Goal: Task Accomplishment & Management: Complete application form

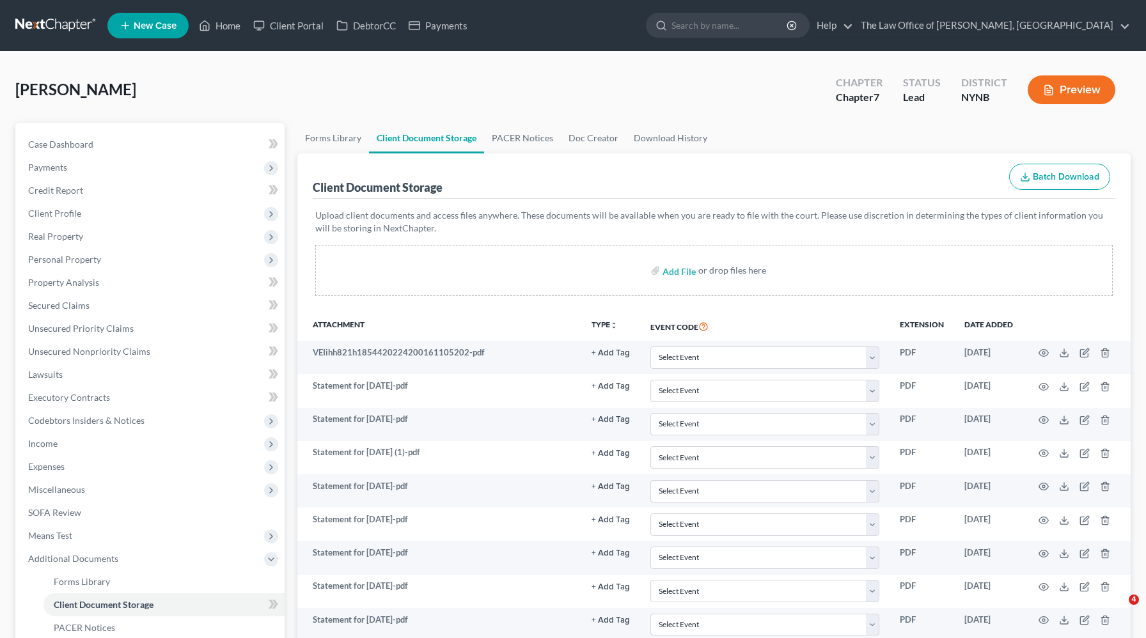
select select "1"
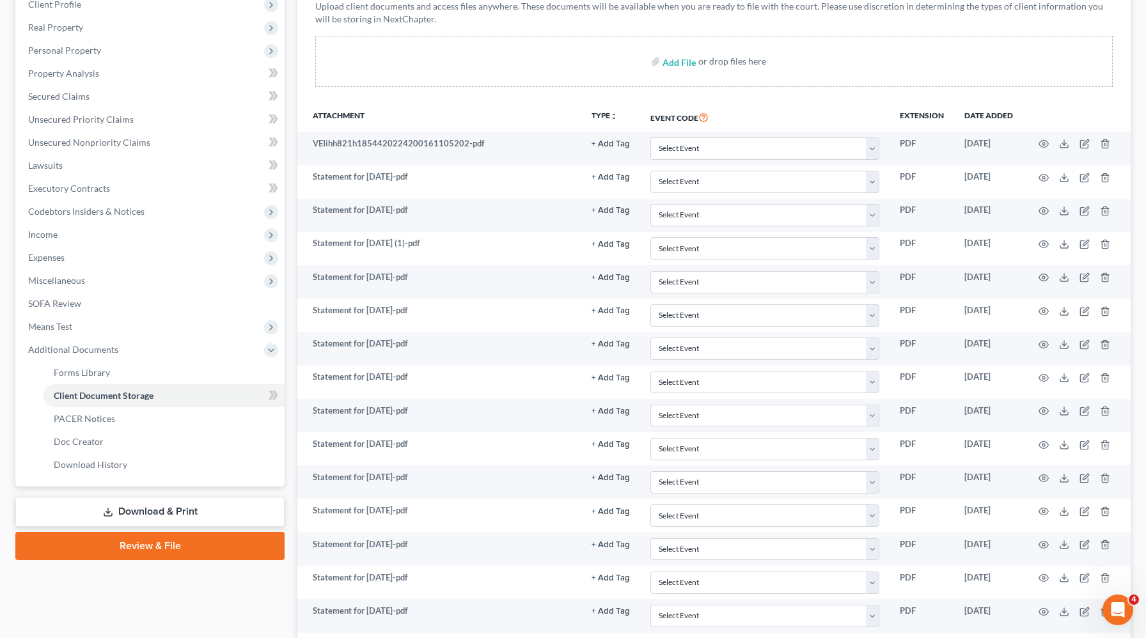
scroll to position [207, 0]
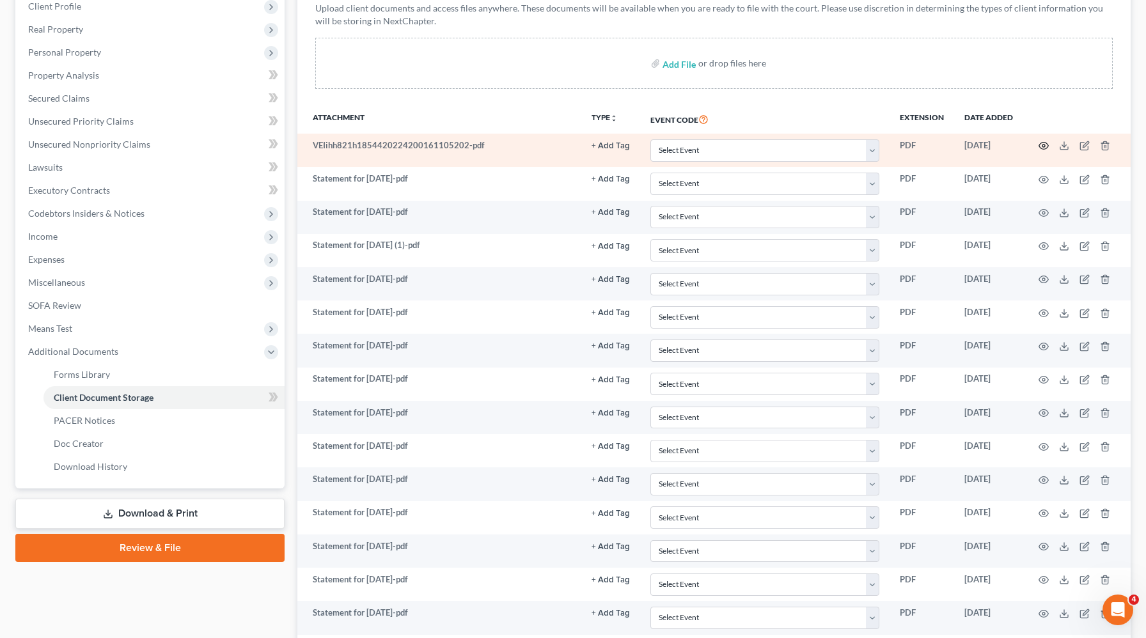
click at [1043, 146] on icon "button" at bounding box center [1043, 146] width 10 height 10
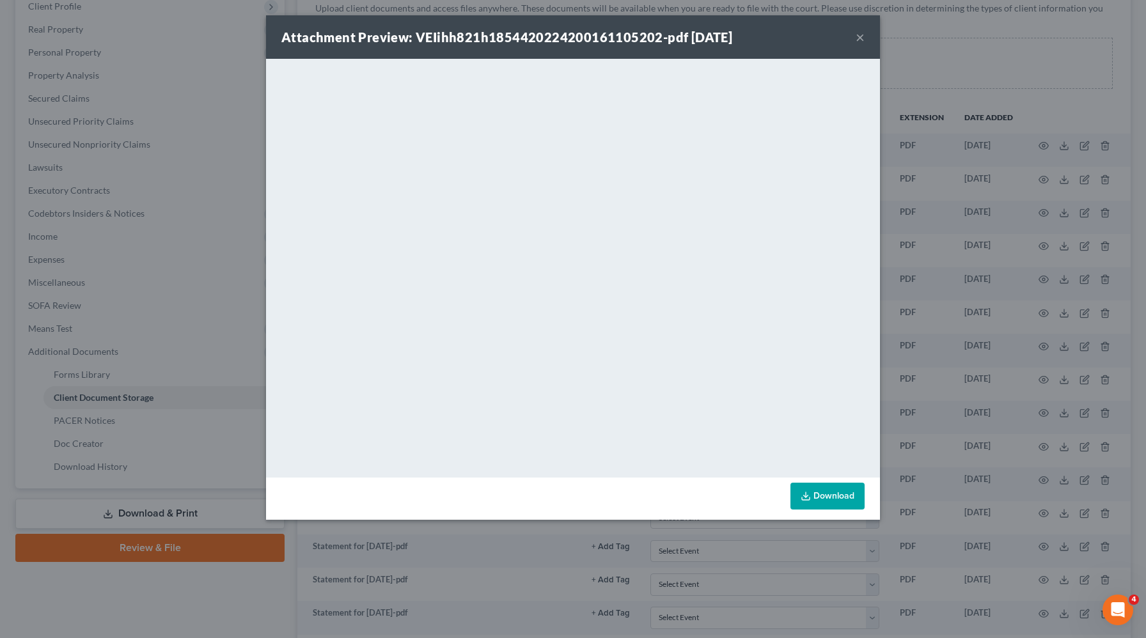
click at [859, 39] on button "×" at bounding box center [859, 36] width 9 height 15
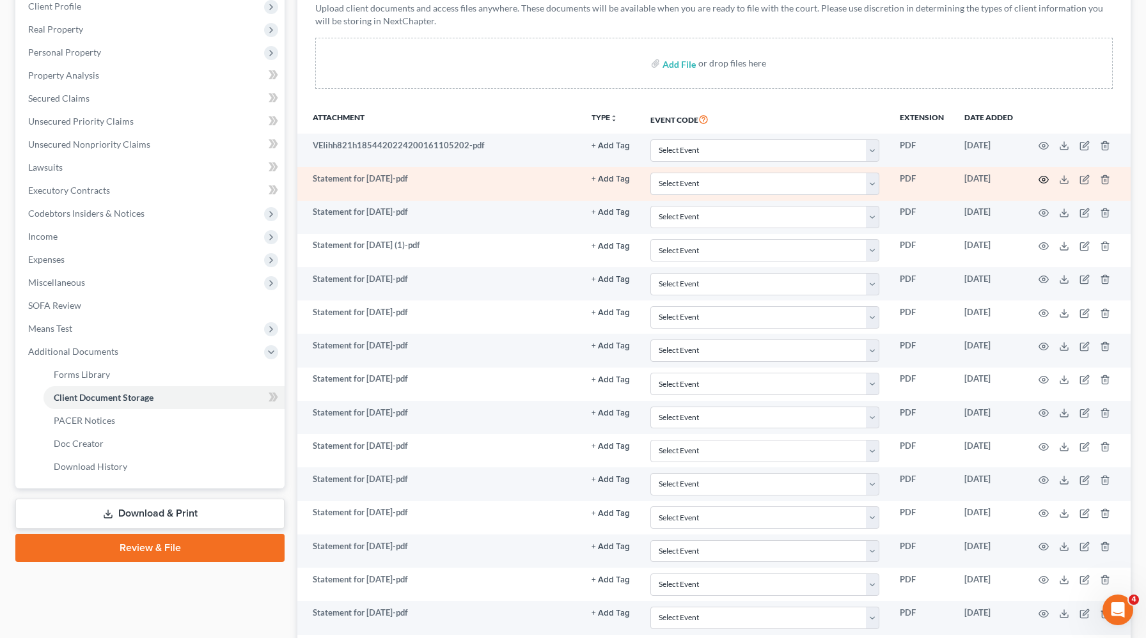
click at [1045, 178] on icon "button" at bounding box center [1043, 180] width 10 height 10
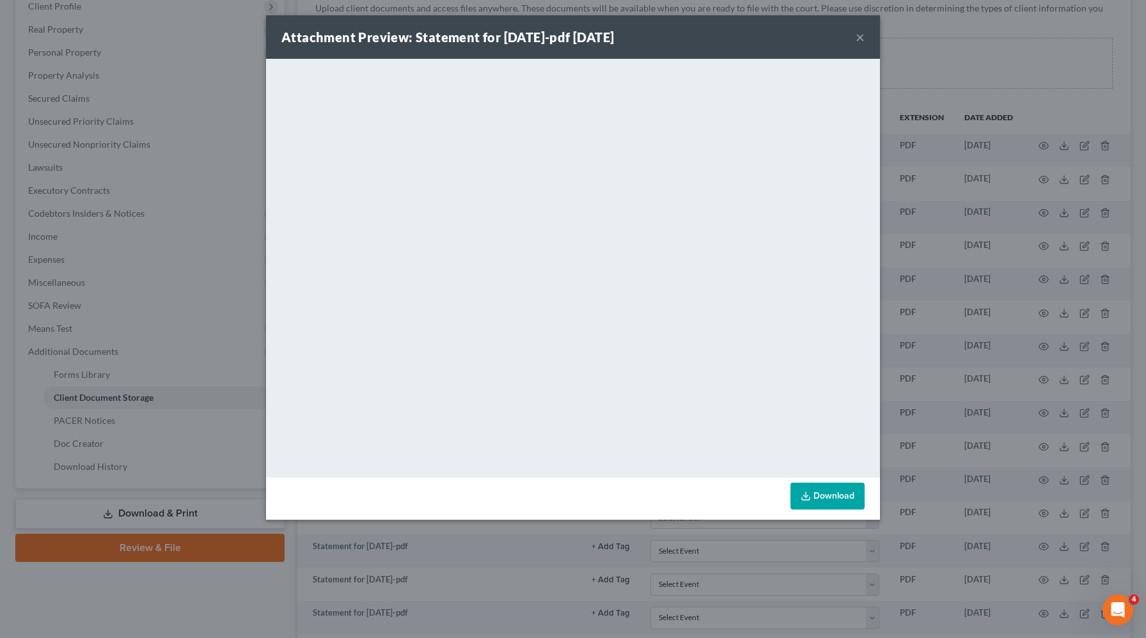
click at [862, 37] on button "×" at bounding box center [859, 36] width 9 height 15
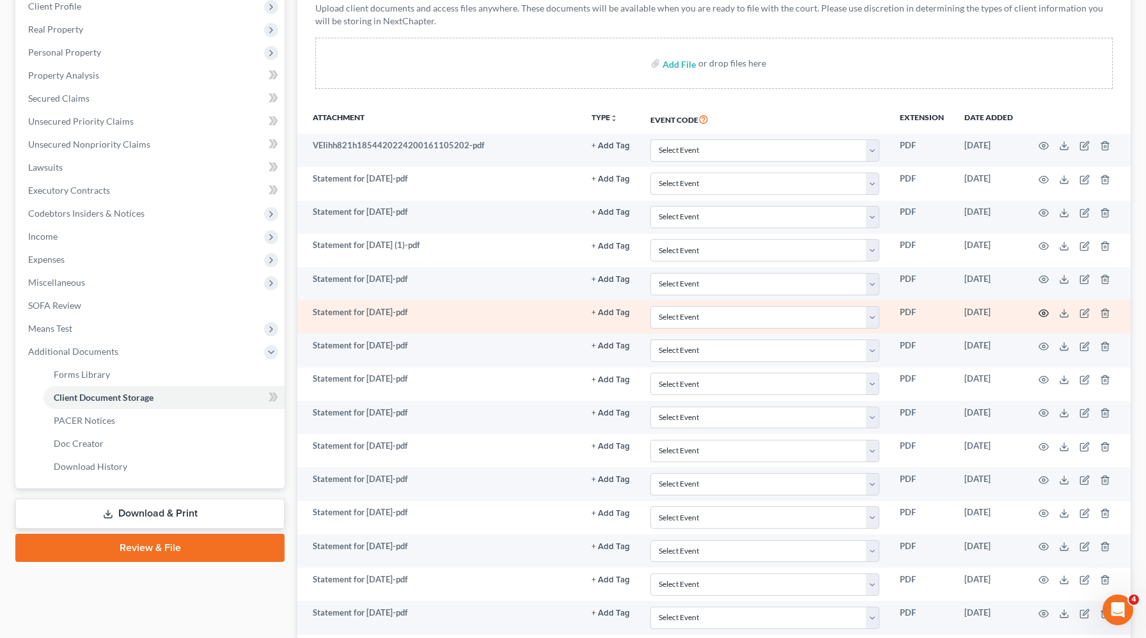
click at [1043, 313] on circle "button" at bounding box center [1043, 313] width 3 height 3
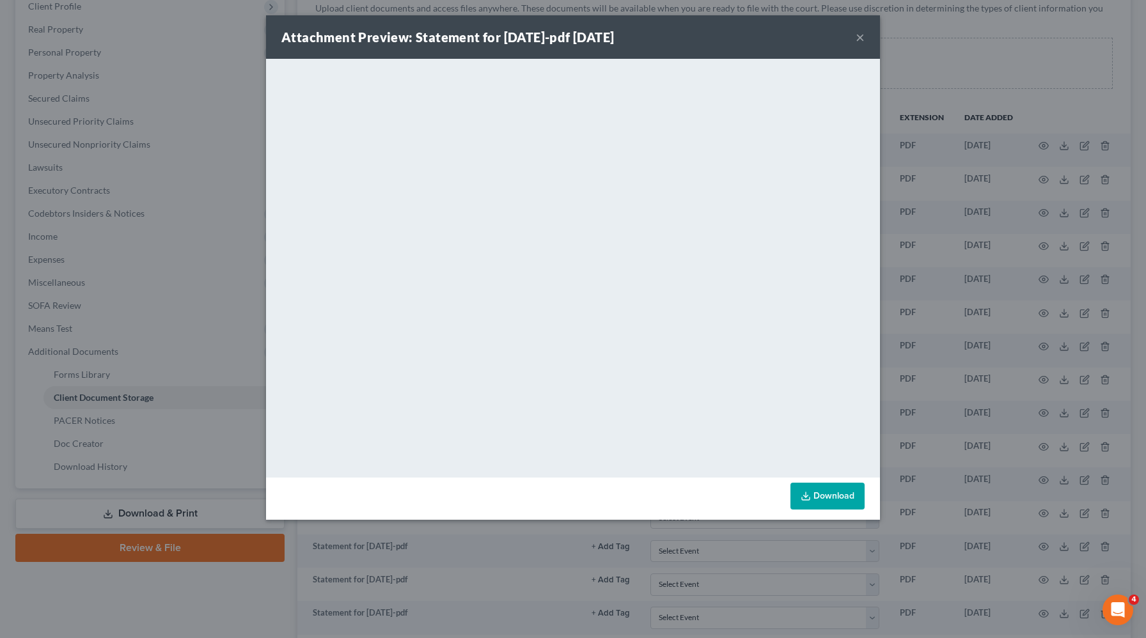
click at [857, 36] on button "×" at bounding box center [859, 36] width 9 height 15
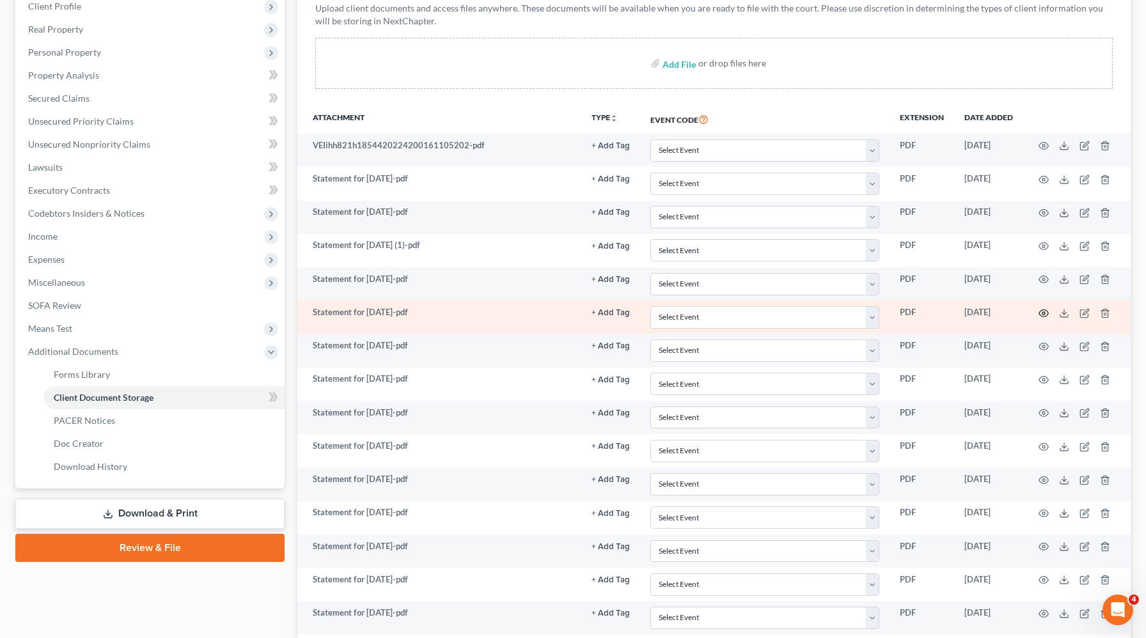
click at [1040, 312] on icon "button" at bounding box center [1043, 313] width 10 height 10
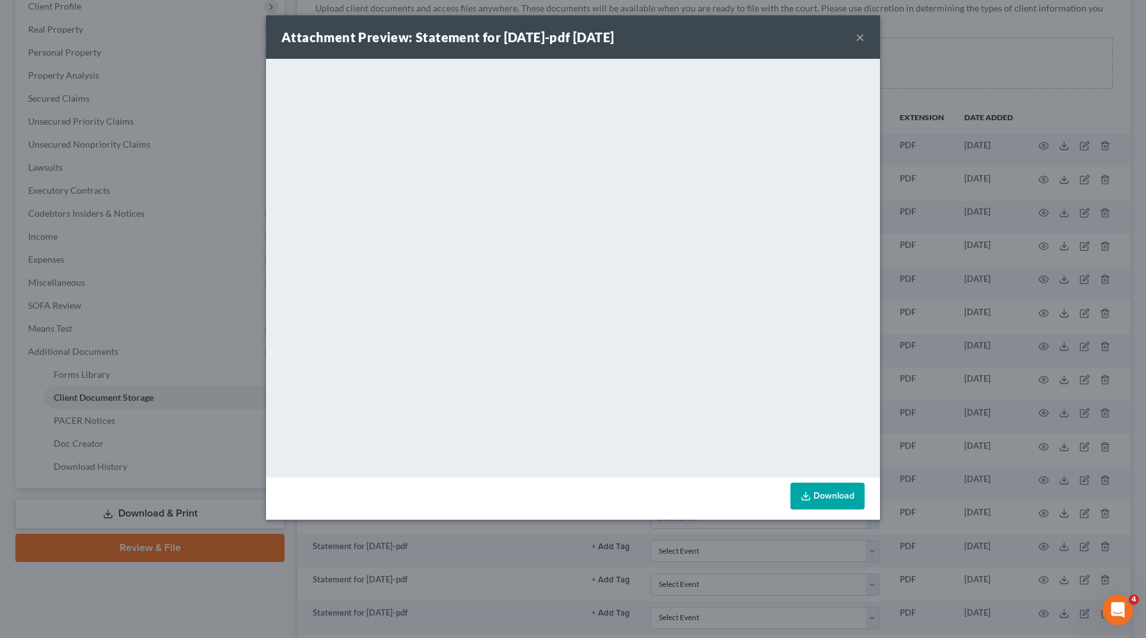
click at [857, 45] on button "×" at bounding box center [859, 36] width 9 height 15
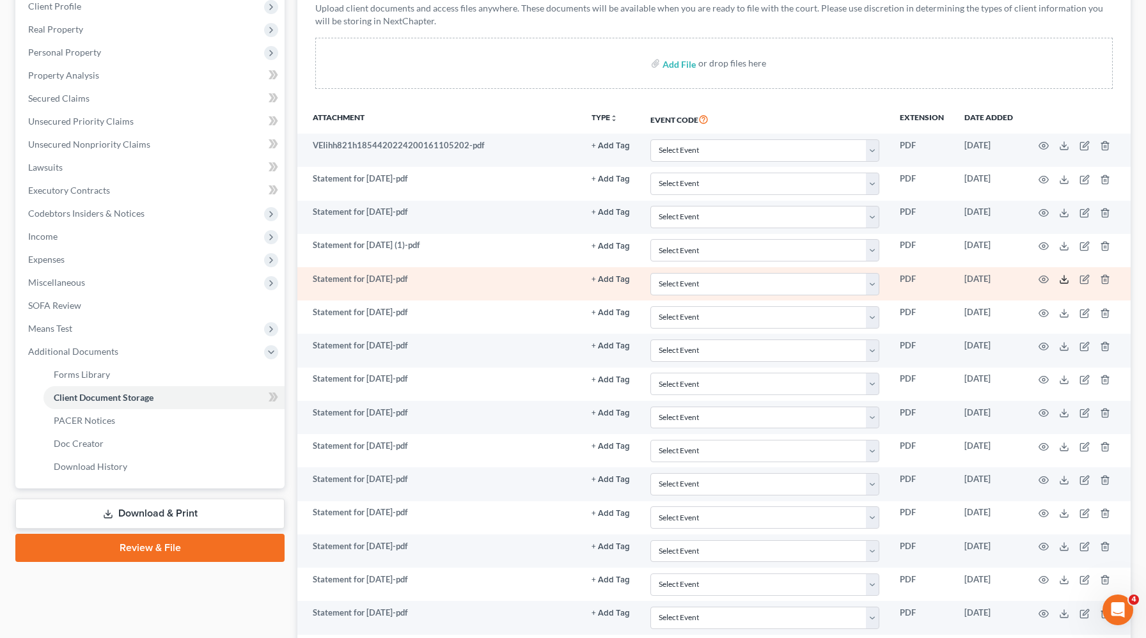
click at [1064, 277] on icon at bounding box center [1064, 279] width 10 height 10
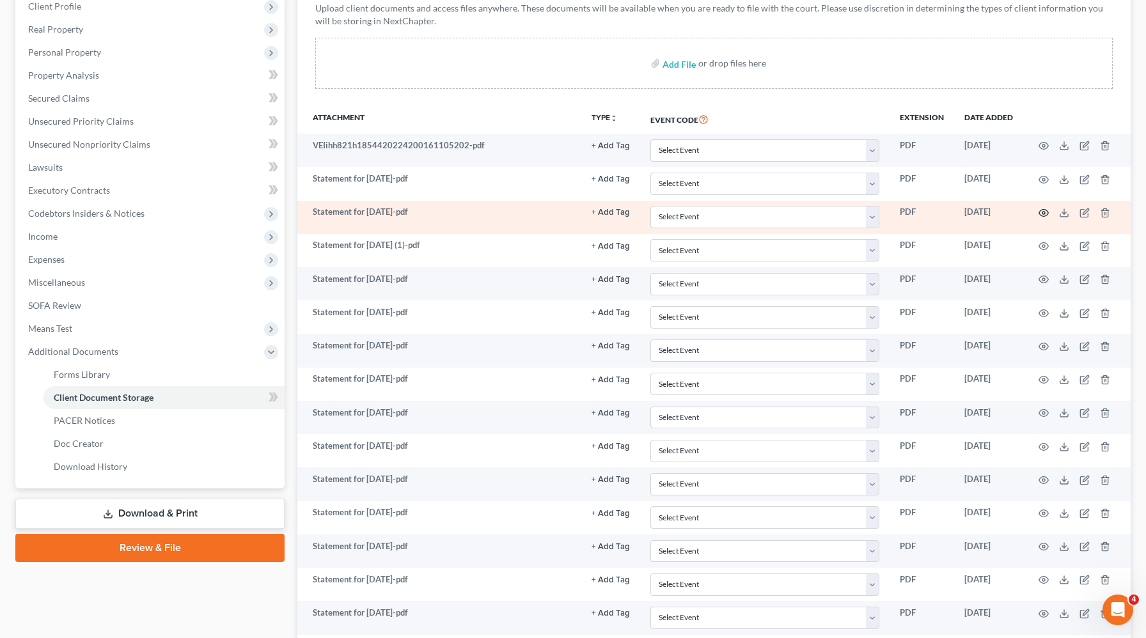
click at [1044, 212] on circle "button" at bounding box center [1043, 213] width 3 height 3
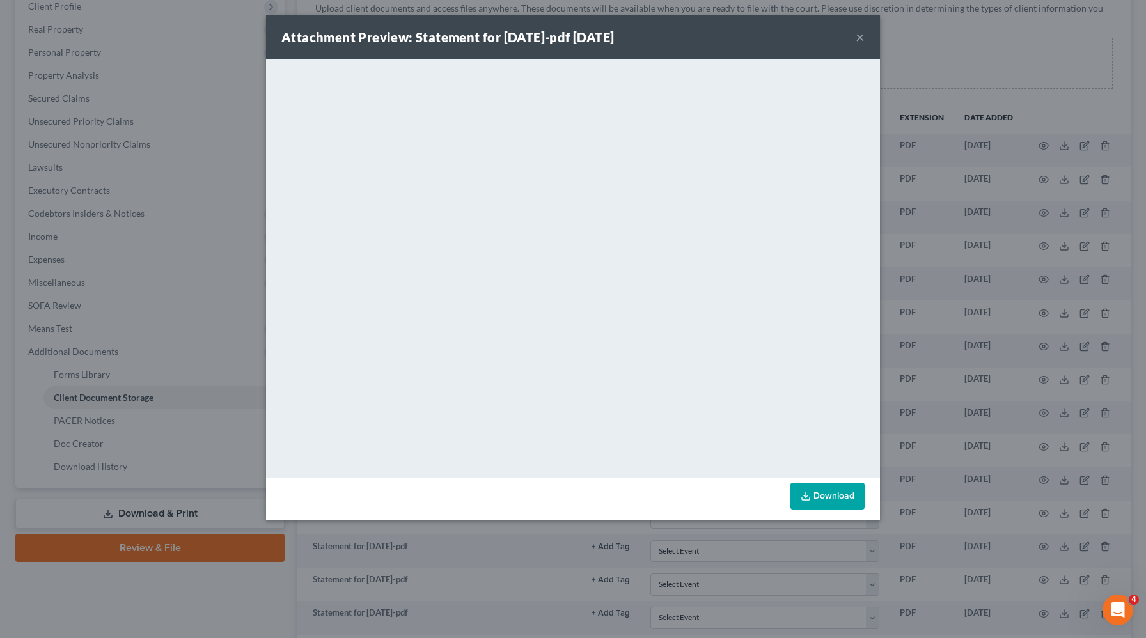
click at [861, 39] on button "×" at bounding box center [859, 36] width 9 height 15
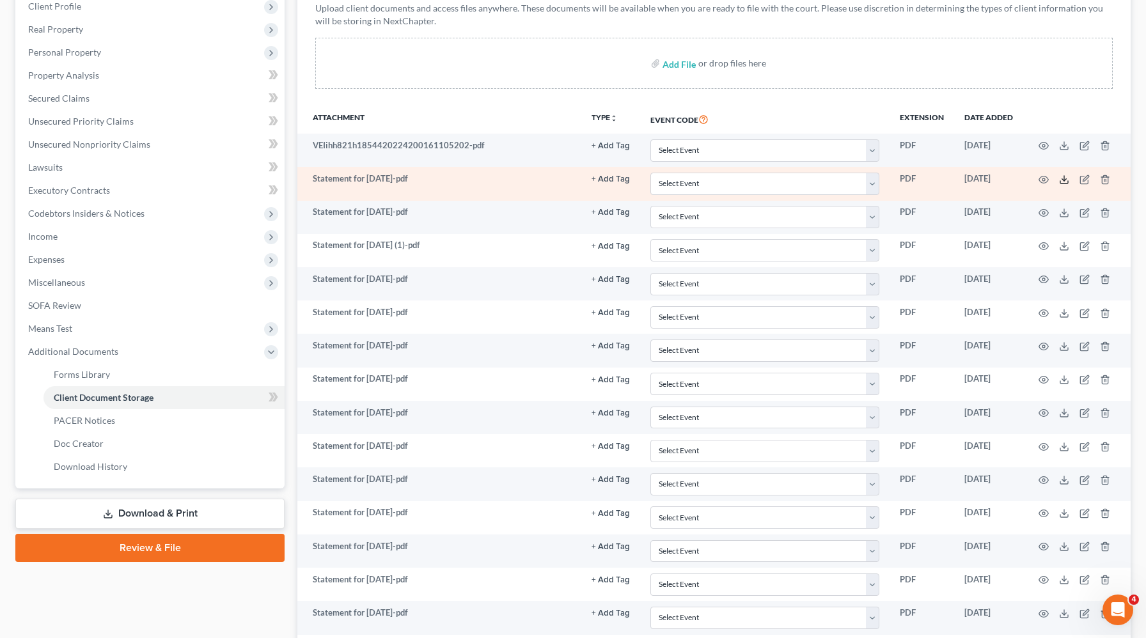
click at [1063, 180] on icon at bounding box center [1064, 180] width 10 height 10
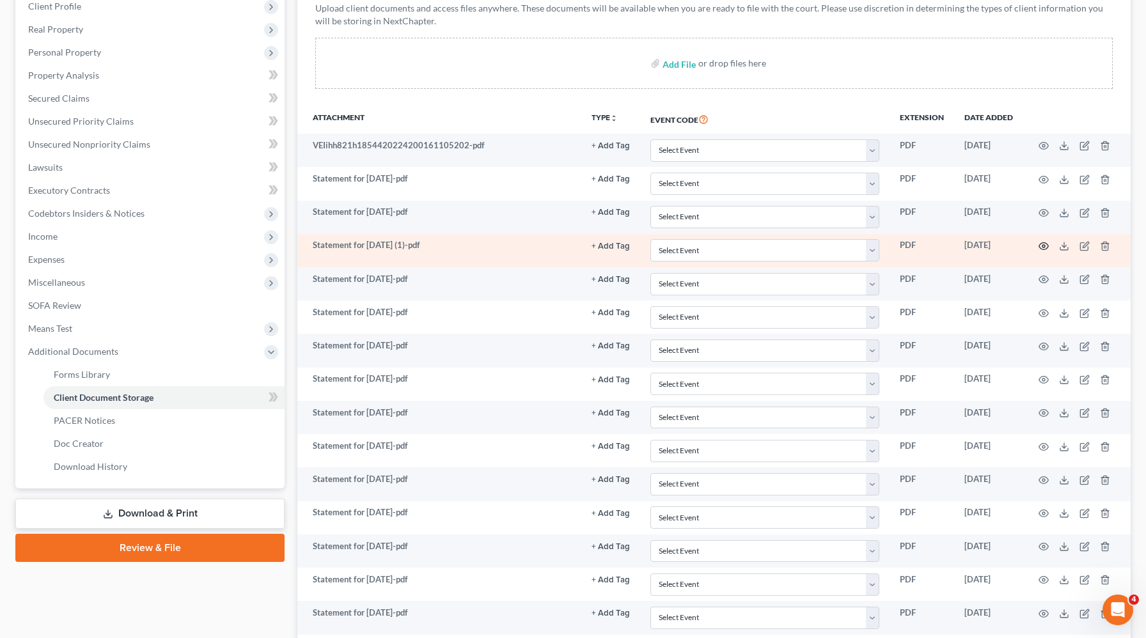
click at [1043, 246] on icon "button" at bounding box center [1043, 246] width 10 height 10
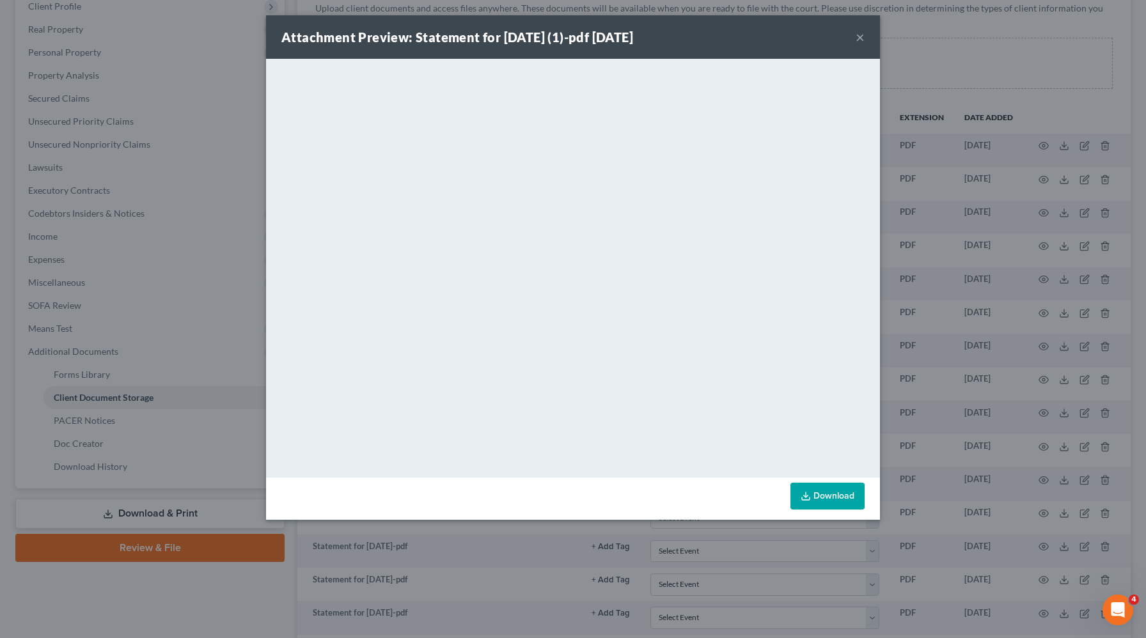
click at [863, 37] on button "×" at bounding box center [859, 36] width 9 height 15
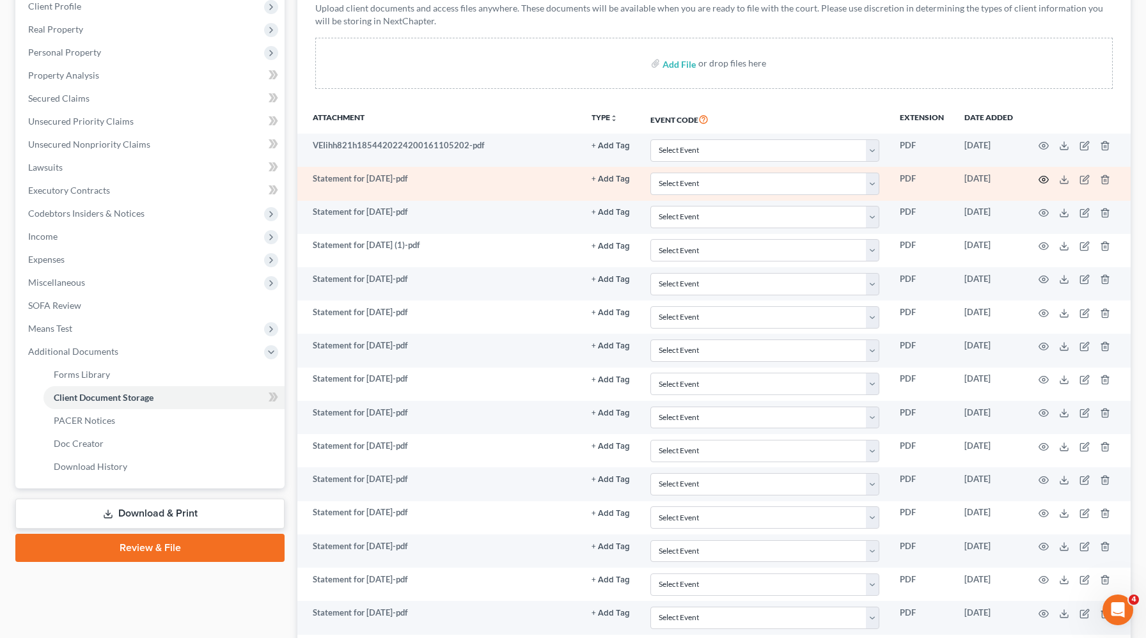
click at [1046, 180] on icon "button" at bounding box center [1044, 179] width 10 height 7
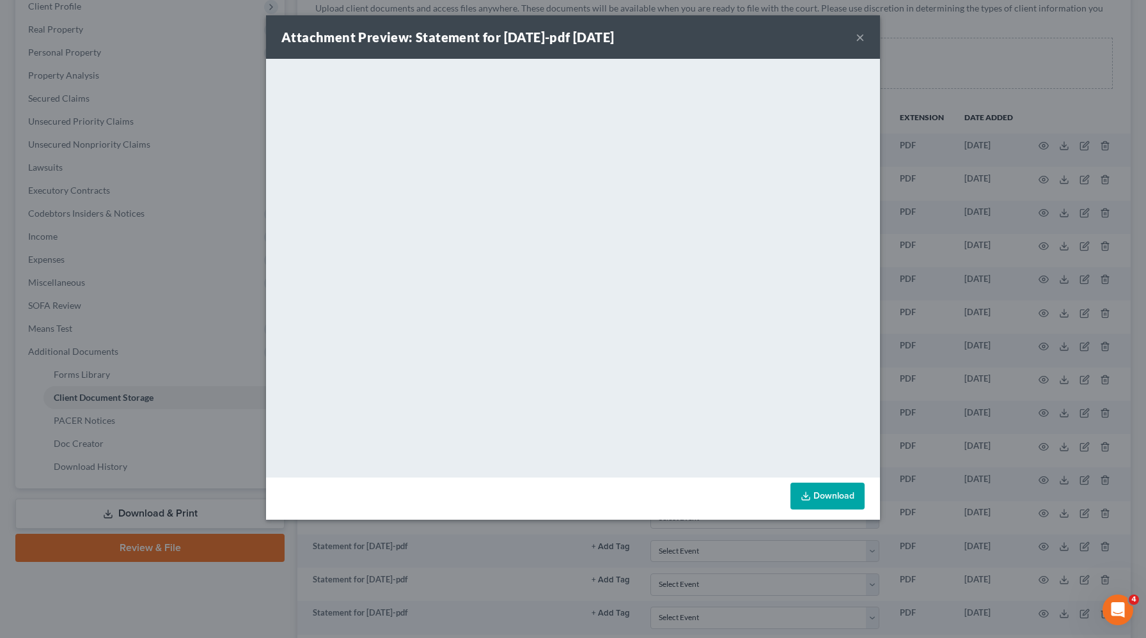
click at [825, 496] on link "Download" at bounding box center [827, 496] width 74 height 27
click at [863, 39] on button "×" at bounding box center [859, 36] width 9 height 15
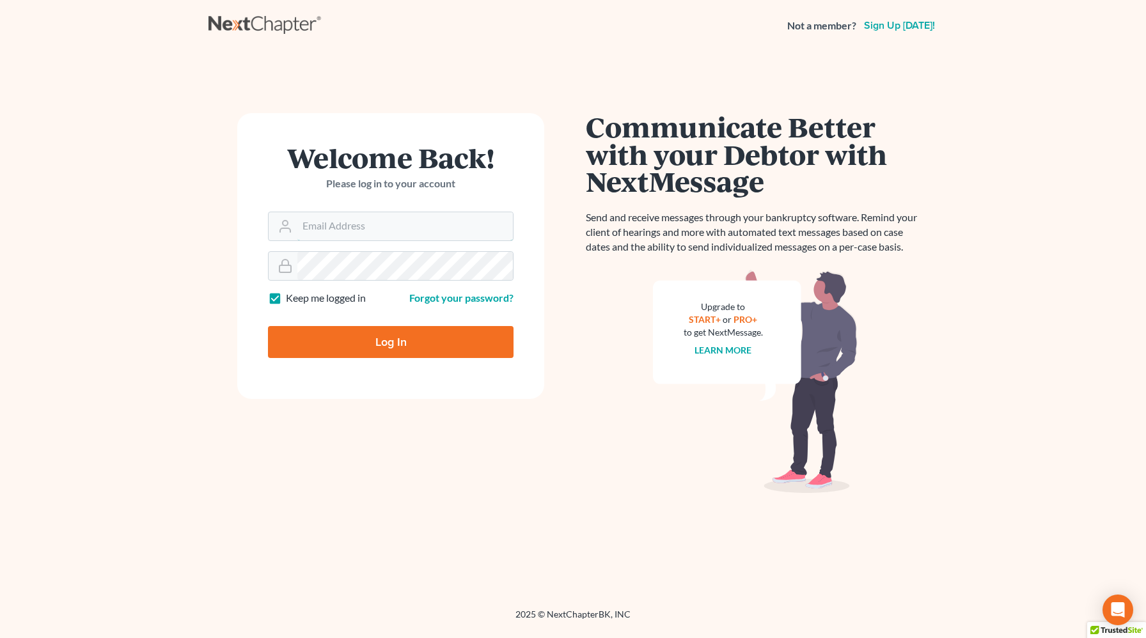
type input "christiaan@mvnlaw.com"
click at [339, 354] on input "Log In" at bounding box center [391, 342] width 246 height 32
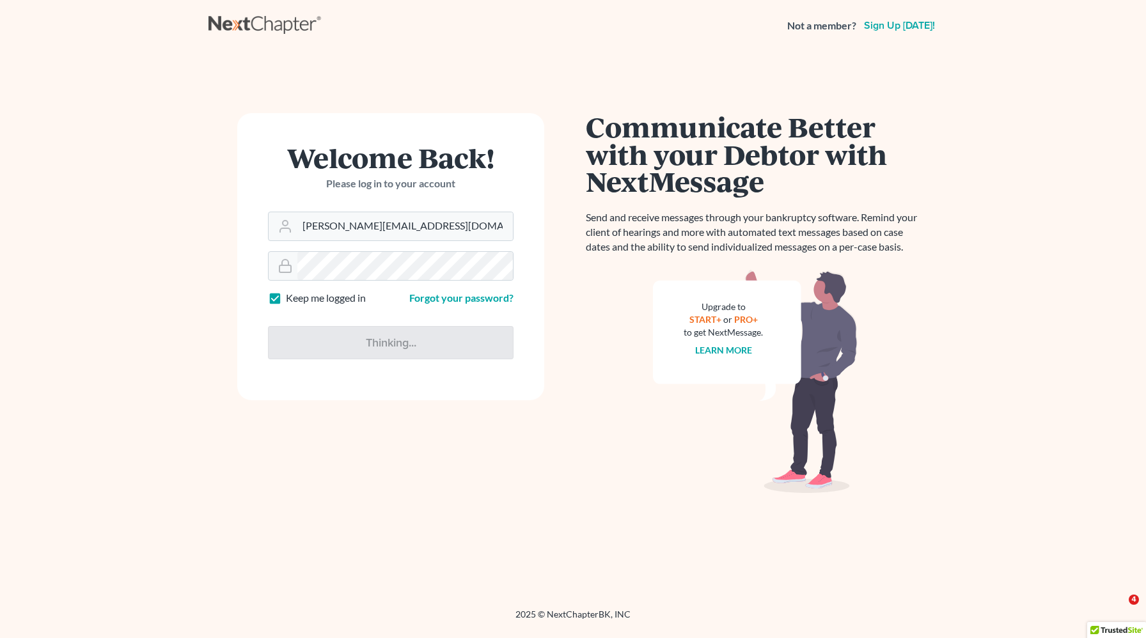
type input "Thinking..."
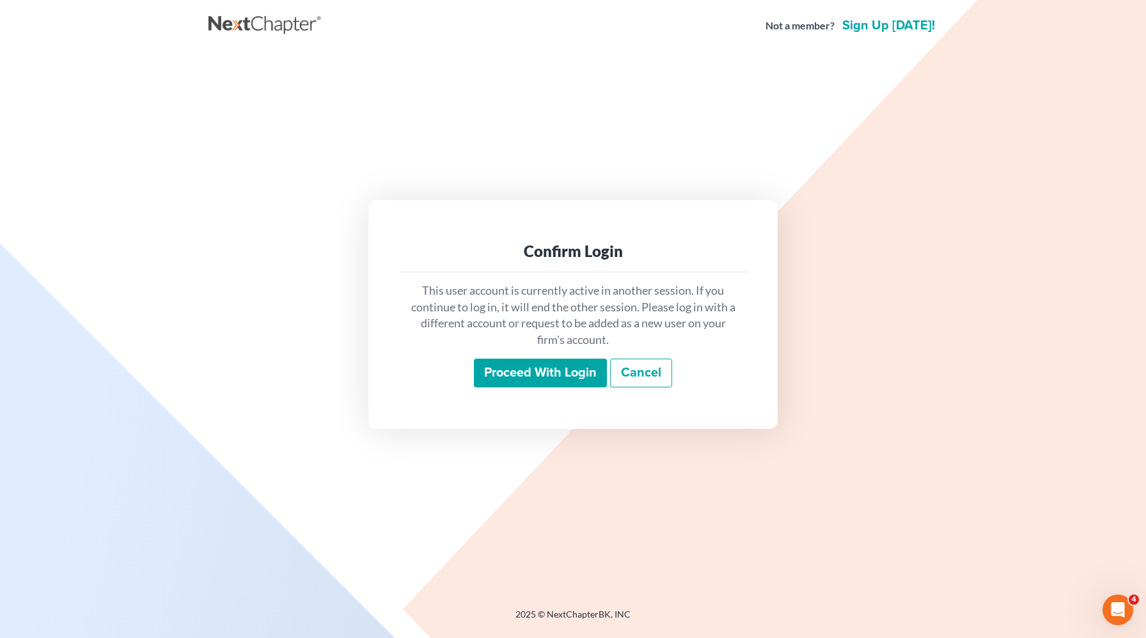
click at [543, 379] on input "Proceed with login" at bounding box center [540, 373] width 133 height 29
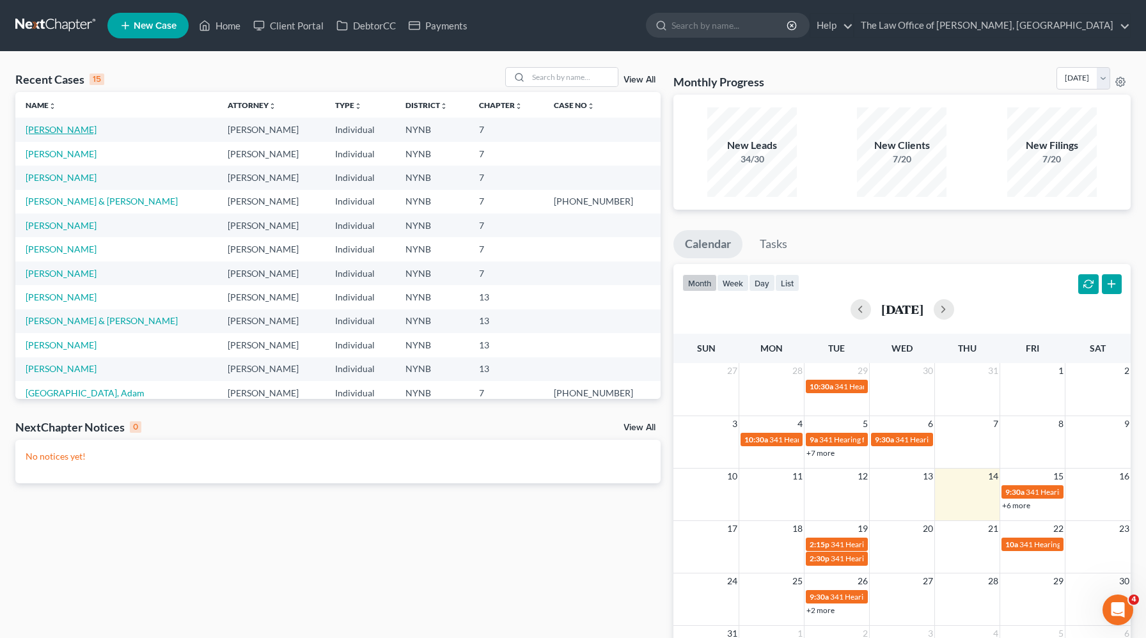
click at [43, 129] on link "[PERSON_NAME]" at bounding box center [61, 129] width 71 height 11
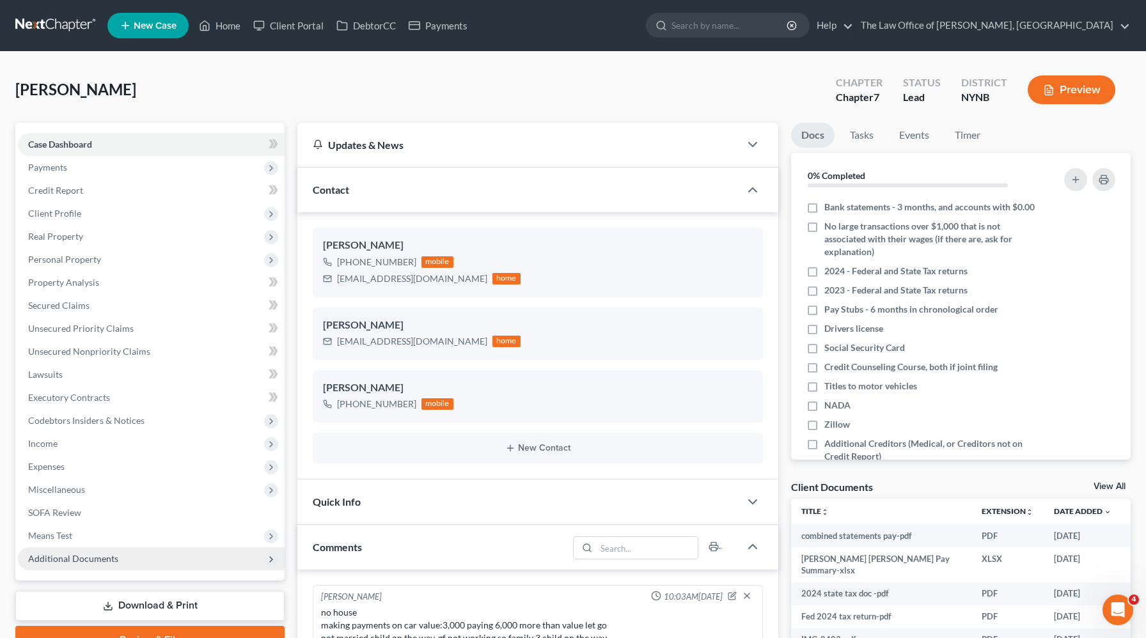
click at [97, 551] on span "Additional Documents" at bounding box center [151, 558] width 267 height 23
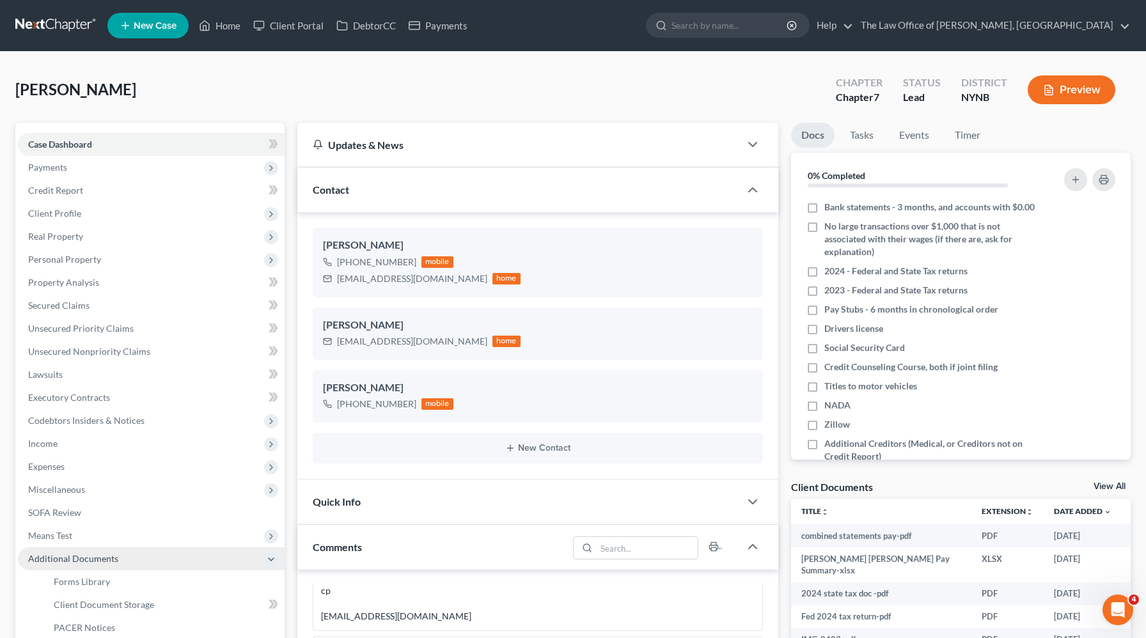
scroll to position [632, 0]
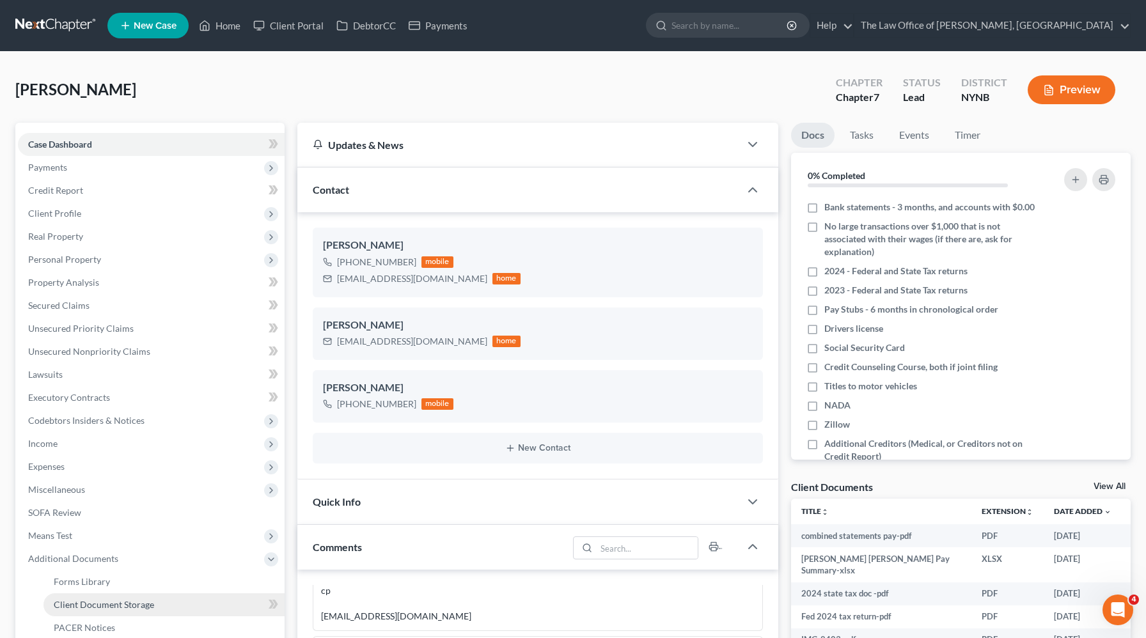
click at [116, 607] on span "Client Document Storage" at bounding box center [104, 604] width 100 height 11
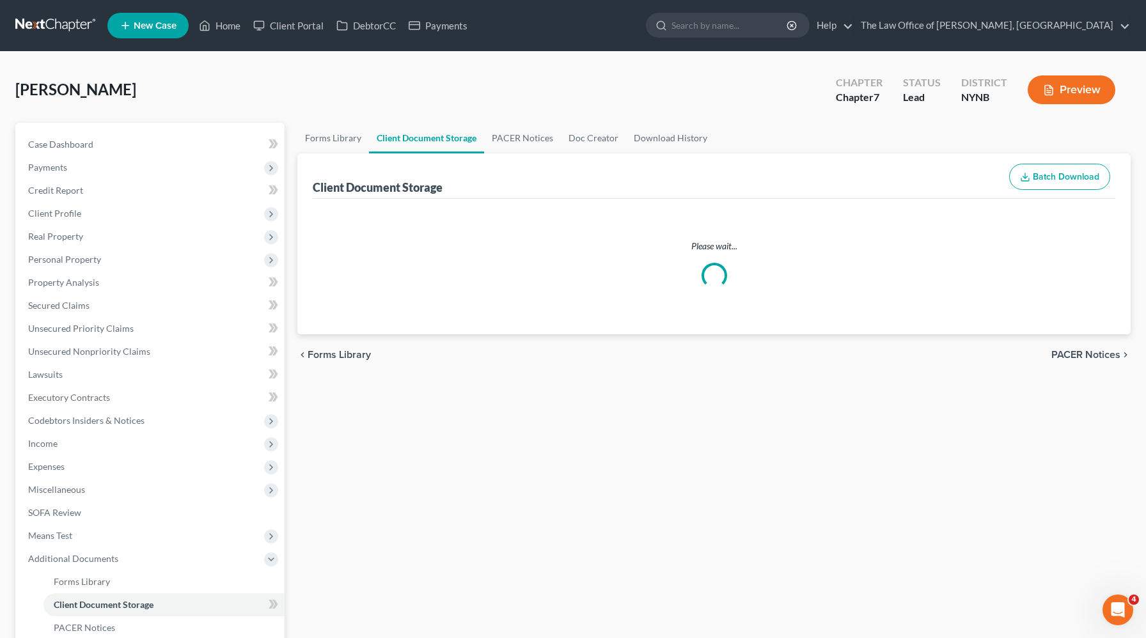
select select "1"
select select "5"
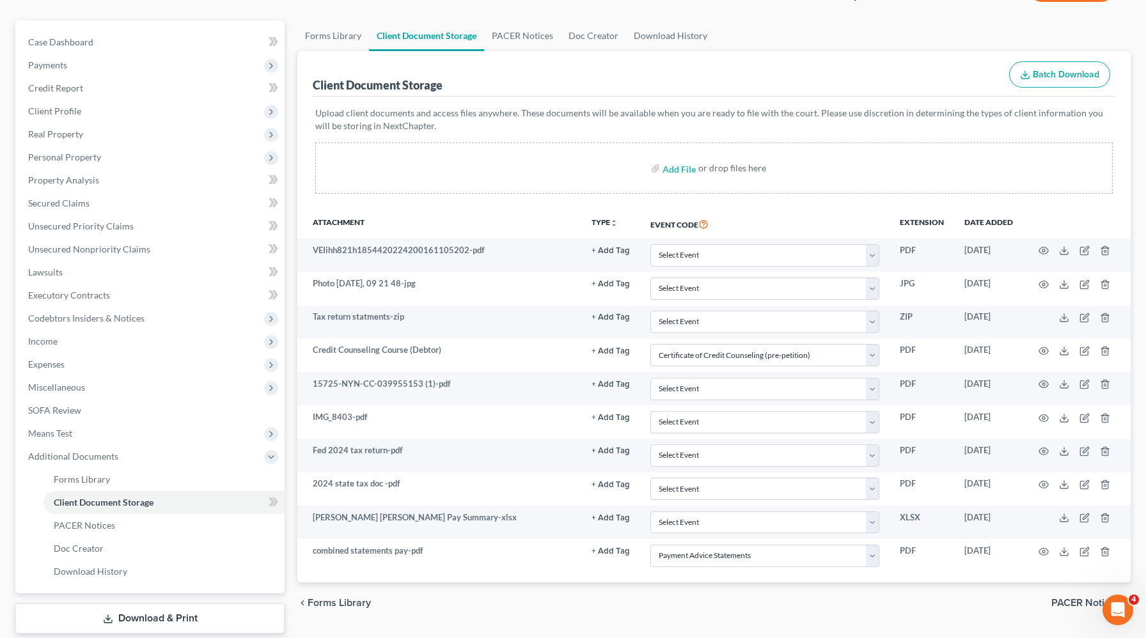
scroll to position [178, 0]
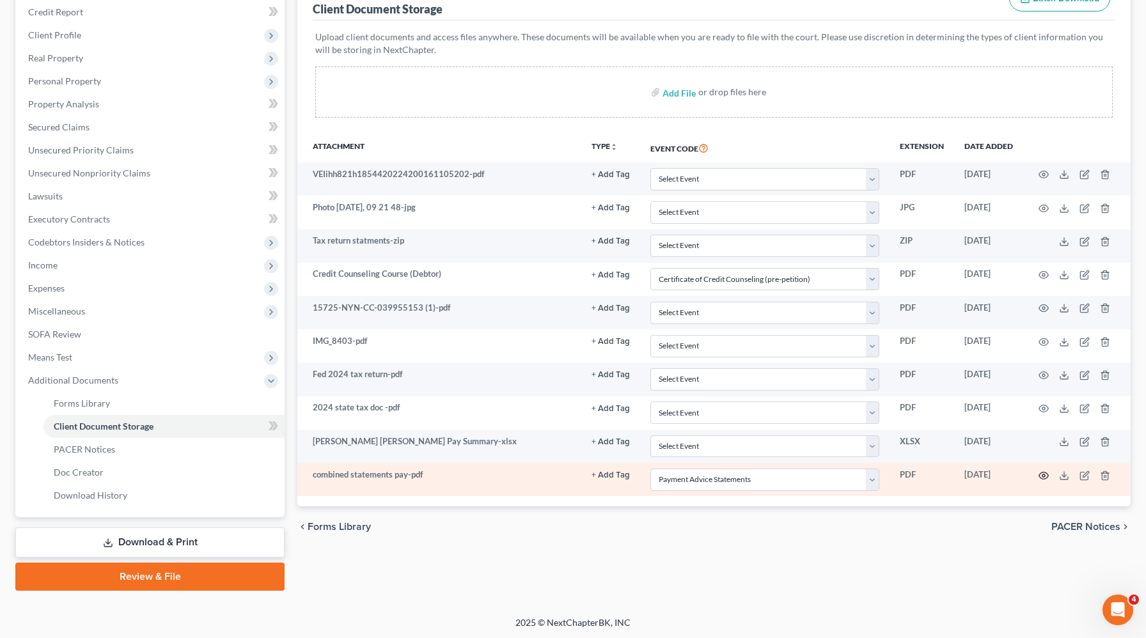
click at [1045, 474] on circle "button" at bounding box center [1043, 475] width 3 height 3
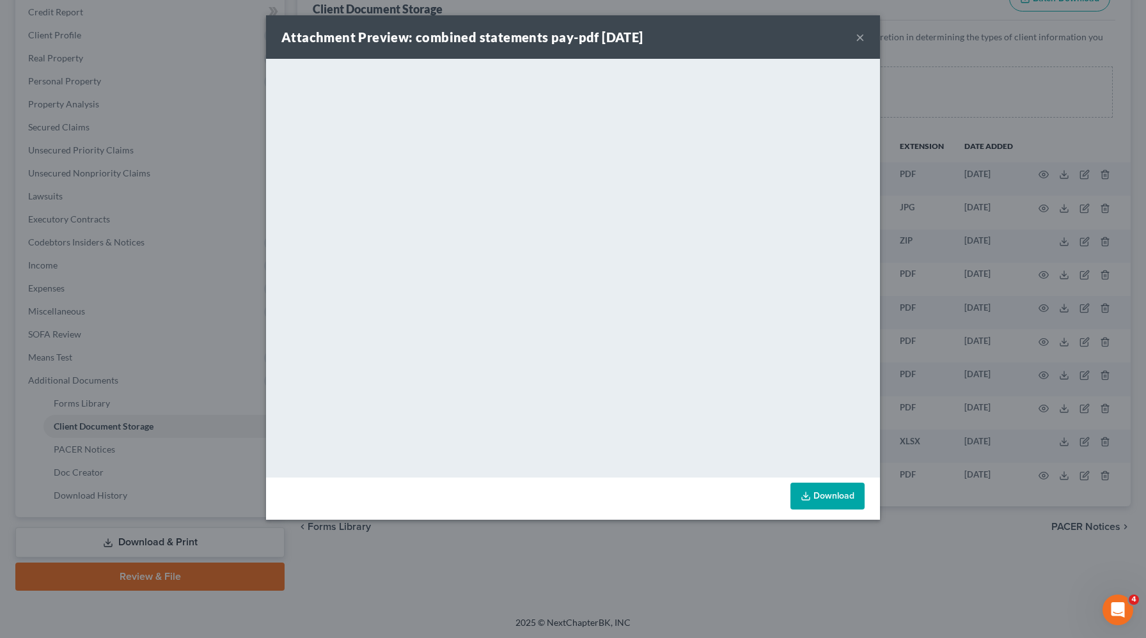
click at [861, 40] on button "×" at bounding box center [859, 36] width 9 height 15
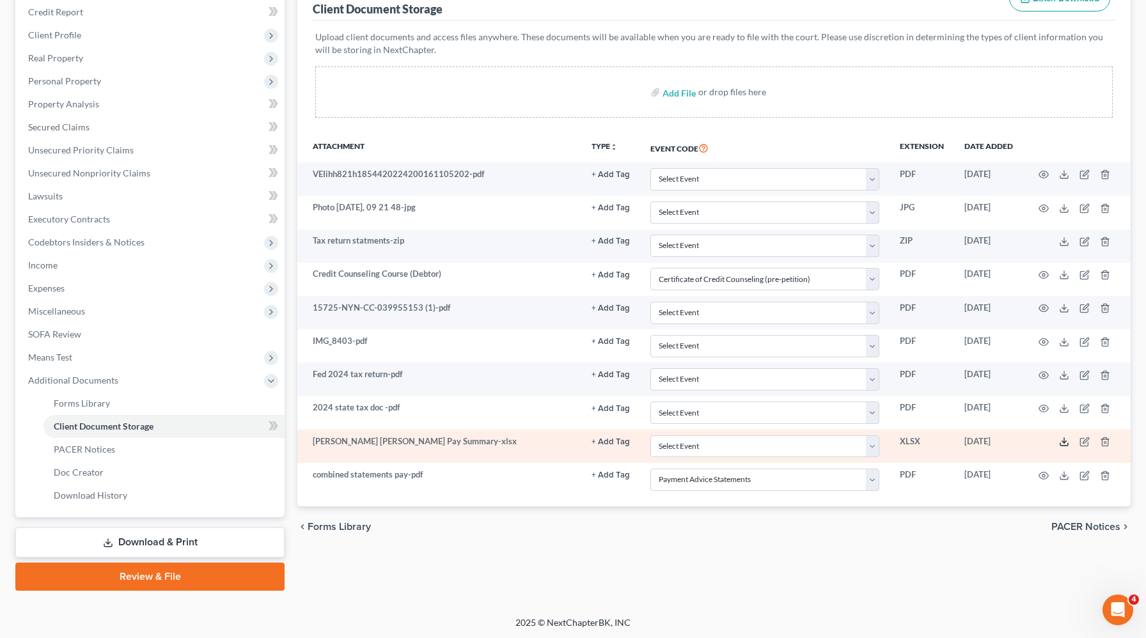
click at [1066, 443] on icon at bounding box center [1064, 442] width 10 height 10
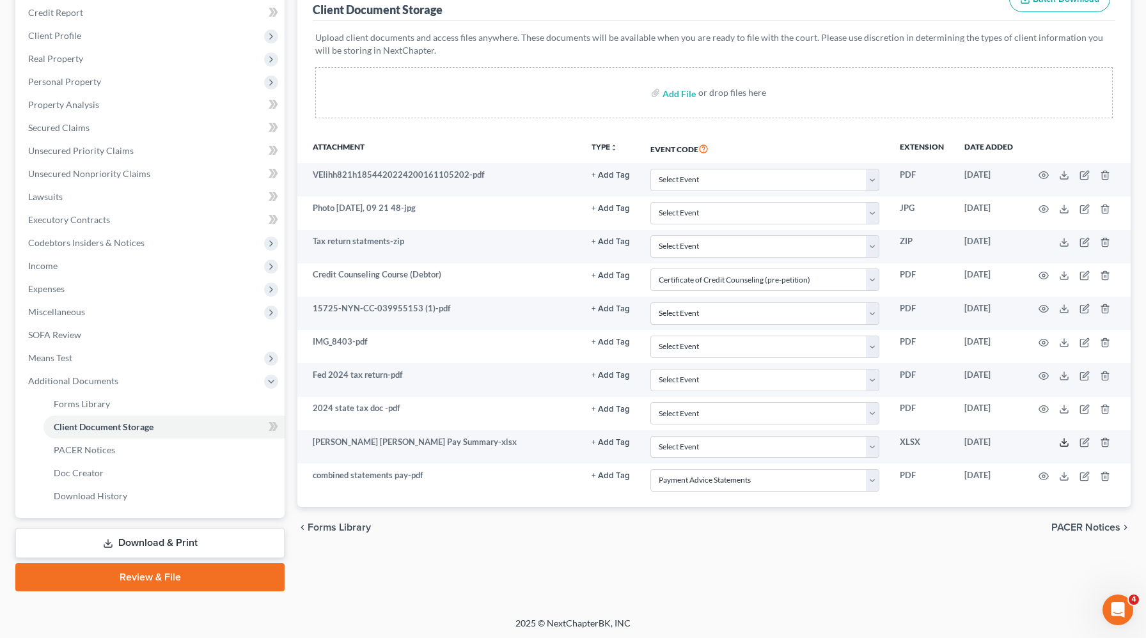
scroll to position [0, 0]
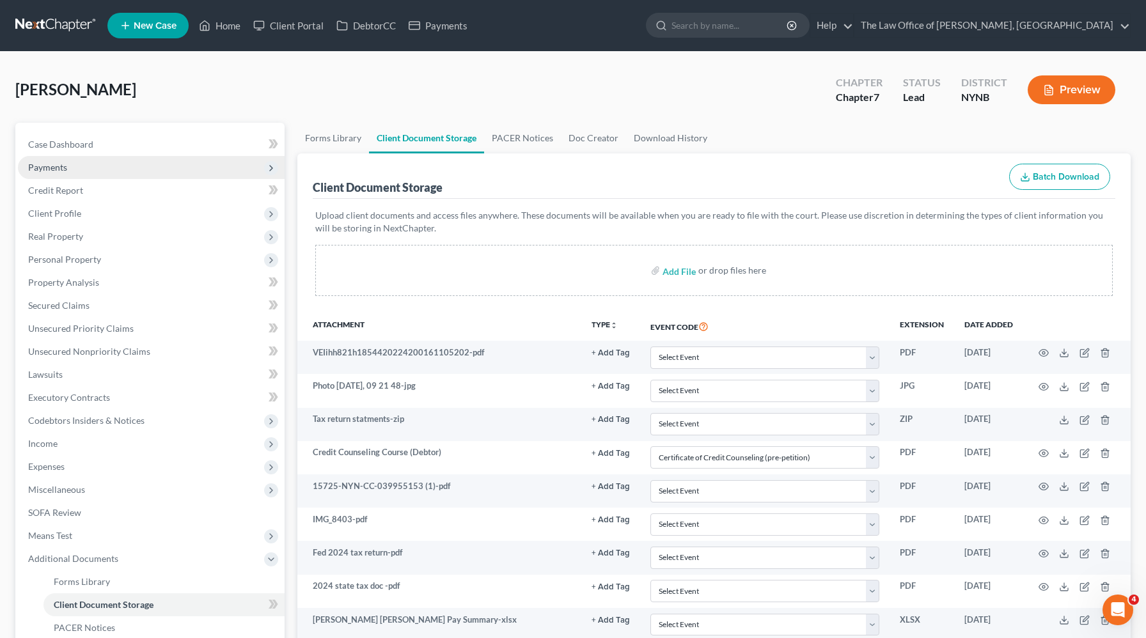
click at [105, 165] on span "Payments" at bounding box center [151, 167] width 267 height 23
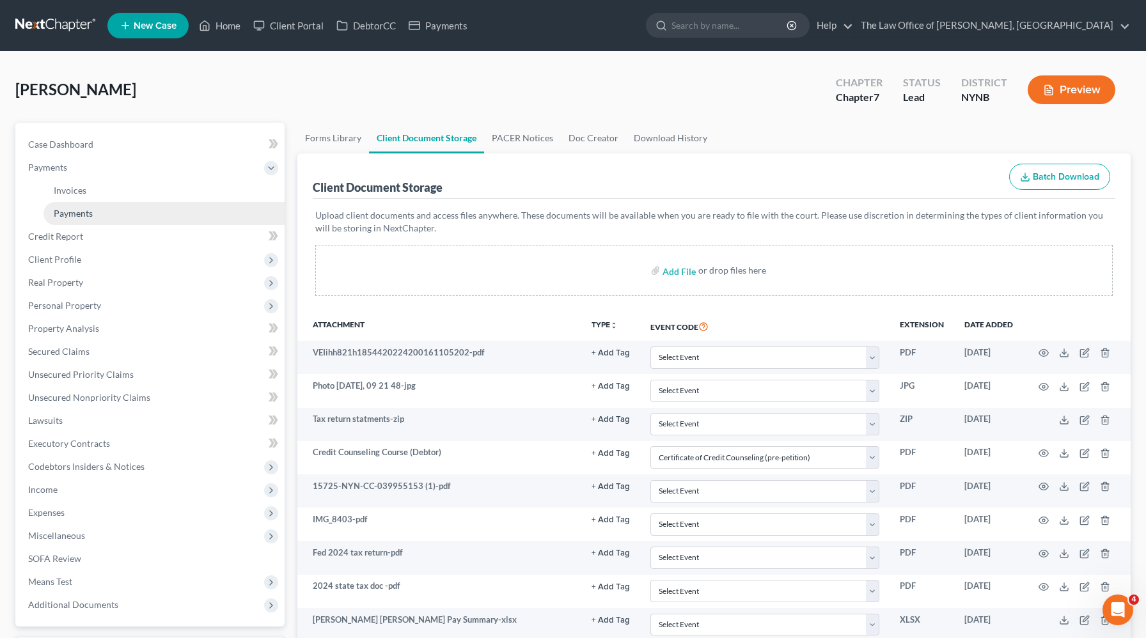
click at [98, 207] on link "Payments" at bounding box center [163, 213] width 241 height 23
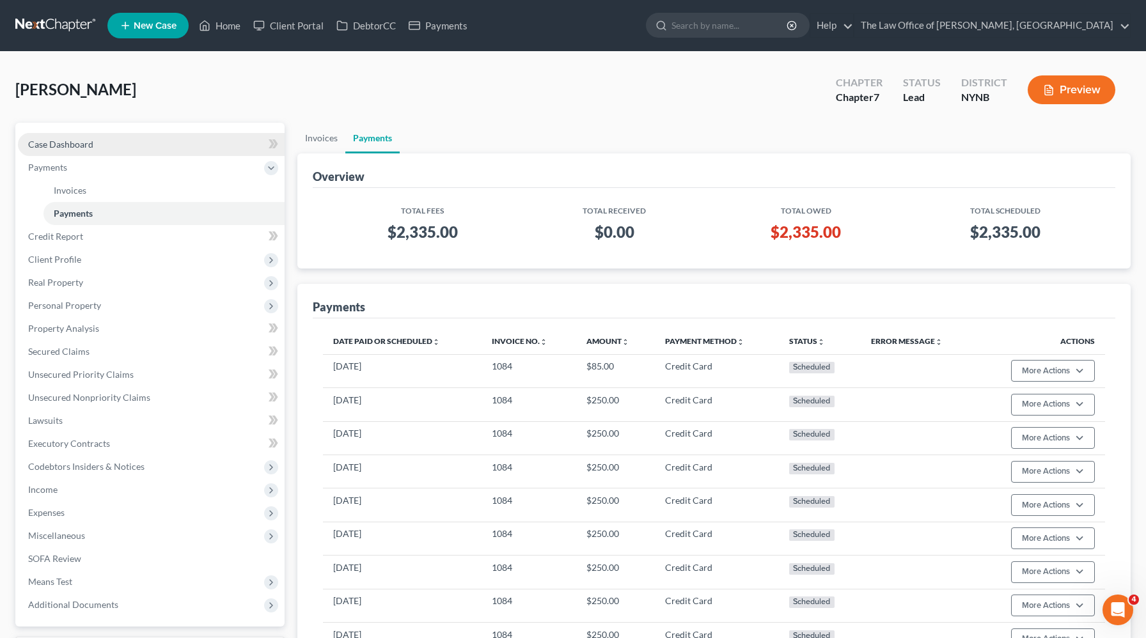
click at [61, 136] on link "Case Dashboard" at bounding box center [151, 144] width 267 height 23
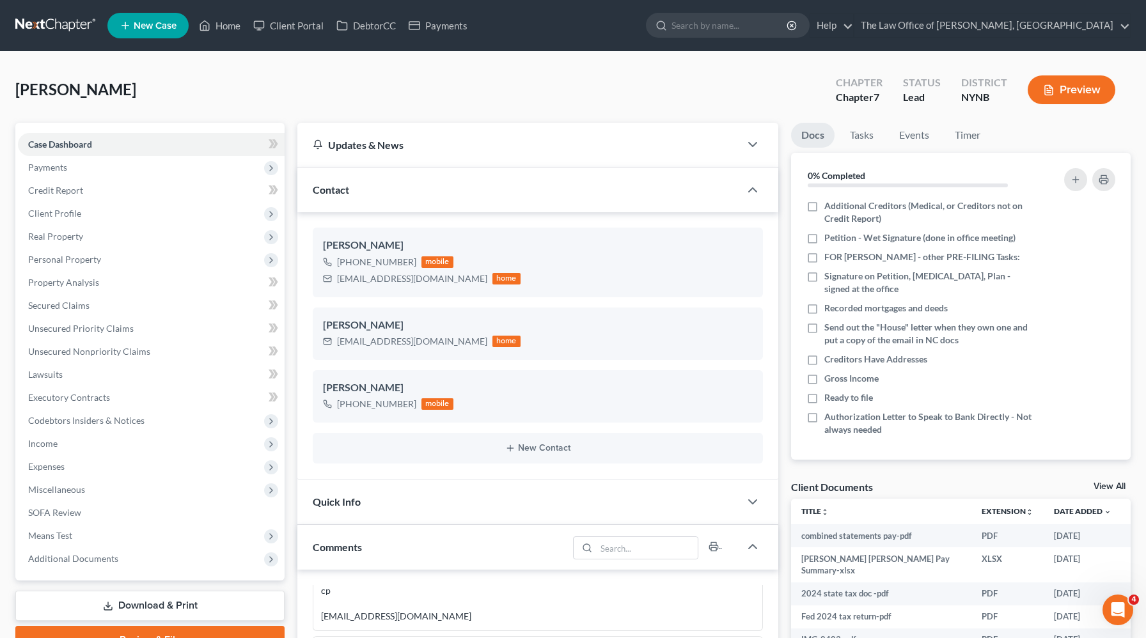
scroll to position [250, 0]
click at [58, 563] on span "Additional Documents" at bounding box center [73, 558] width 90 height 11
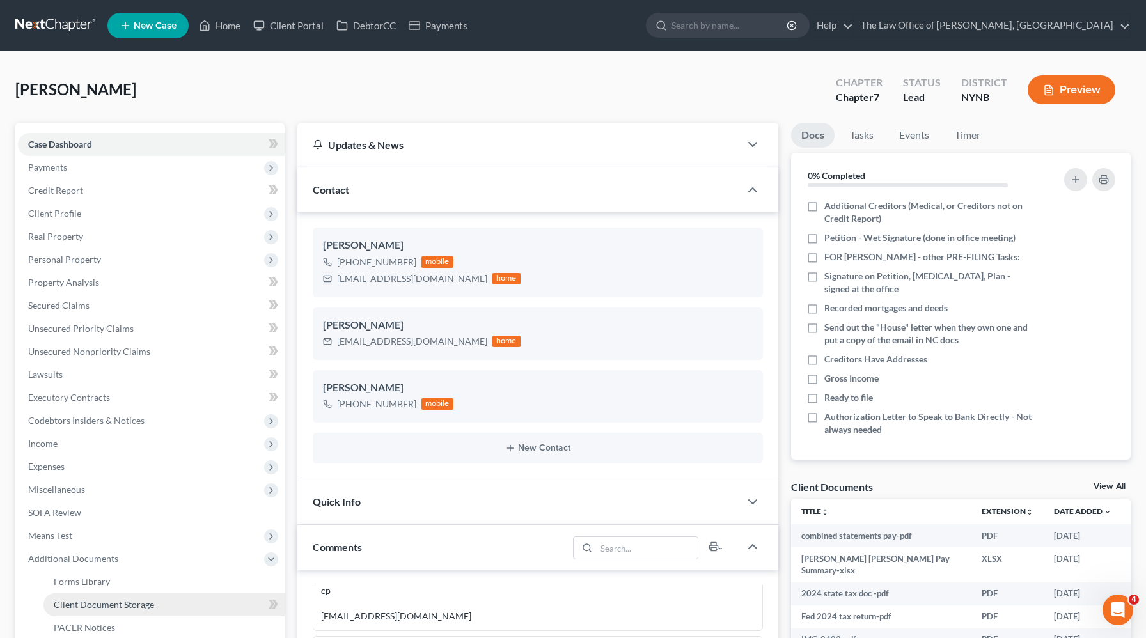
click at [121, 604] on span "Client Document Storage" at bounding box center [104, 604] width 100 height 11
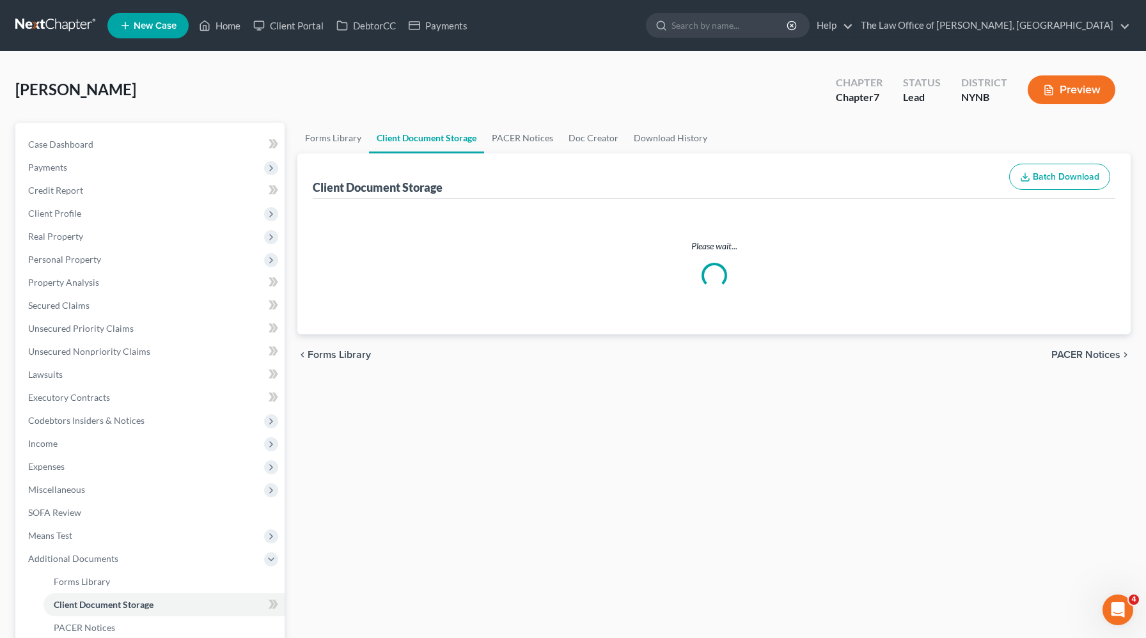
select select "1"
select select "5"
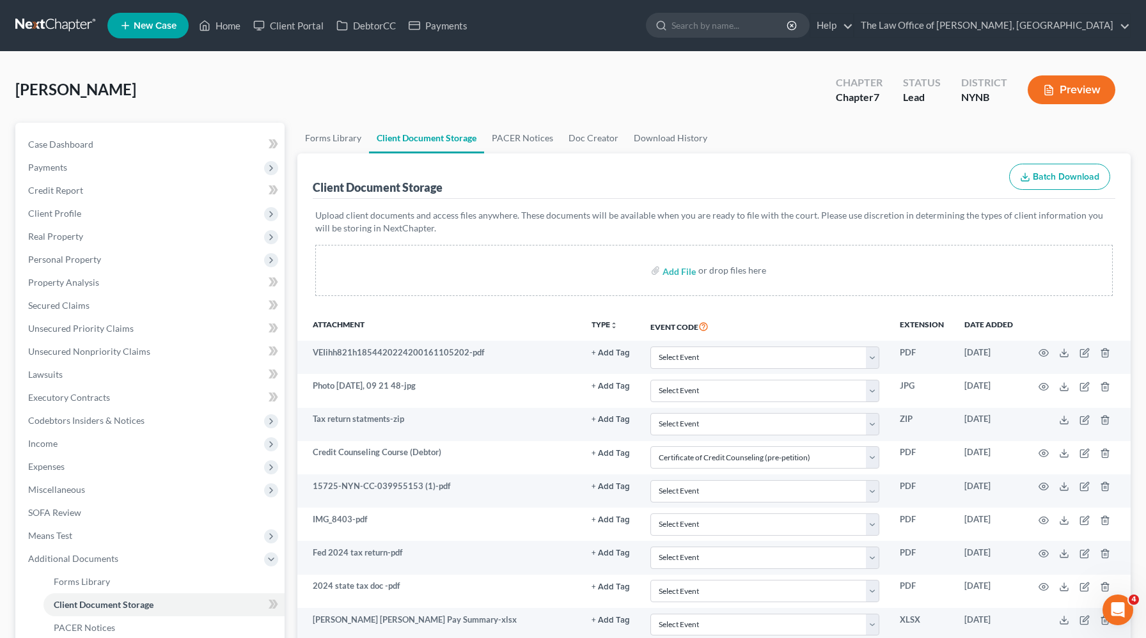
scroll to position [170, 0]
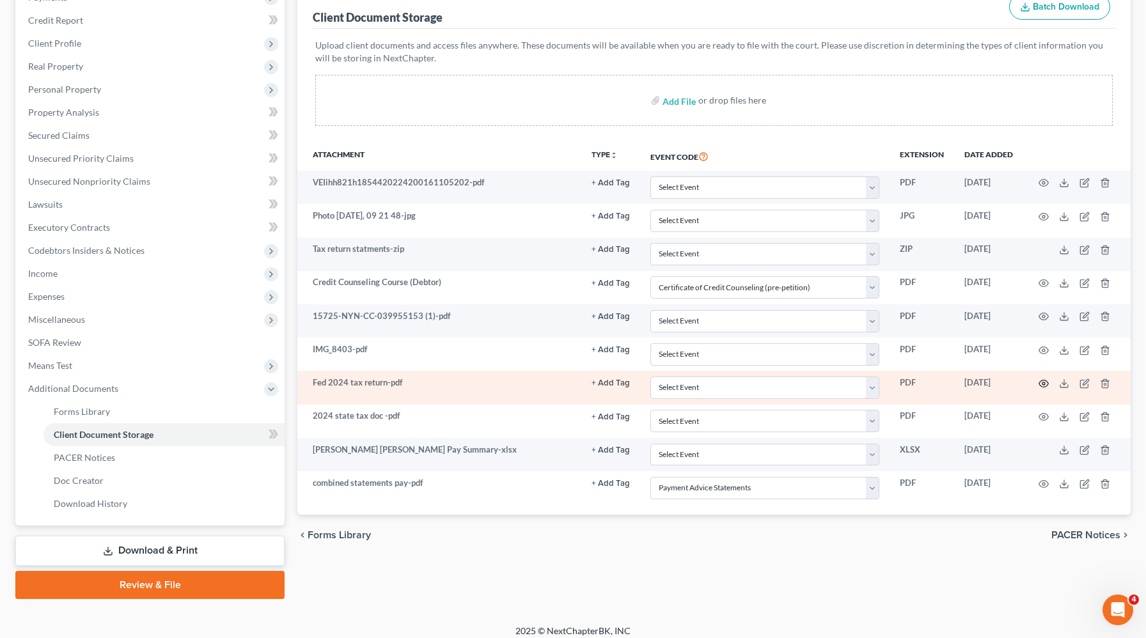
click at [1044, 385] on icon "button" at bounding box center [1043, 384] width 10 height 10
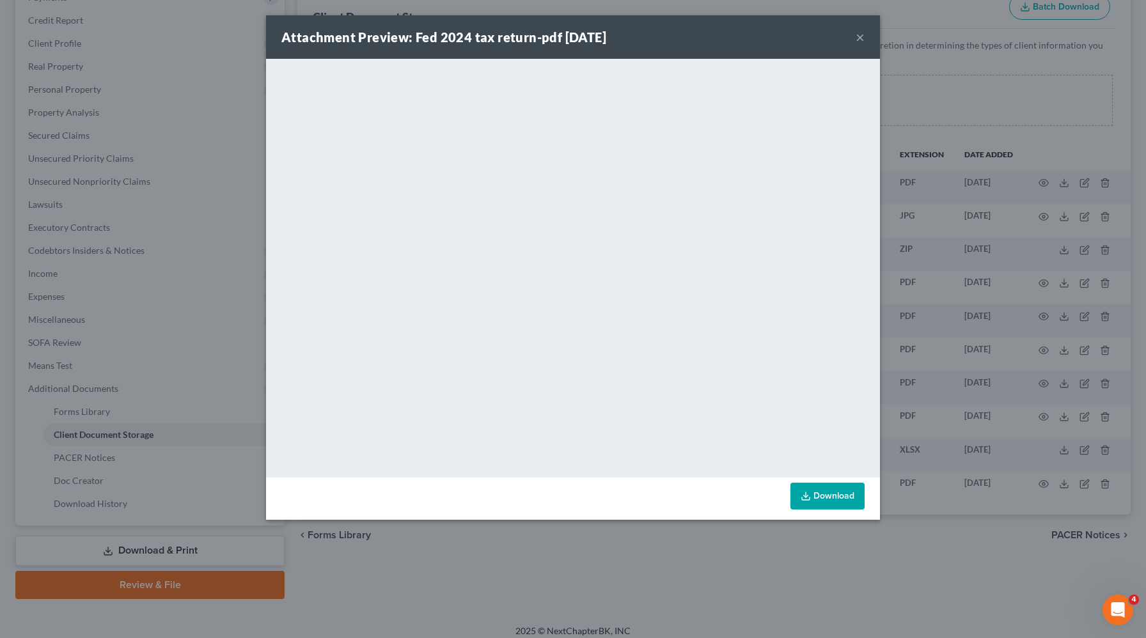
click at [860, 42] on button "×" at bounding box center [859, 36] width 9 height 15
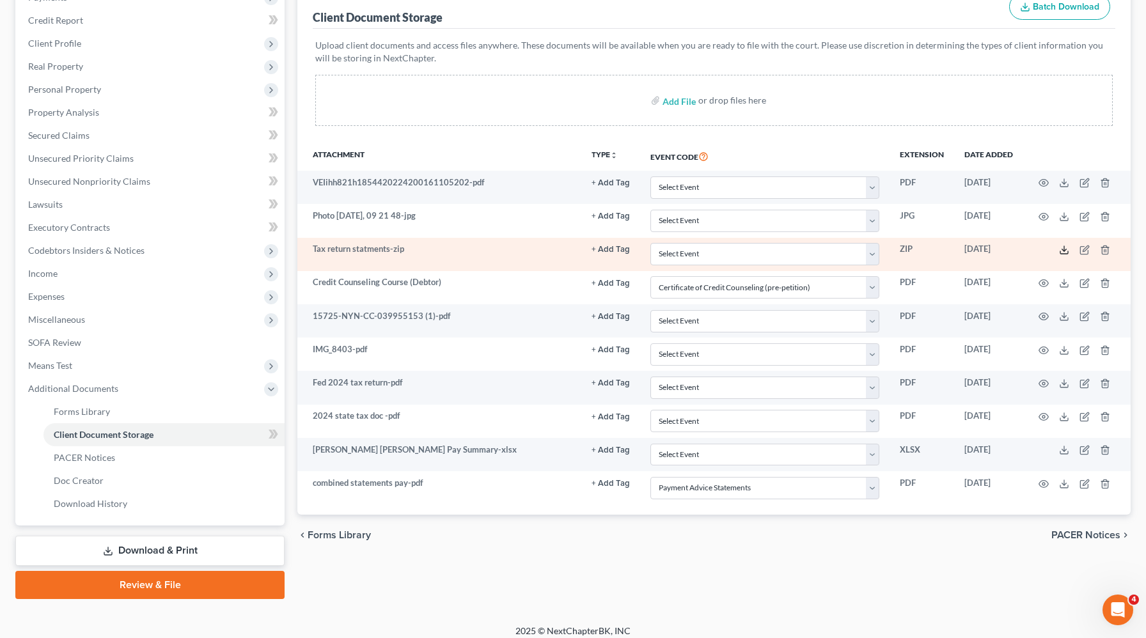
click at [1066, 251] on icon at bounding box center [1064, 250] width 10 height 10
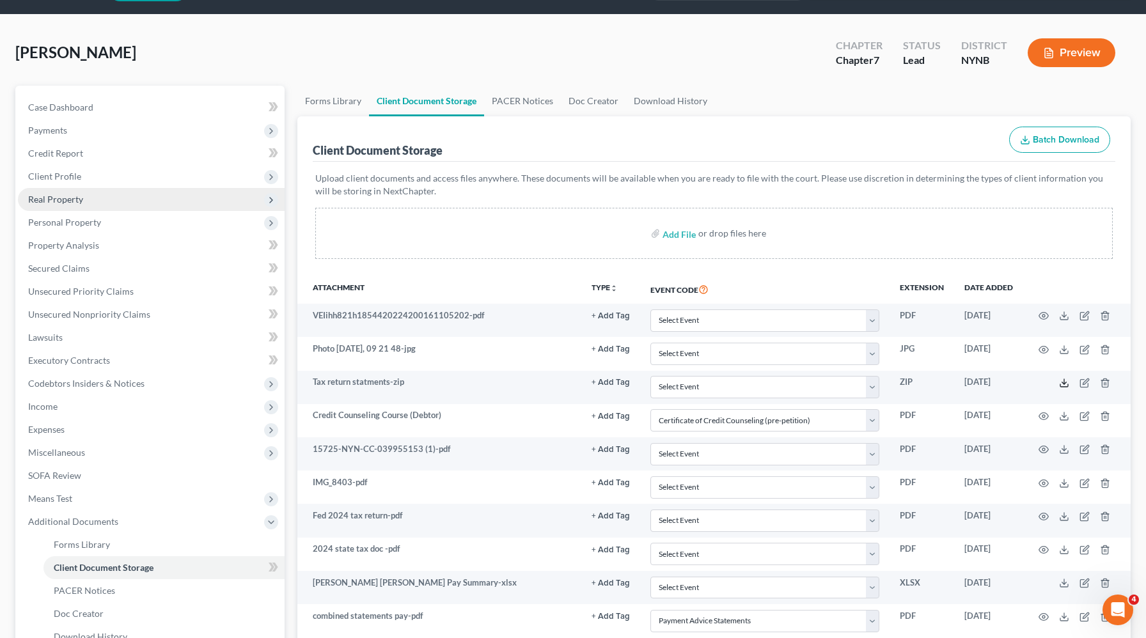
scroll to position [0, 0]
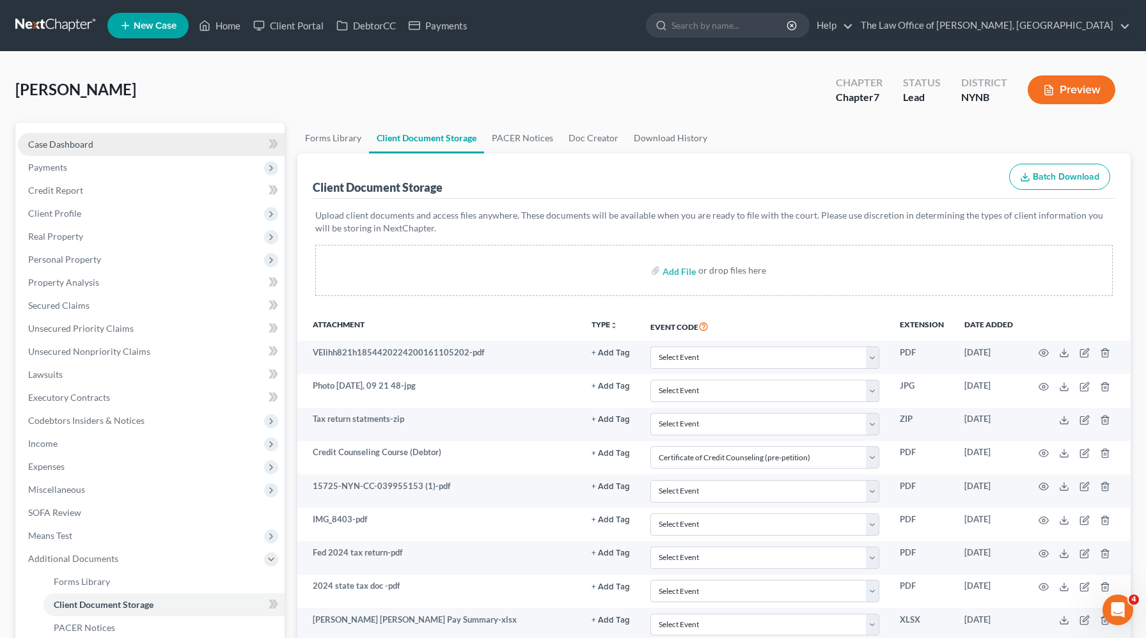
click at [95, 143] on link "Case Dashboard" at bounding box center [151, 144] width 267 height 23
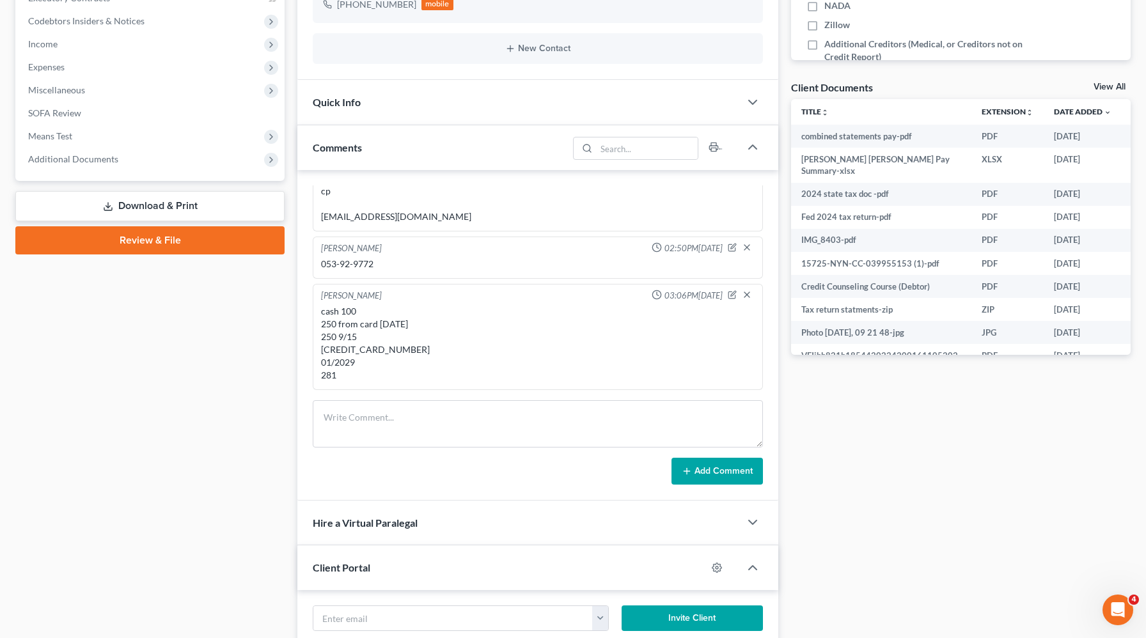
scroll to position [262, 0]
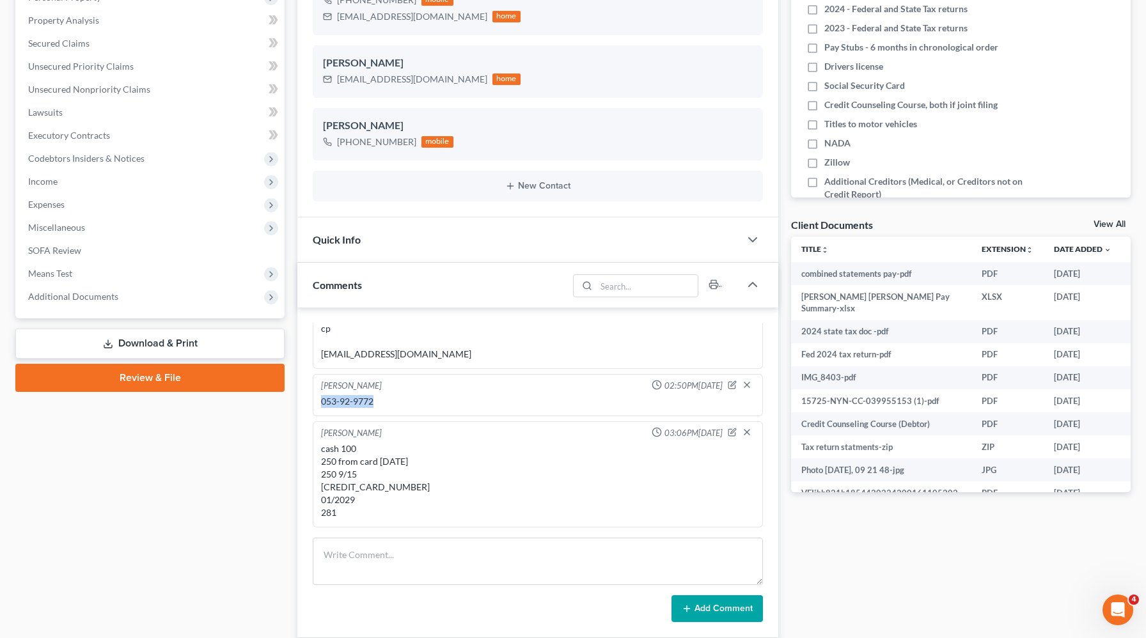
drag, startPoint x: 381, startPoint y: 399, endPoint x: 296, endPoint y: 400, distance: 85.0
click at [296, 400] on div "Updates & News × New York Northern District Notes Take a look at NextChapter's …" at bounding box center [538, 556] width 494 height 1390
copy div "053-92-9772"
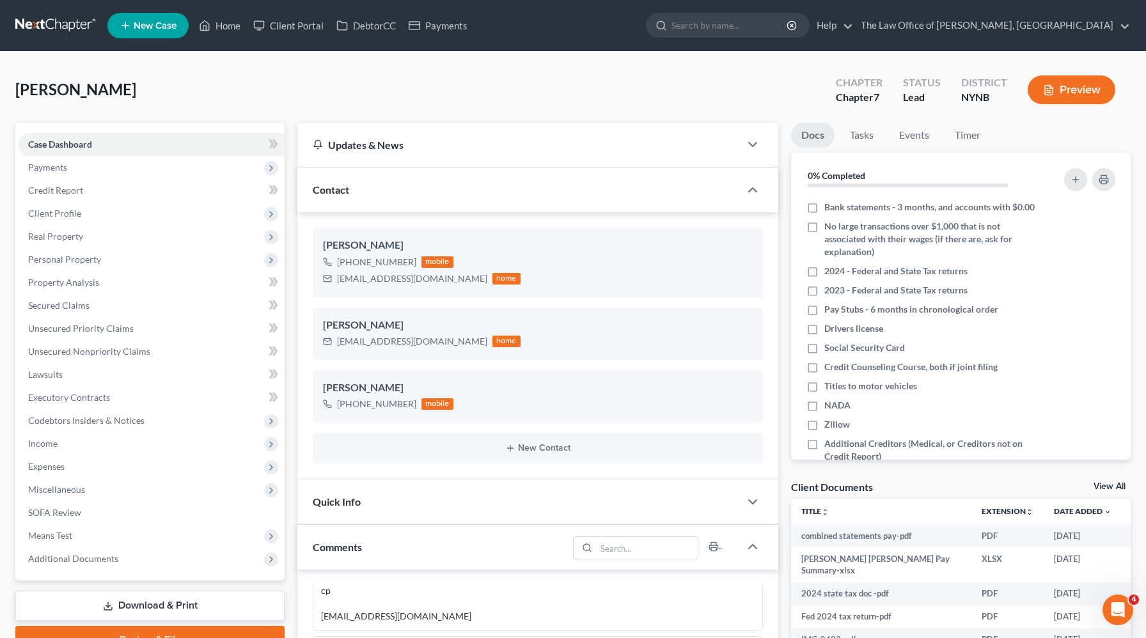
drag, startPoint x: 162, startPoint y: 93, endPoint x: 0, endPoint y: 93, distance: 161.8
copy span "[PERSON_NAME]"
click at [46, 176] on span "Payments" at bounding box center [151, 167] width 267 height 23
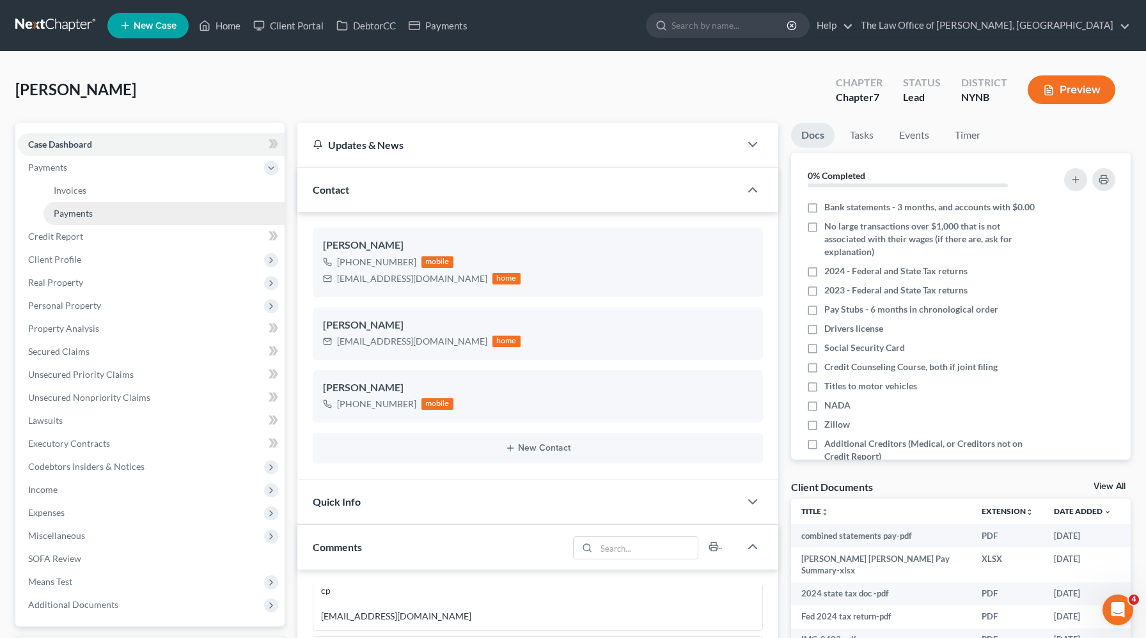
click at [75, 209] on span "Payments" at bounding box center [73, 213] width 39 height 11
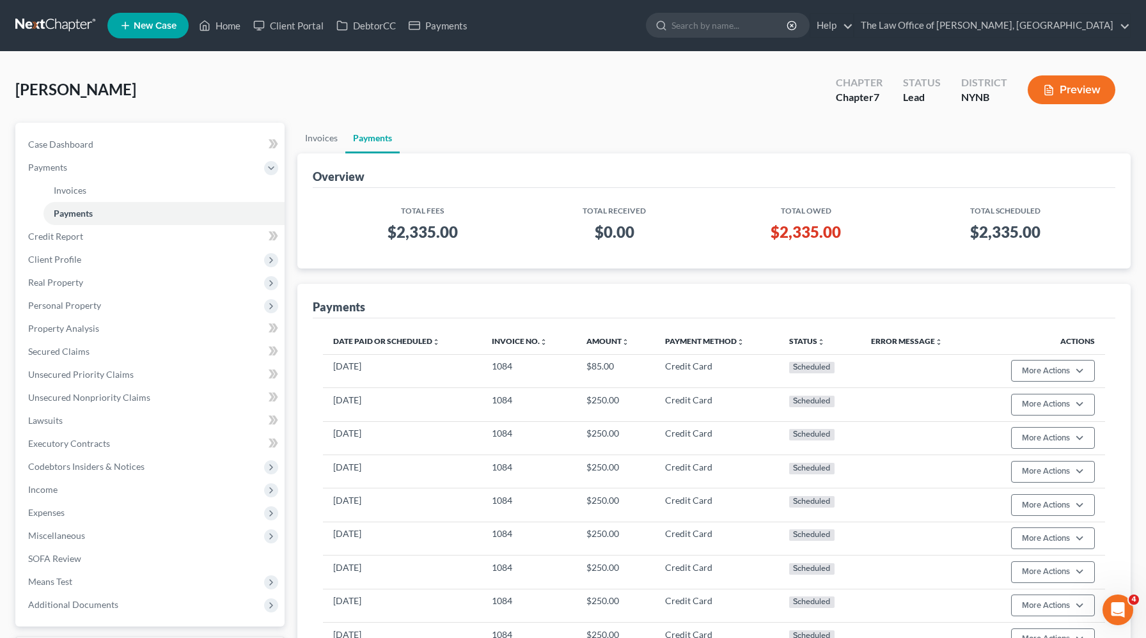
drag, startPoint x: 153, startPoint y: 83, endPoint x: 8, endPoint y: 80, distance: 145.2
click at [9, 80] on div "Abbatiello, Anthony Upgraded Chapter Chapter 7 Status Lead District NYNB Previe…" at bounding box center [573, 417] width 1146 height 730
copy span "[PERSON_NAME]"
click at [91, 446] on span "Executory Contracts" at bounding box center [69, 443] width 82 height 11
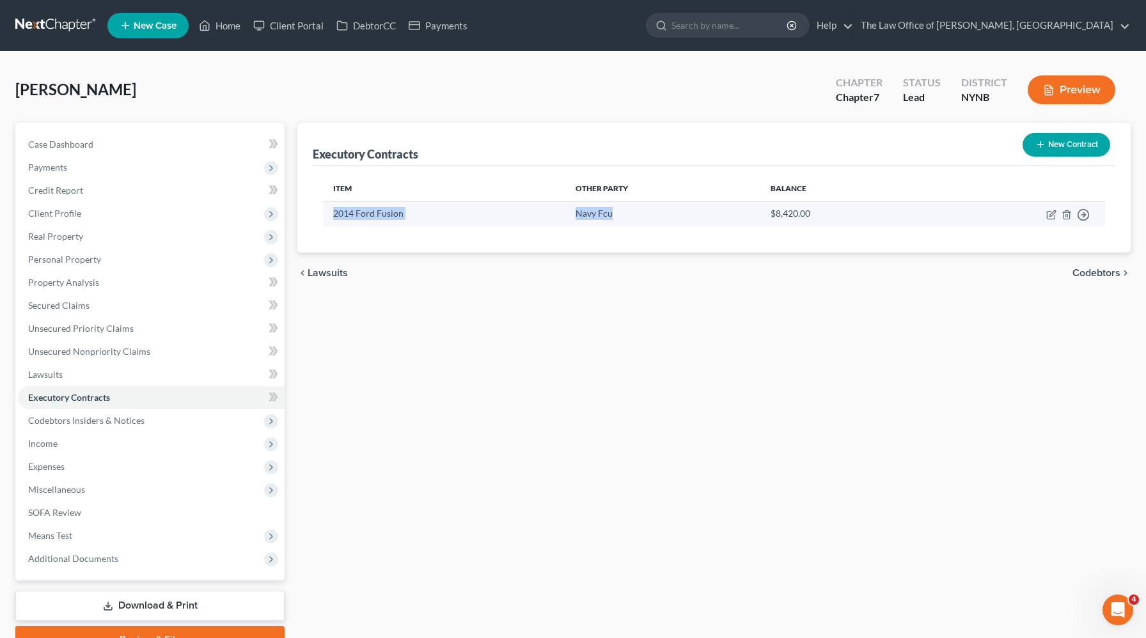
drag, startPoint x: 636, startPoint y: 217, endPoint x: 325, endPoint y: 217, distance: 310.1
click at [325, 217] on tr "2014 Ford Fusion Navy Fcu $8,420.00 Move to D Move to E Move to F Move to Notic…" at bounding box center [714, 213] width 782 height 25
copy tr "2014 Ford Fusion Navy Fcu"
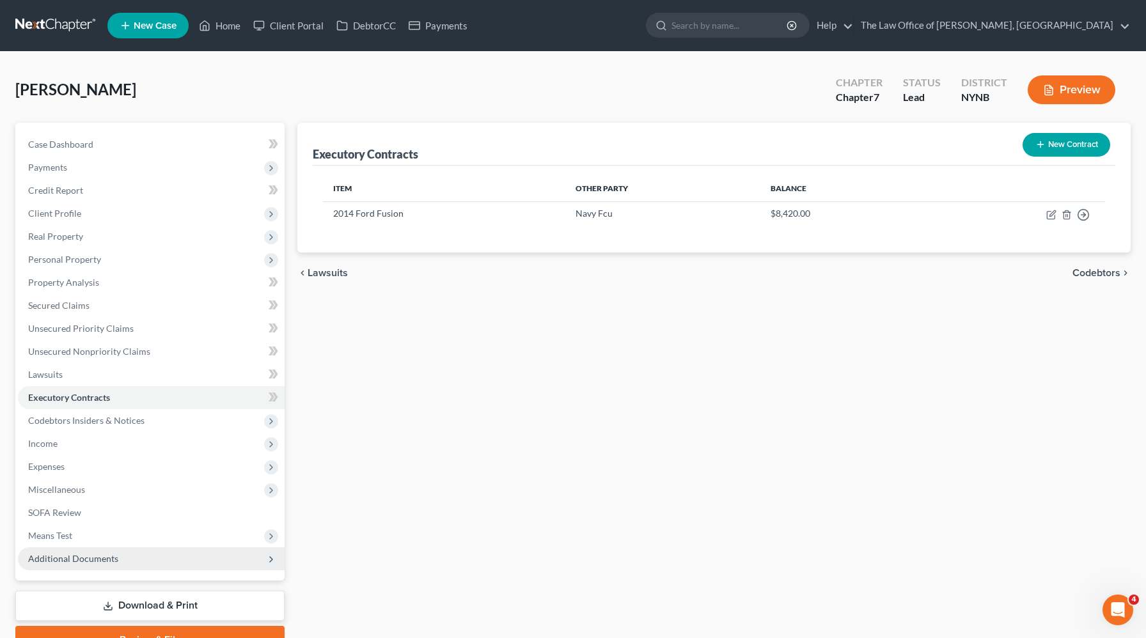
click at [123, 562] on span "Additional Documents" at bounding box center [151, 558] width 267 height 23
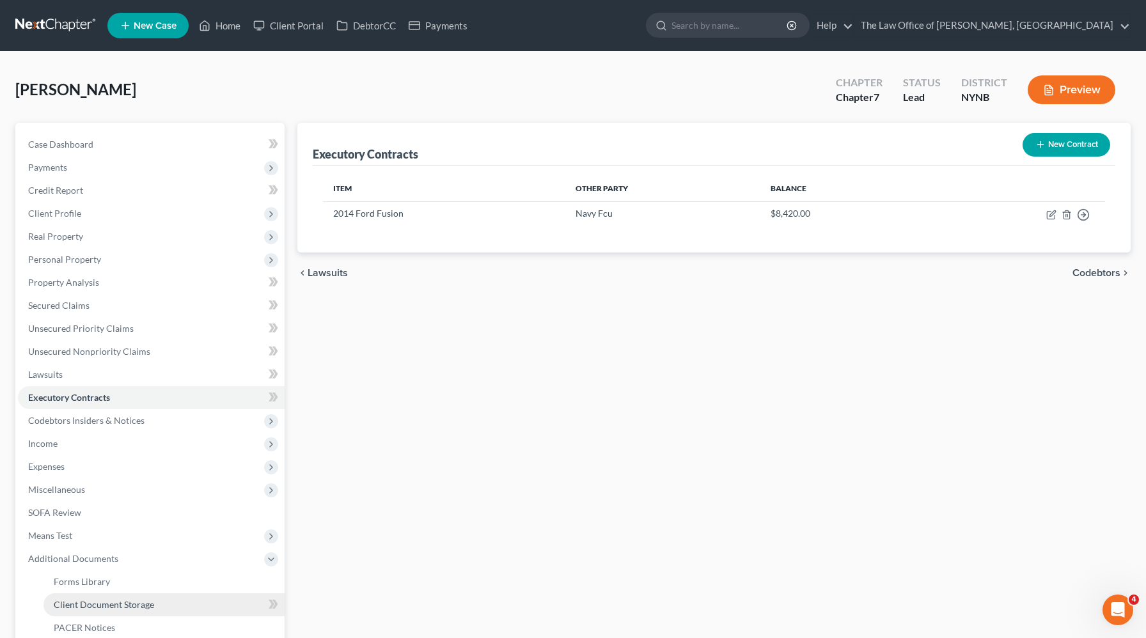
click at [118, 605] on span "Client Document Storage" at bounding box center [104, 604] width 100 height 11
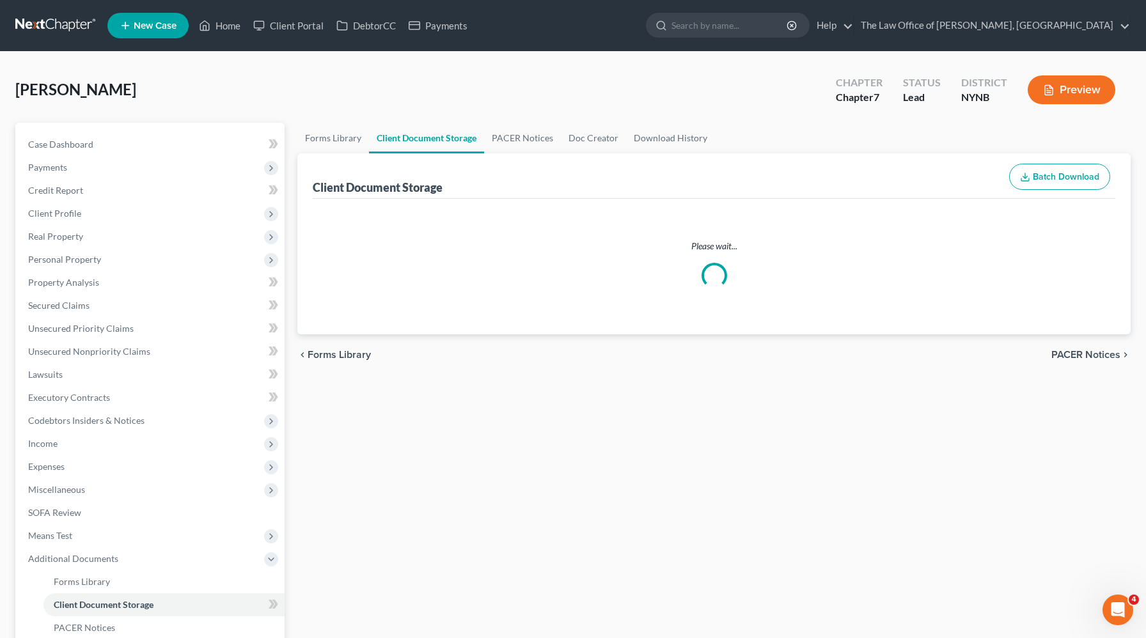
select select "1"
select select "5"
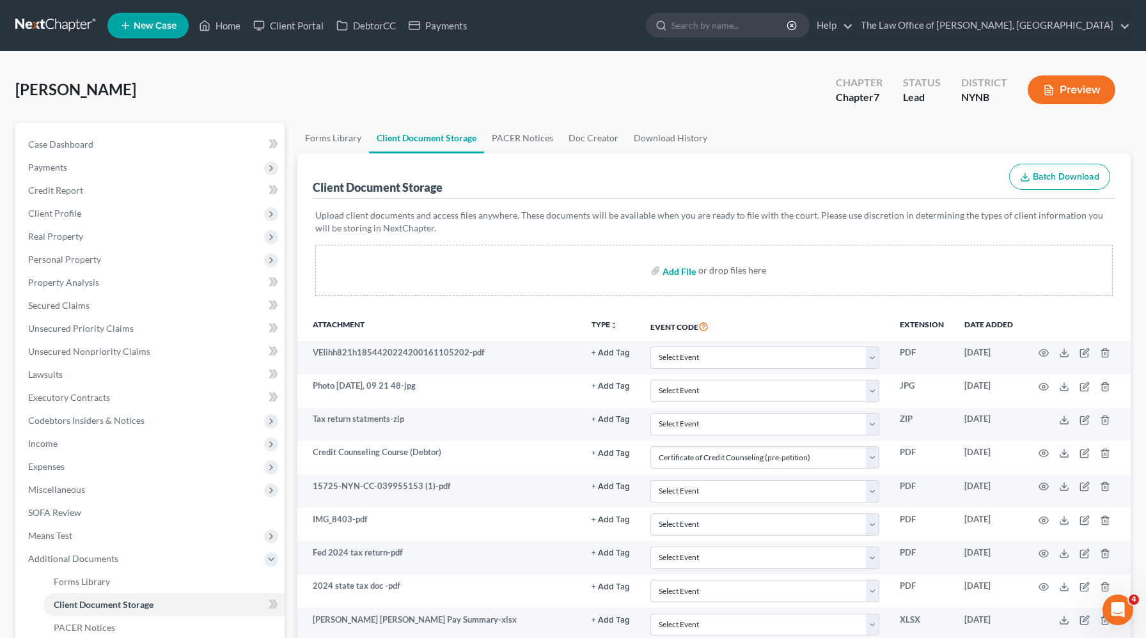
click at [662, 276] on input "file" at bounding box center [677, 270] width 31 height 23
click at [673, 274] on input "file" at bounding box center [677, 270] width 31 height 23
type input "C:\fakepath\69b26a9f-a11c-44ab-a42e-d577793a633b.zip"
select select "1"
select select "5"
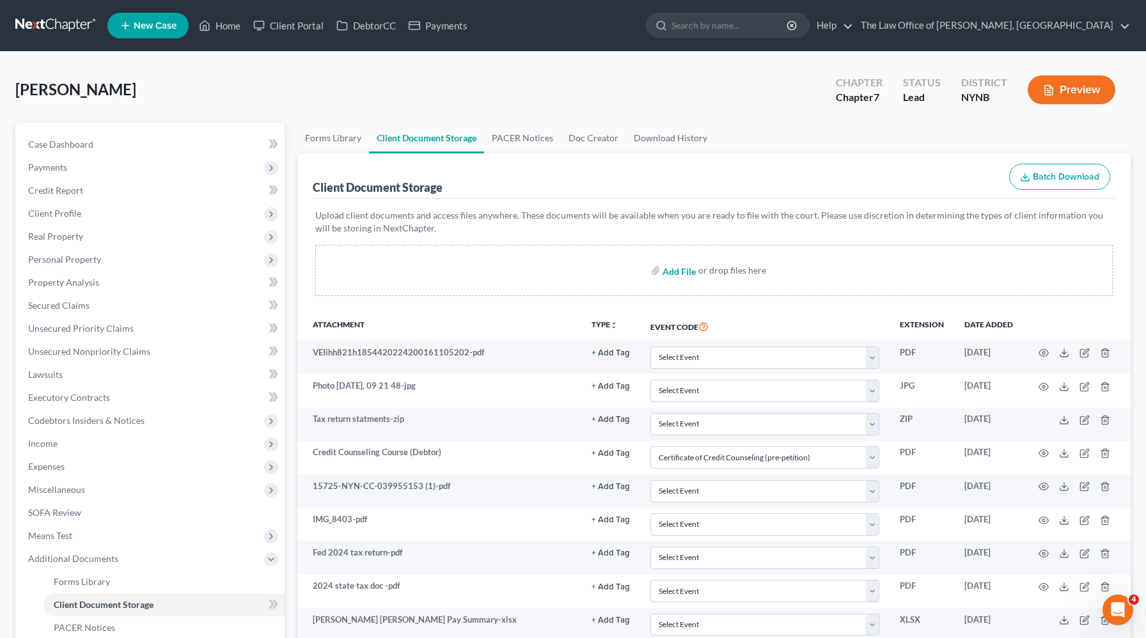
click at [682, 272] on input "file" at bounding box center [677, 270] width 31 height 23
type input "C:\fakepath\id and ss ava.pdf"
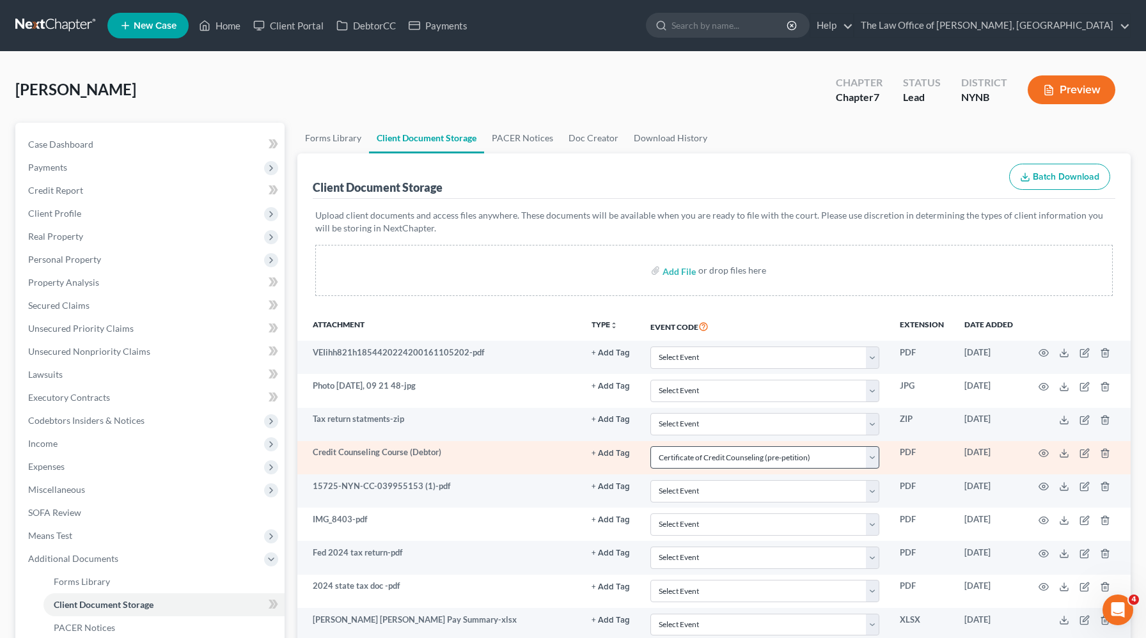
select select "1"
select select "5"
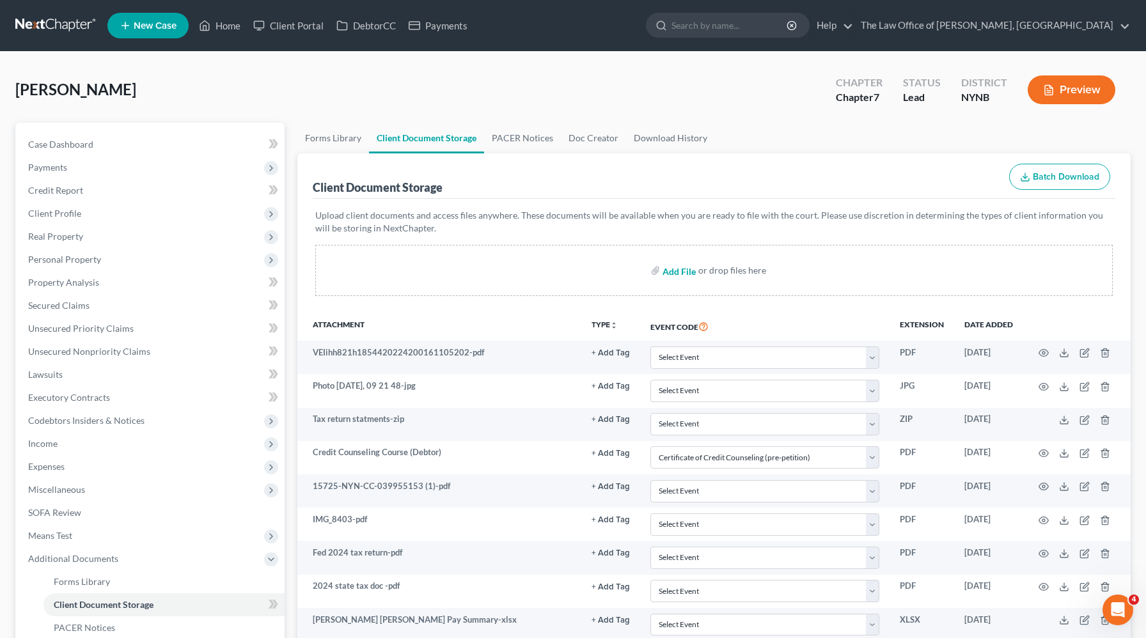
click at [675, 272] on input "file" at bounding box center [677, 270] width 31 height 23
click at [224, 26] on link "Home" at bounding box center [219, 25] width 54 height 23
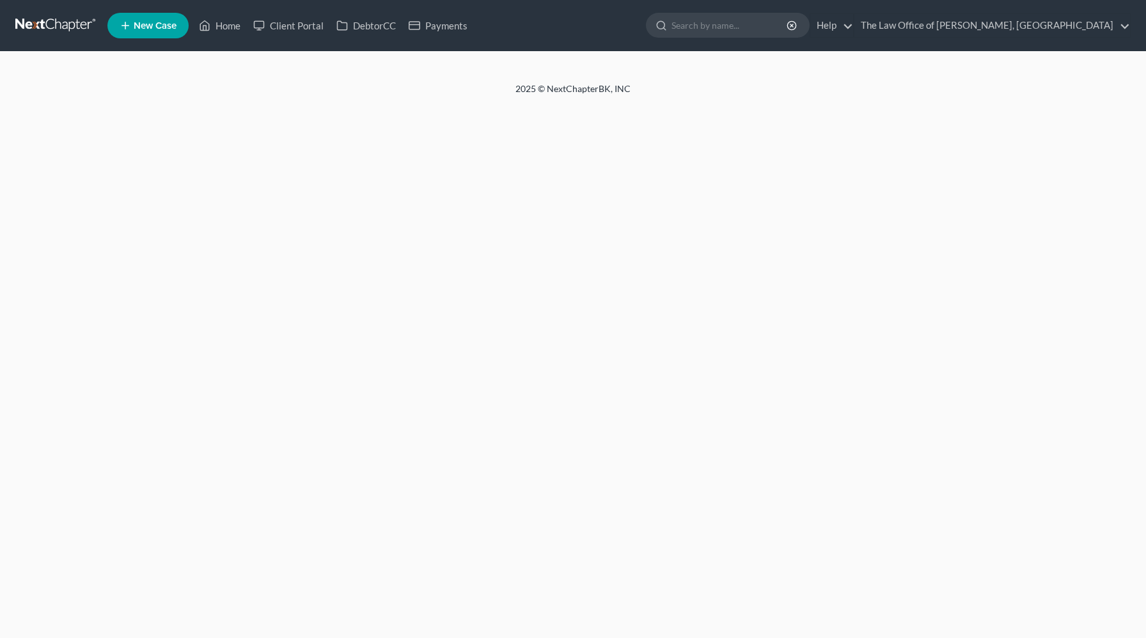
select select "1"
select select "5"
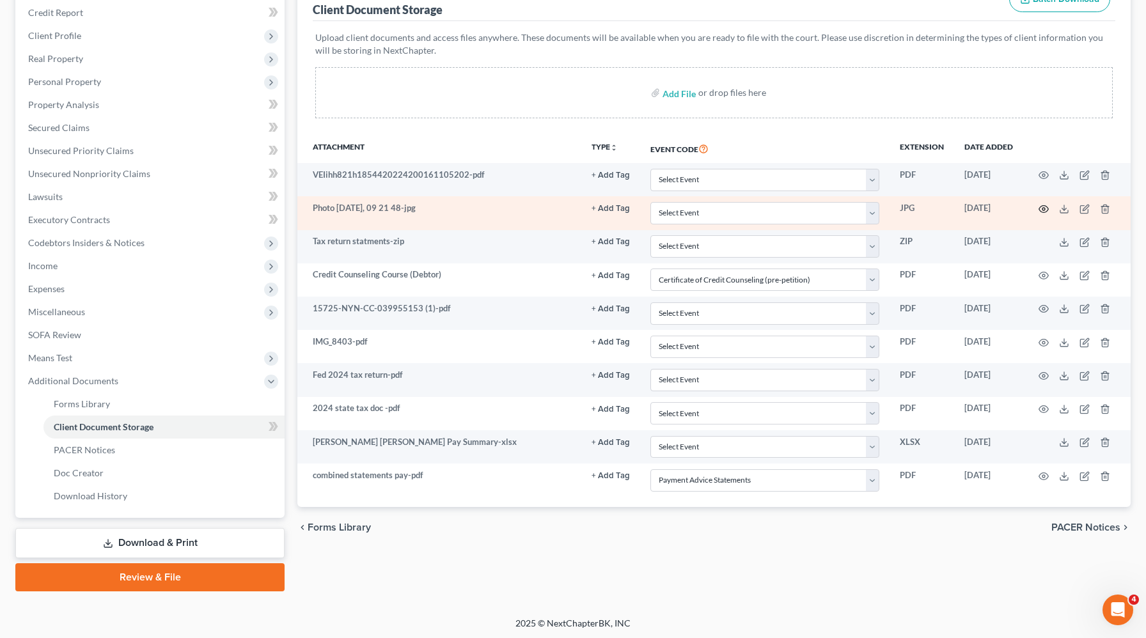
click at [1046, 208] on icon "button" at bounding box center [1043, 209] width 10 height 10
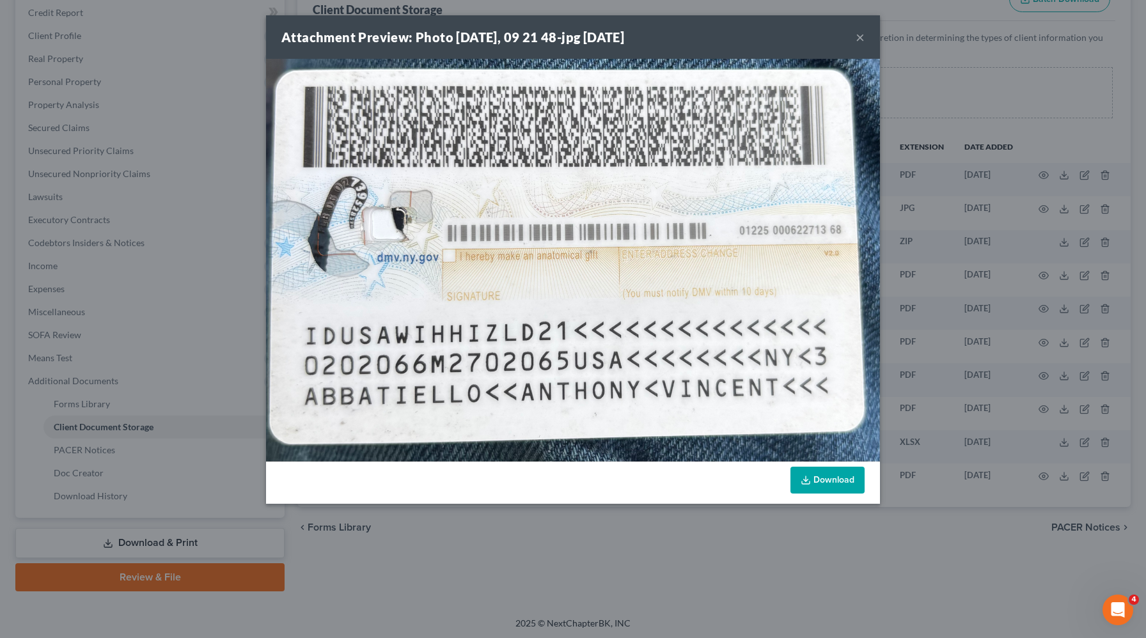
click at [861, 38] on button "×" at bounding box center [859, 36] width 9 height 15
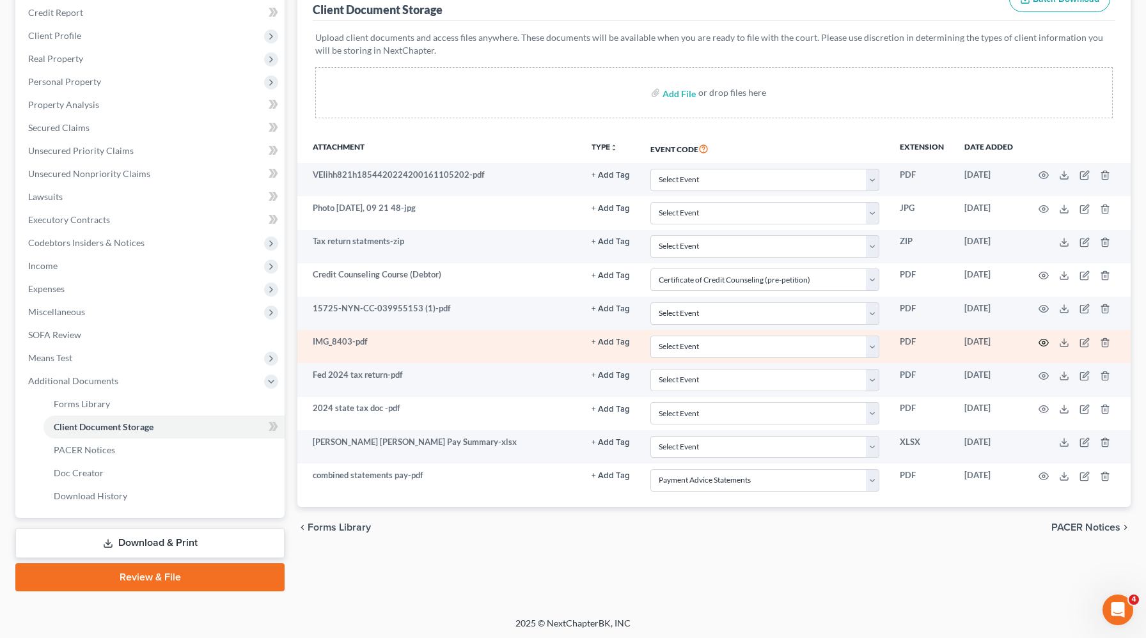
click at [1045, 342] on icon "button" at bounding box center [1043, 343] width 10 height 10
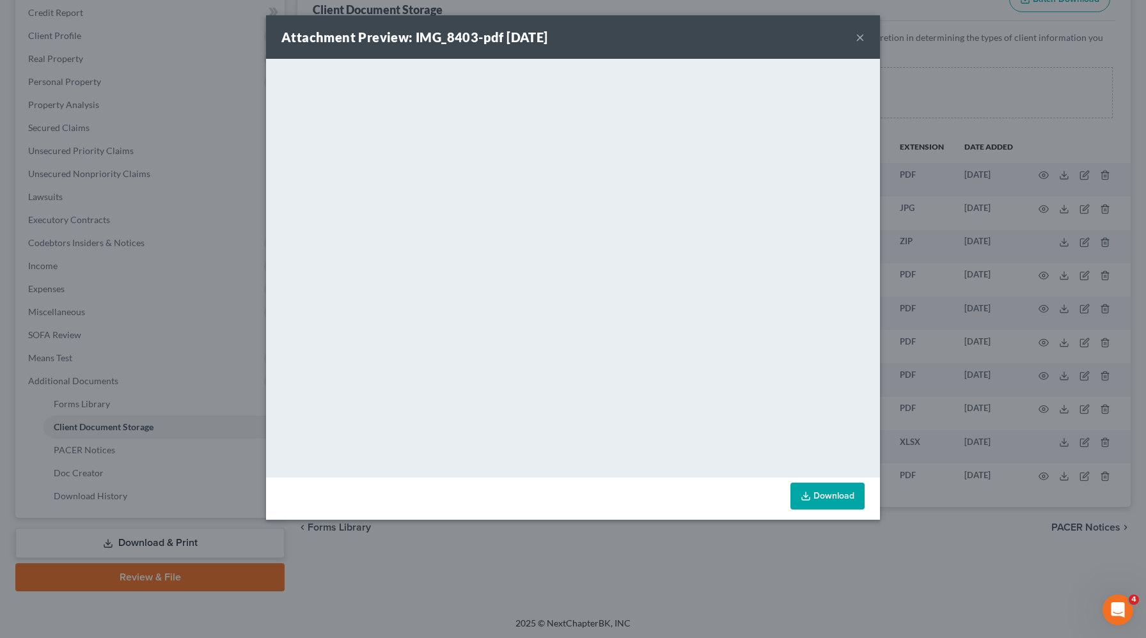
click at [859, 35] on button "×" at bounding box center [859, 36] width 9 height 15
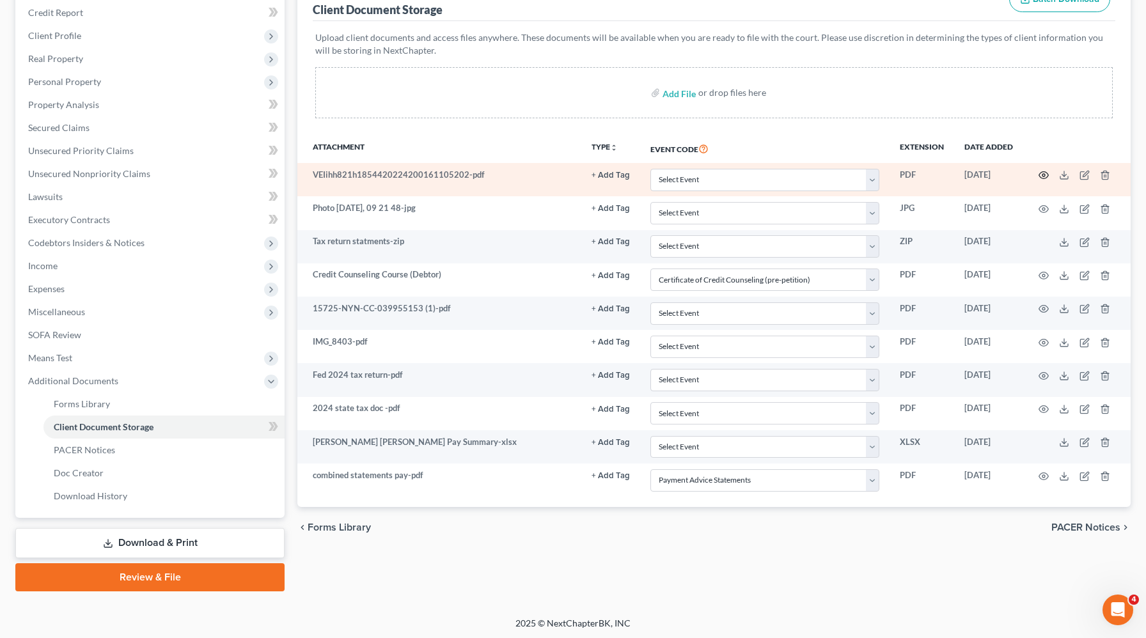
click at [1045, 173] on icon "button" at bounding box center [1043, 175] width 10 height 10
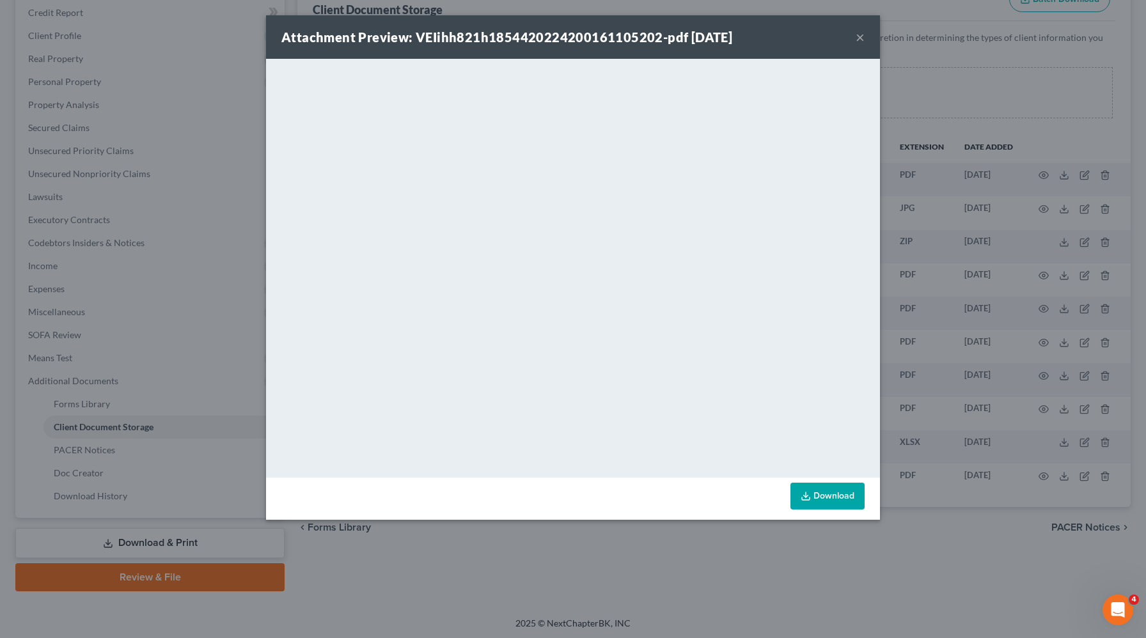
click at [863, 40] on button "×" at bounding box center [859, 36] width 9 height 15
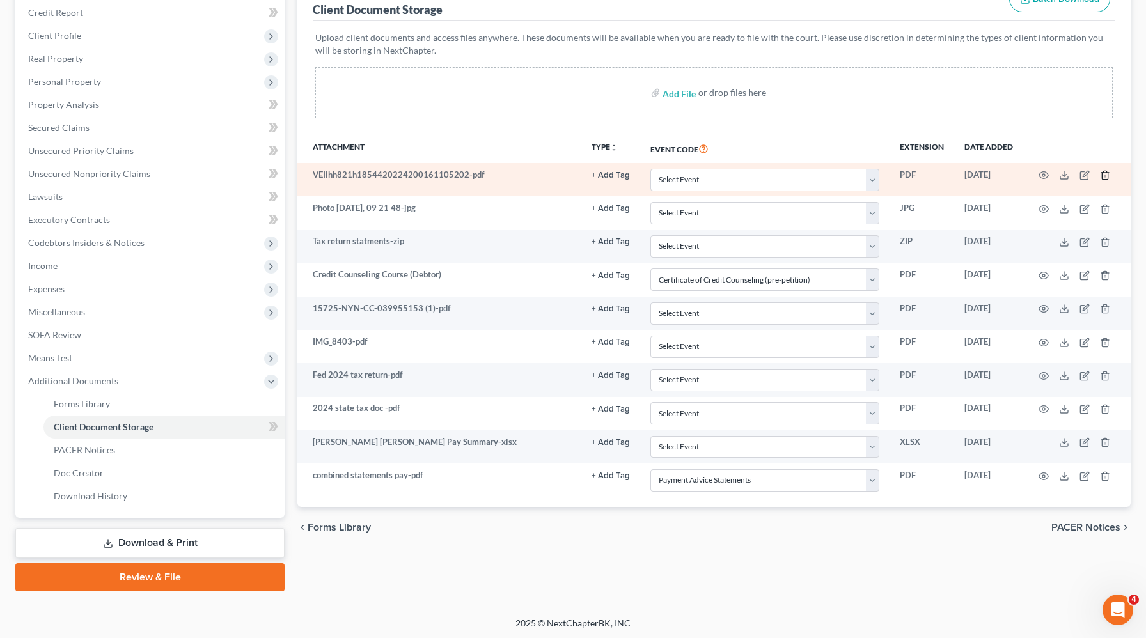
click at [1104, 176] on line "button" at bounding box center [1104, 176] width 0 height 3
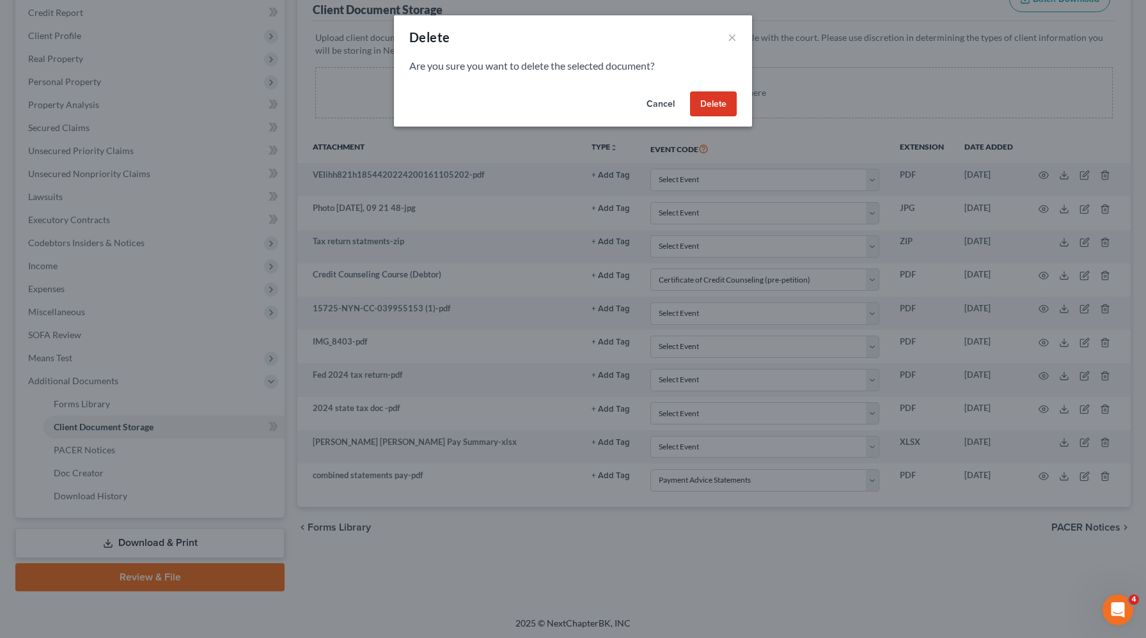
click at [664, 105] on button "Cancel" at bounding box center [660, 104] width 49 height 26
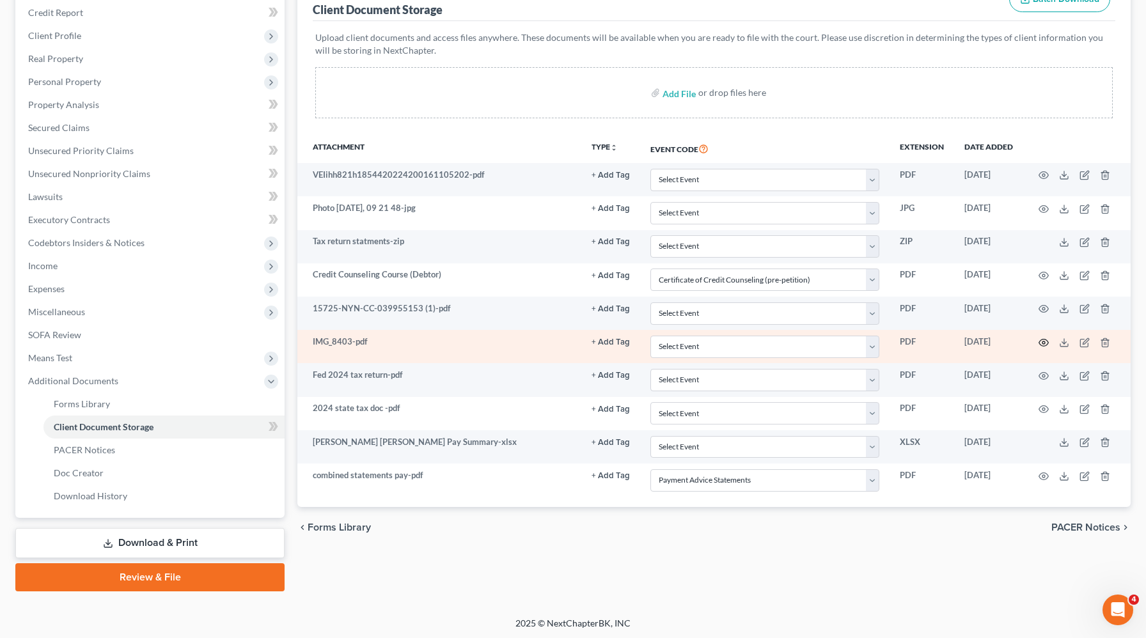
click at [1042, 343] on icon "button" at bounding box center [1043, 343] width 10 height 10
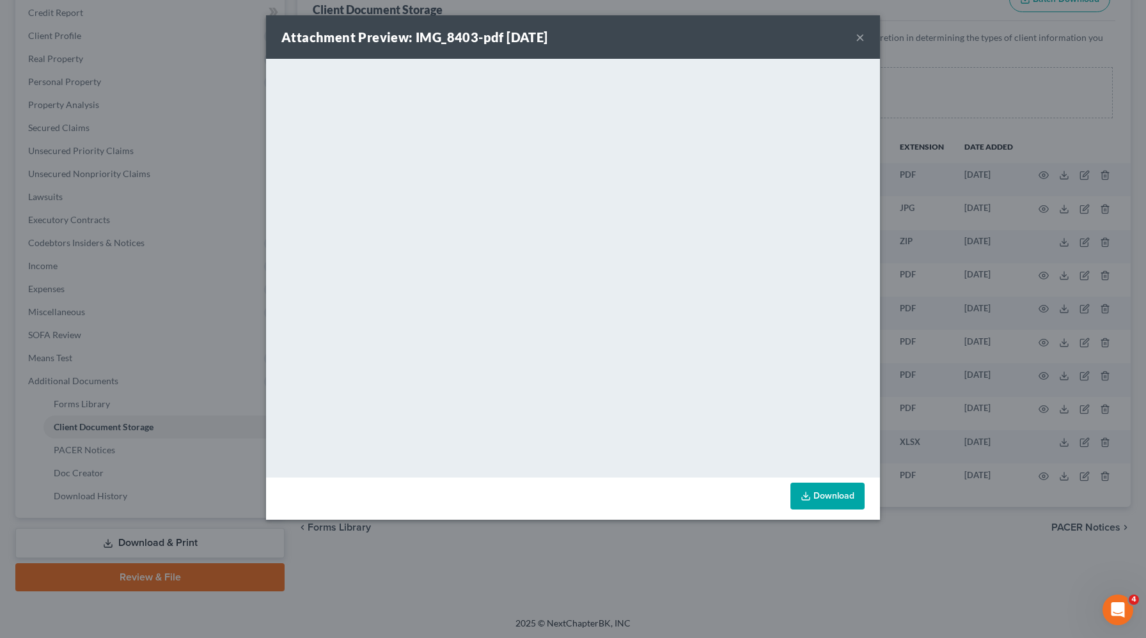
click at [865, 40] on div "Attachment Preview: IMG_8403-pdf 08/14/2025 ×" at bounding box center [573, 36] width 614 height 43
click at [857, 39] on button "×" at bounding box center [859, 36] width 9 height 15
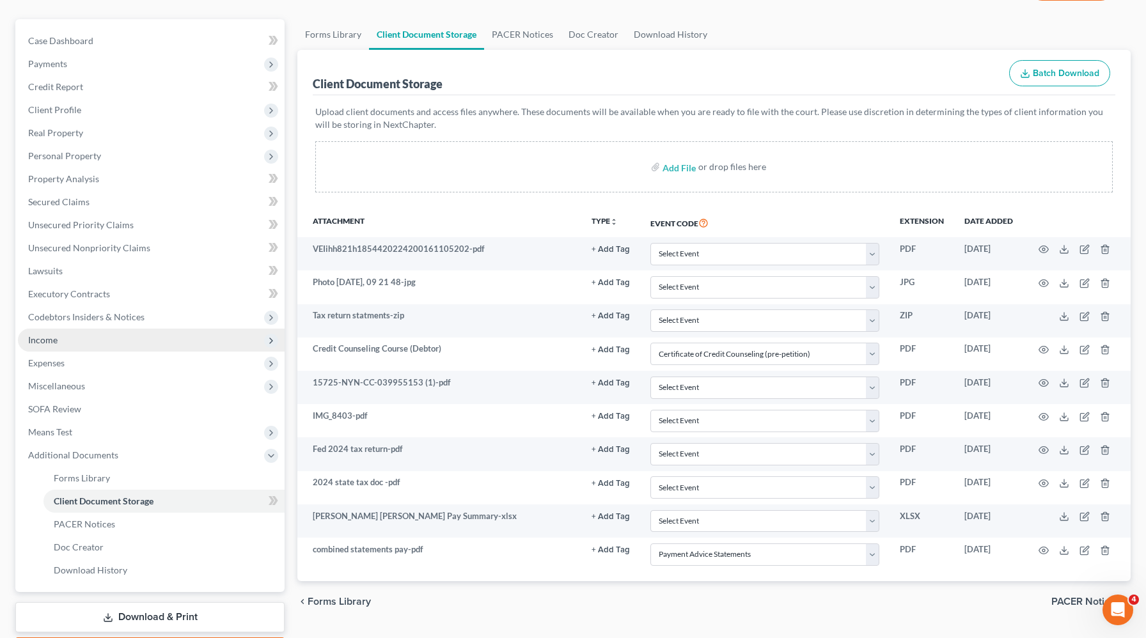
scroll to position [102, 0]
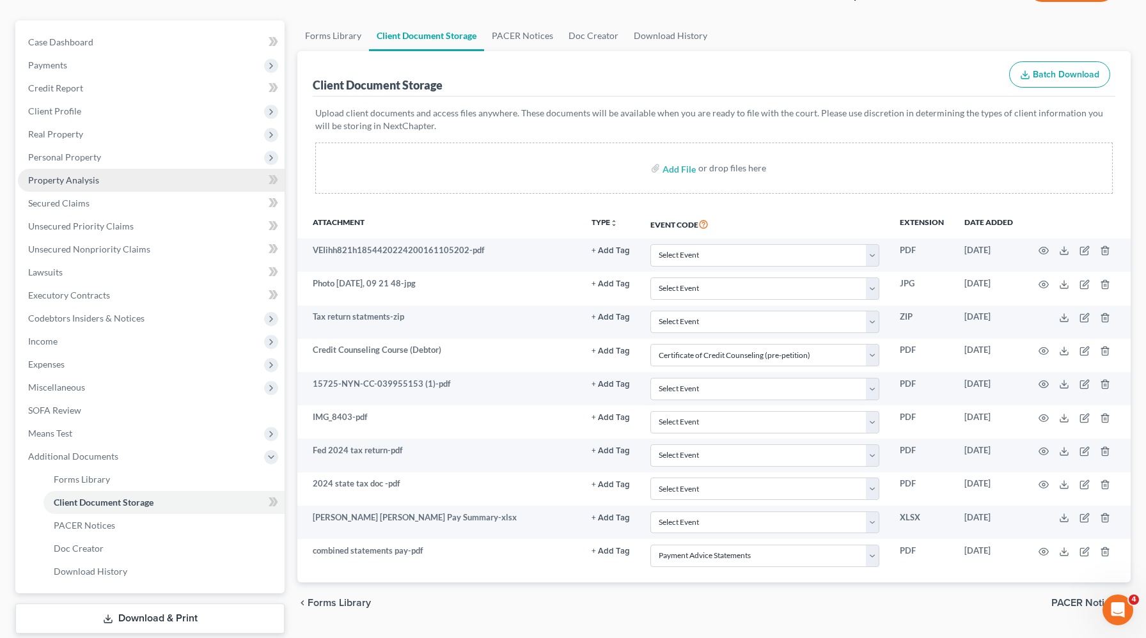
click at [100, 183] on link "Property Analysis" at bounding box center [151, 180] width 267 height 23
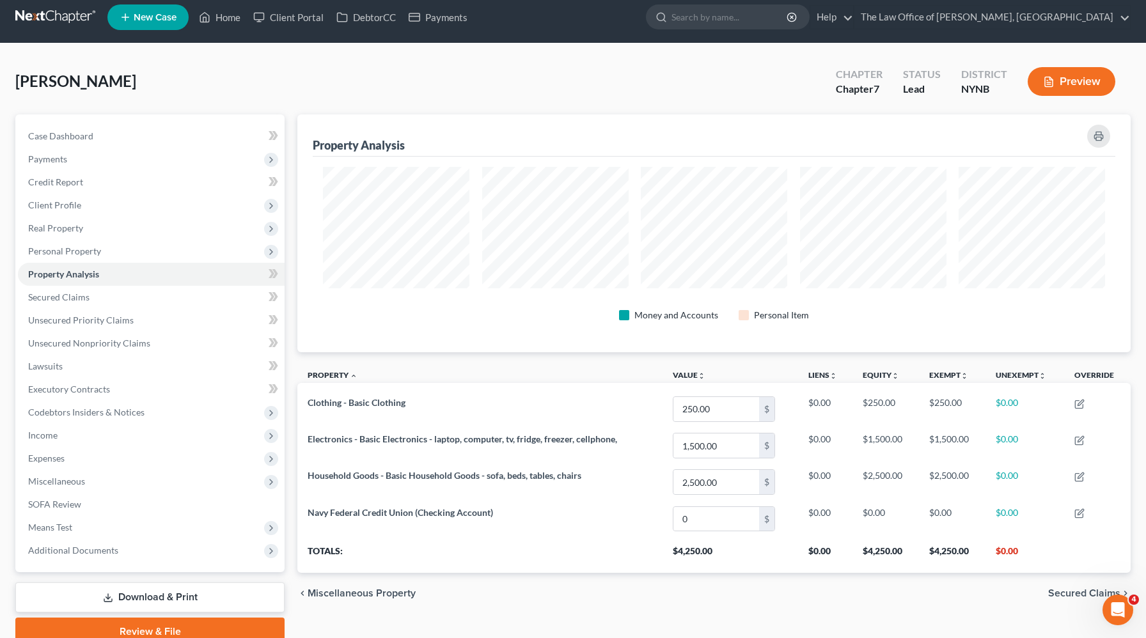
scroll to position [10, 0]
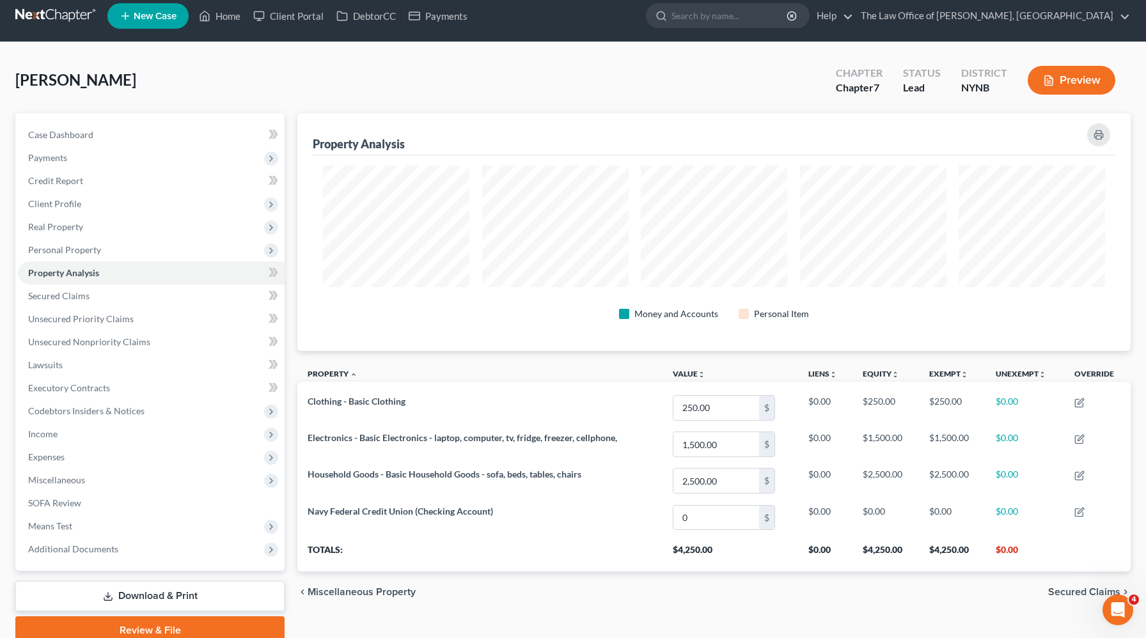
click at [132, 632] on link "Review & File" at bounding box center [149, 630] width 269 height 28
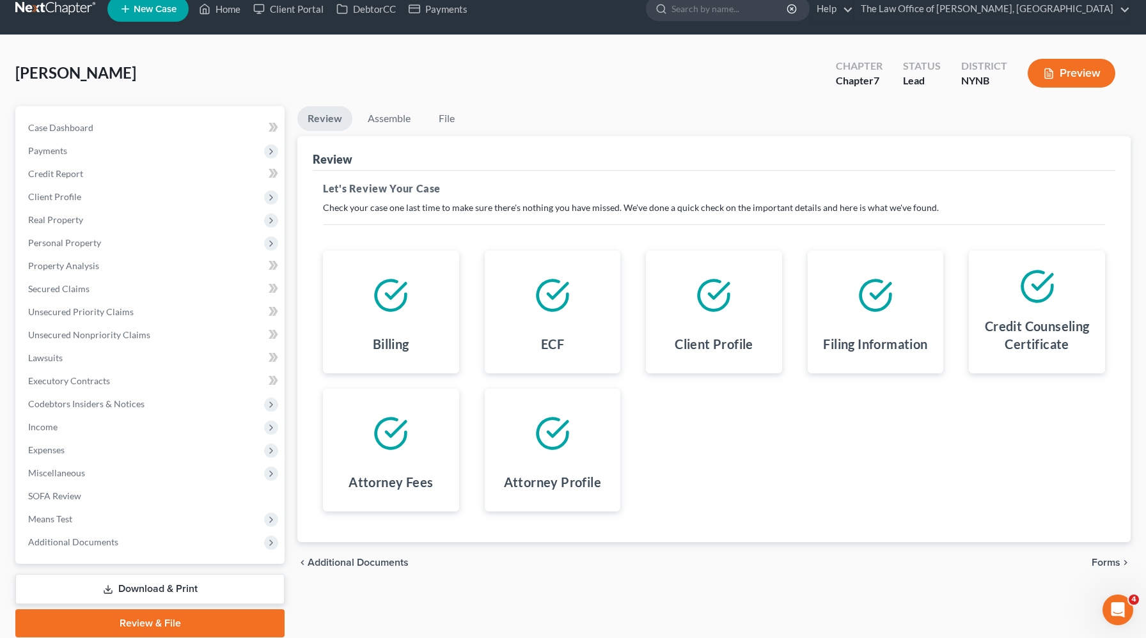
scroll to position [63, 0]
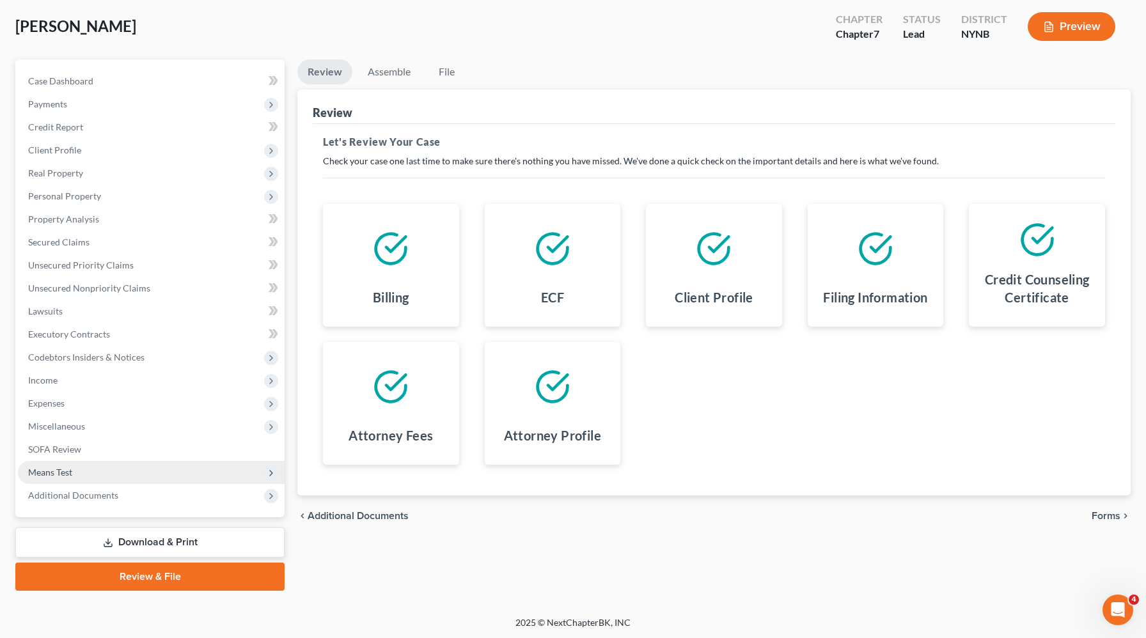
click at [59, 470] on span "Means Test" at bounding box center [50, 472] width 44 height 11
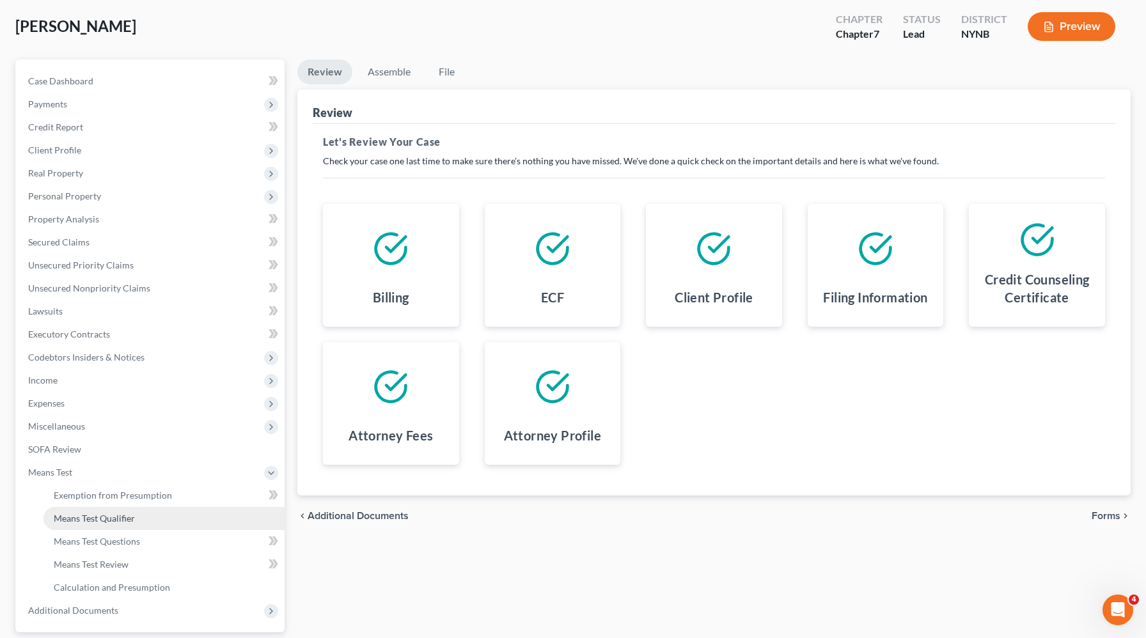
click at [121, 515] on span "Means Test Qualifier" at bounding box center [94, 518] width 81 height 11
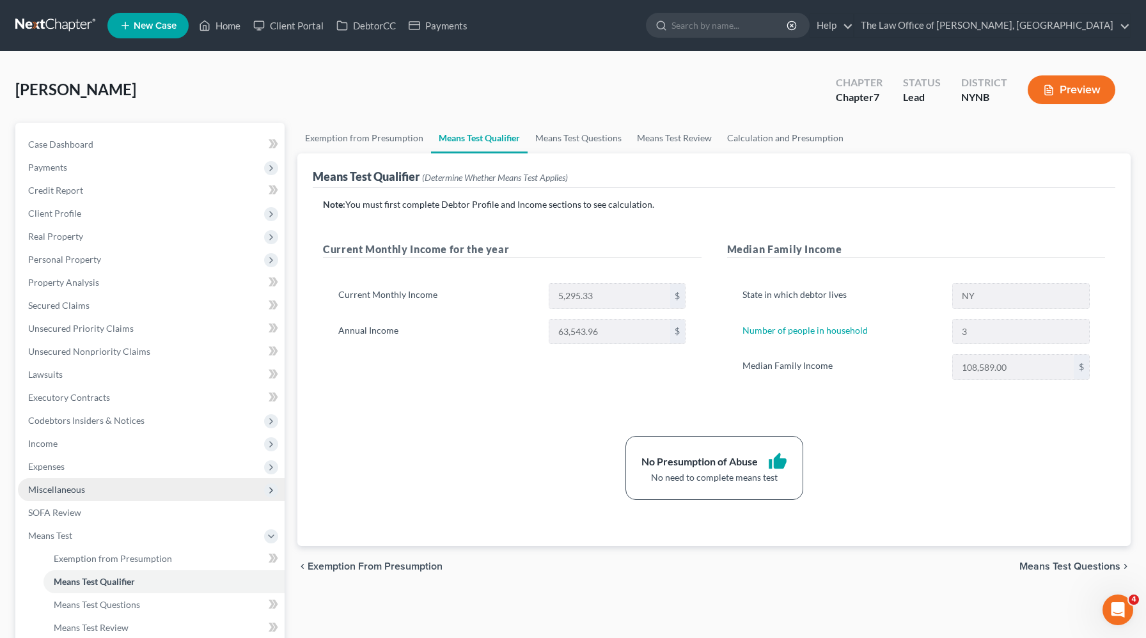
click at [86, 498] on span "Miscellaneous" at bounding box center [151, 489] width 267 height 23
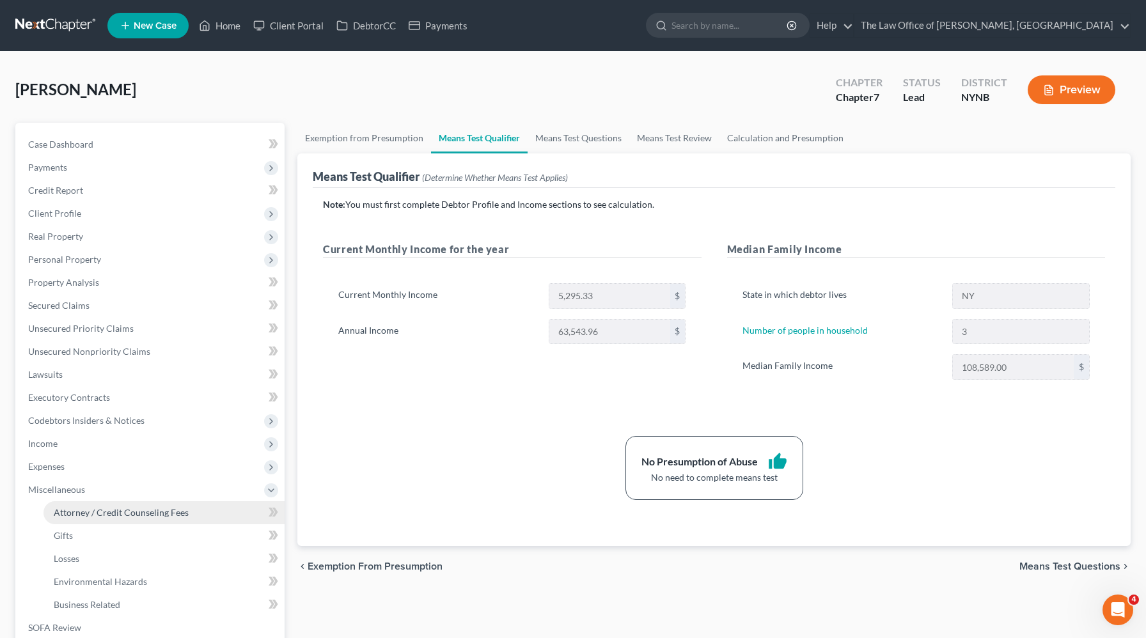
click at [86, 506] on link "Attorney / Credit Counseling Fees" at bounding box center [163, 512] width 241 height 23
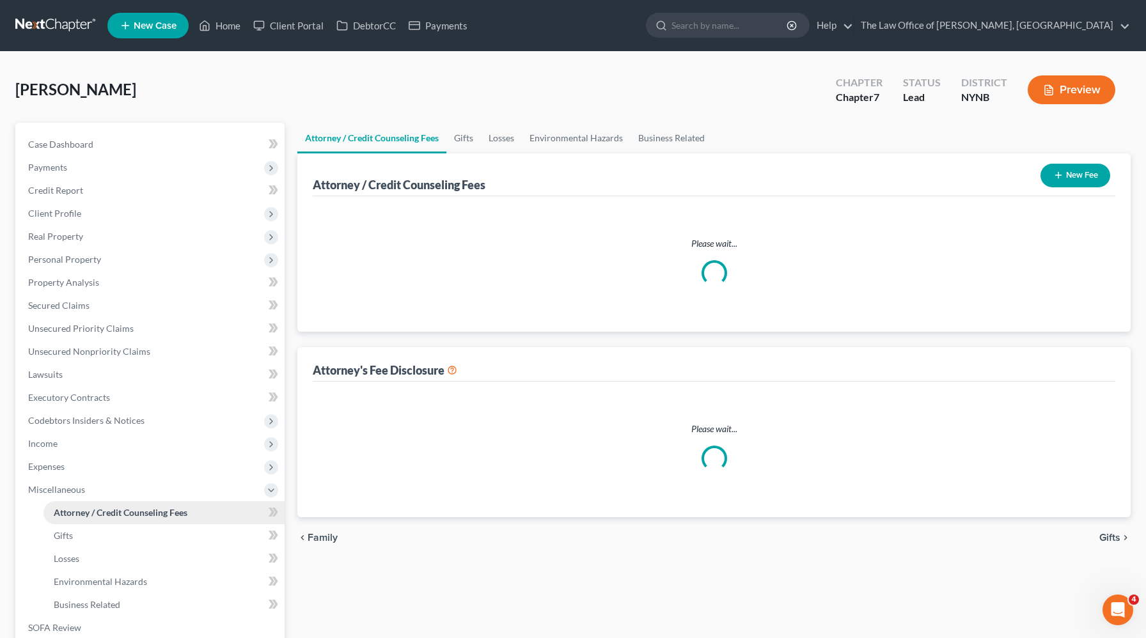
select select "1"
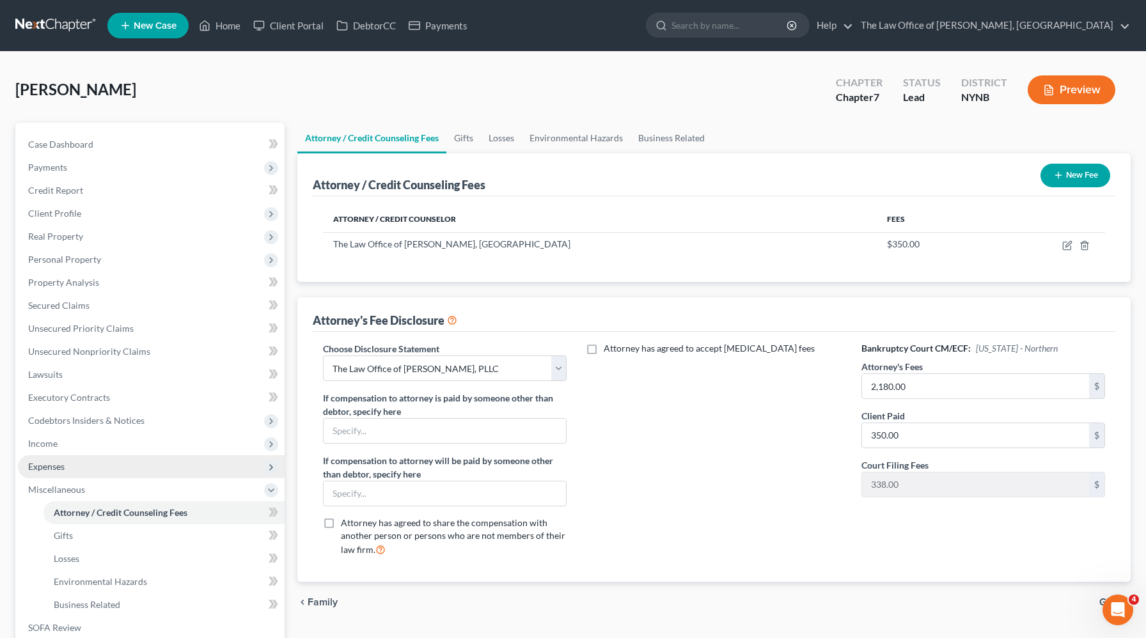
click at [82, 467] on span "Expenses" at bounding box center [151, 466] width 267 height 23
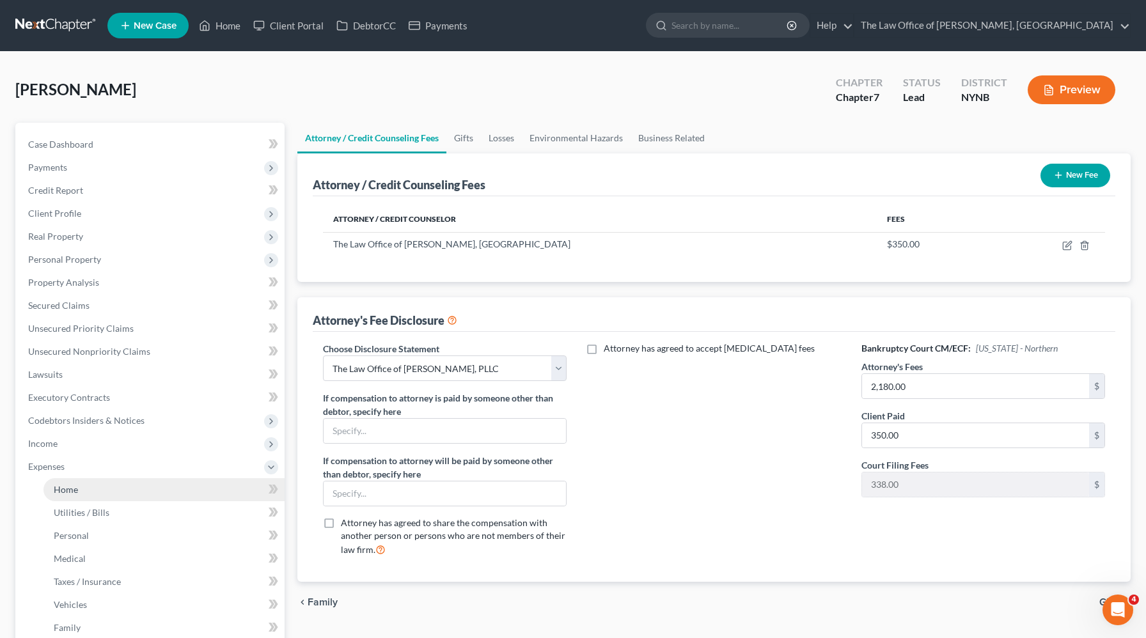
click at [80, 494] on link "Home" at bounding box center [163, 489] width 241 height 23
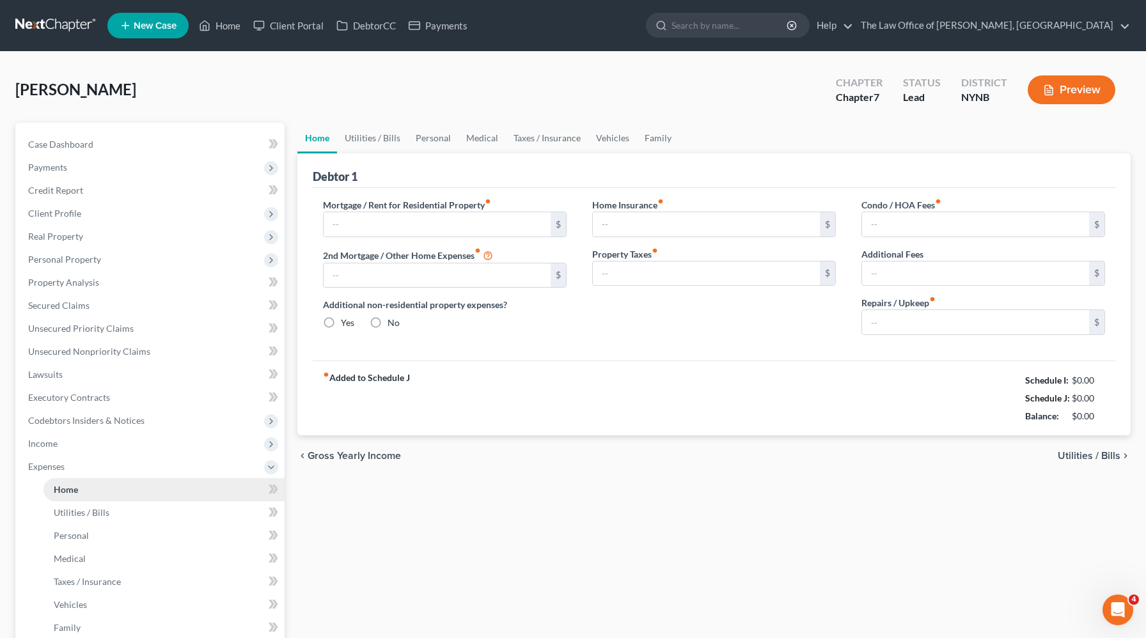
type input "1,350.00"
type input "0.00"
radio input "true"
type input "0.00"
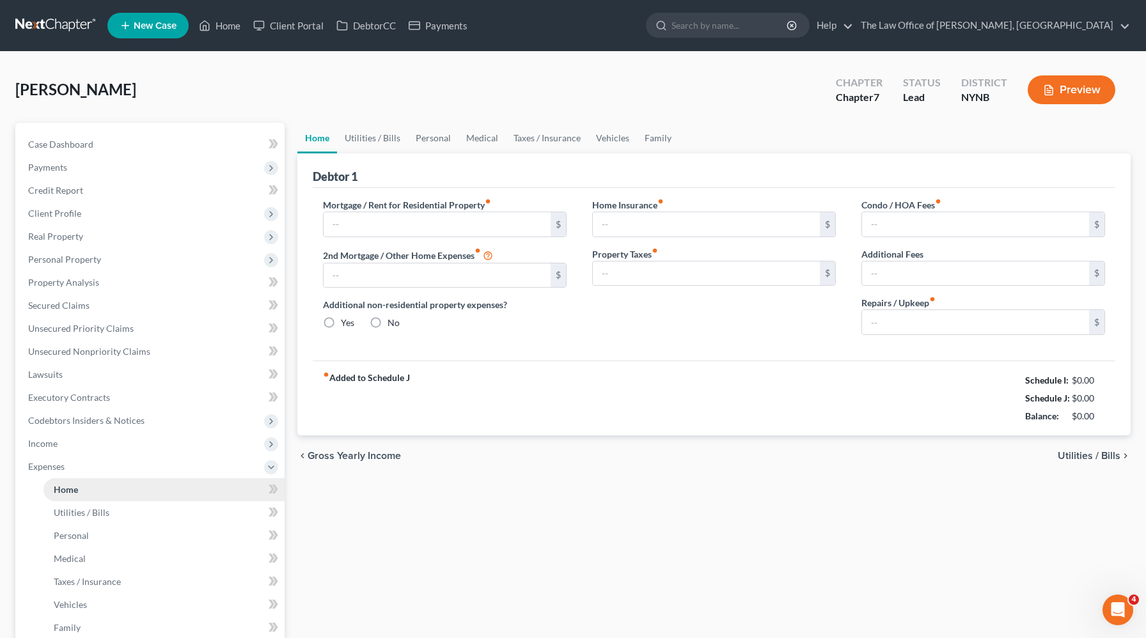
type input "0.00"
click at [373, 146] on link "Utilities / Bills" at bounding box center [372, 138] width 71 height 31
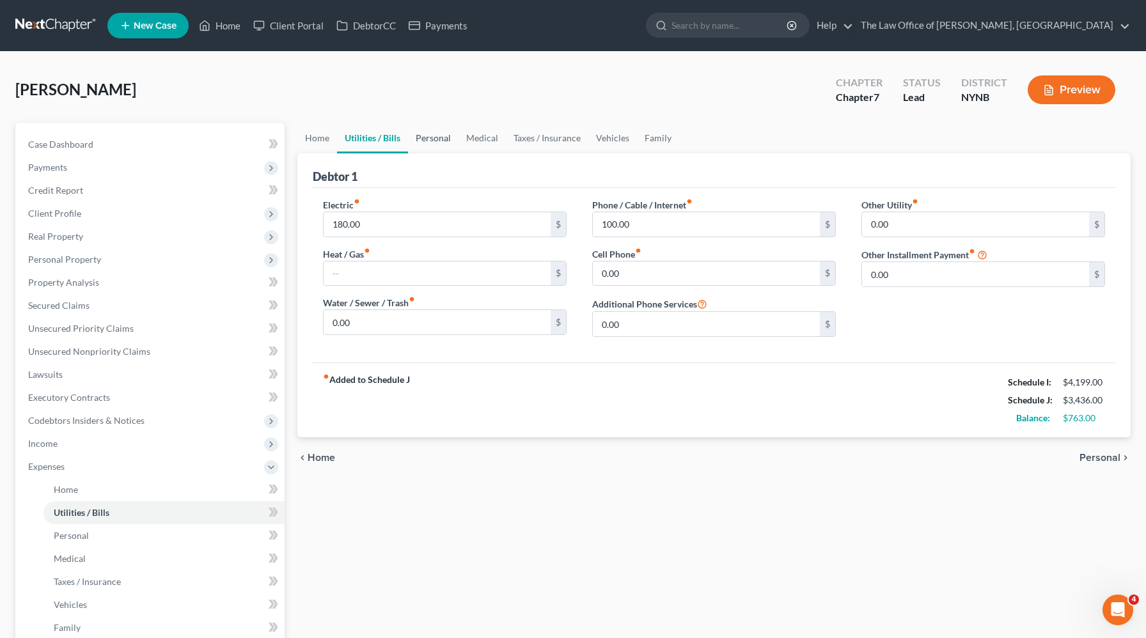
click at [430, 137] on link "Personal" at bounding box center [433, 138] width 51 height 31
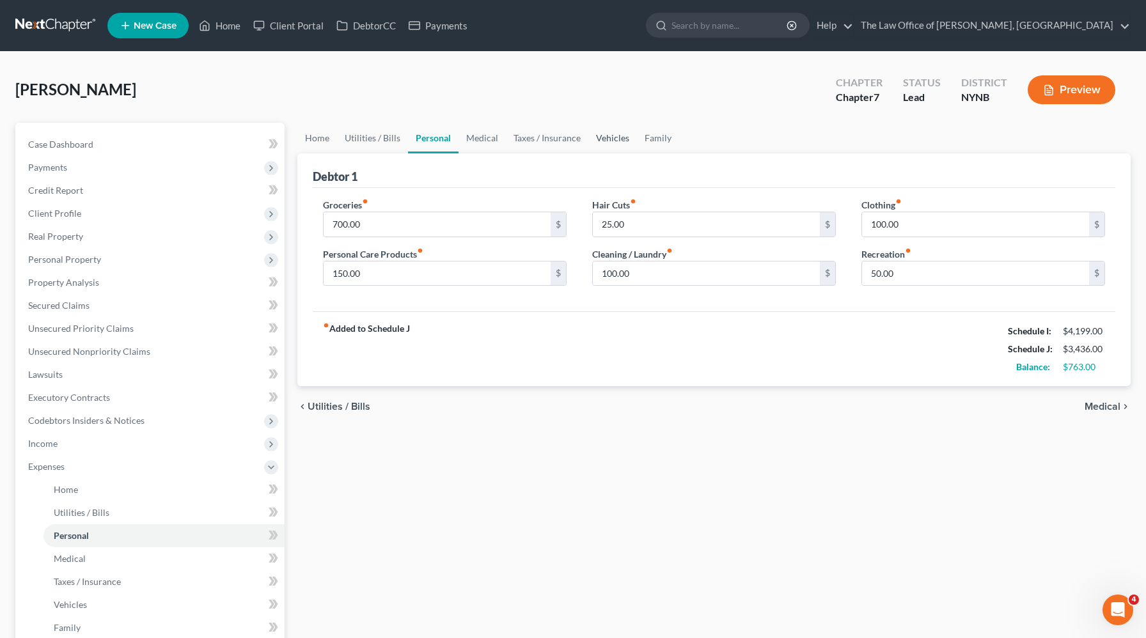
click at [613, 144] on link "Vehicles" at bounding box center [612, 138] width 49 height 31
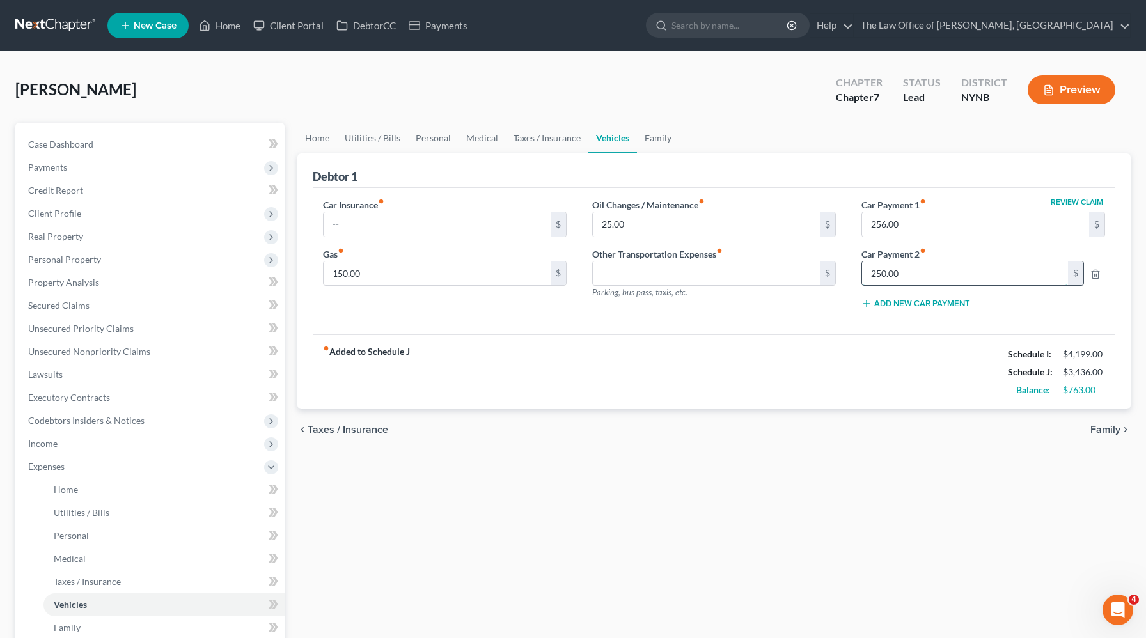
click at [943, 277] on input "250.00" at bounding box center [965, 273] width 206 height 24
click at [355, 277] on input "150.00" at bounding box center [437, 273] width 227 height 24
type input "2,500"
click at [667, 223] on input "25.00" at bounding box center [706, 224] width 227 height 24
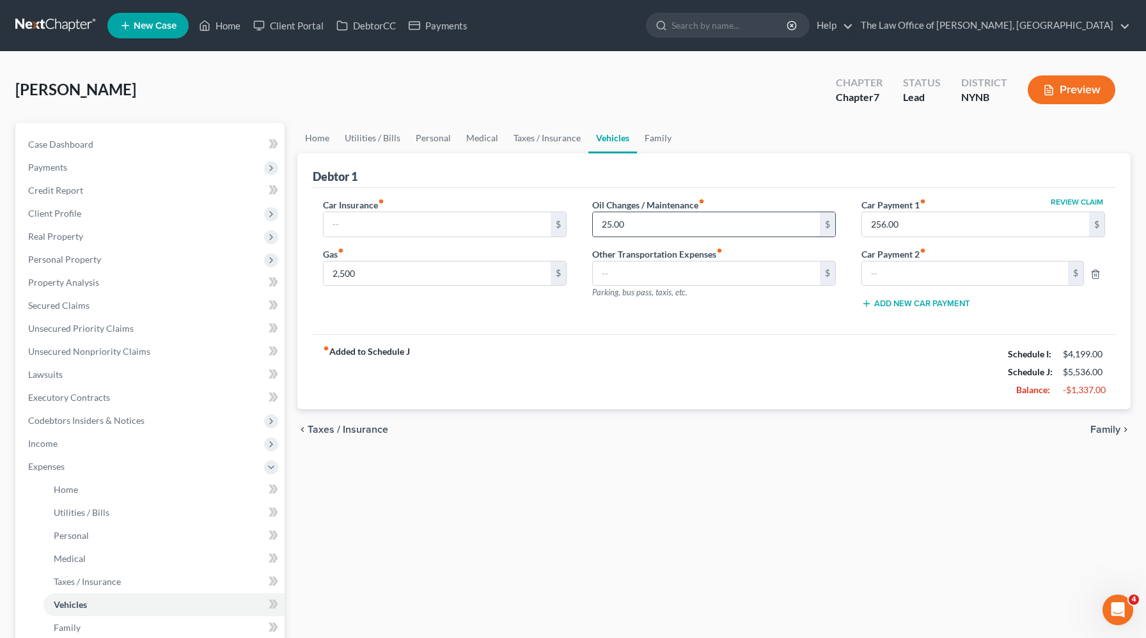
click at [667, 223] on input "25.00" at bounding box center [706, 224] width 227 height 24
type input "100"
click at [496, 139] on link "Medical" at bounding box center [481, 138] width 47 height 31
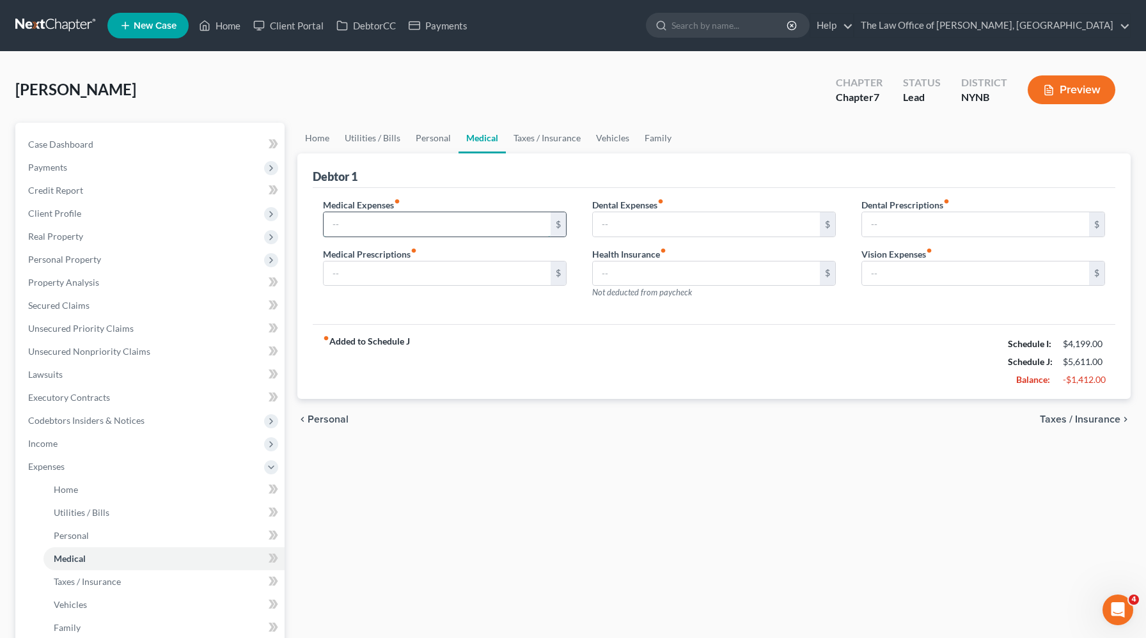
click at [416, 221] on input "text" at bounding box center [437, 224] width 227 height 24
type input "20"
click at [424, 132] on link "Personal" at bounding box center [433, 138] width 51 height 31
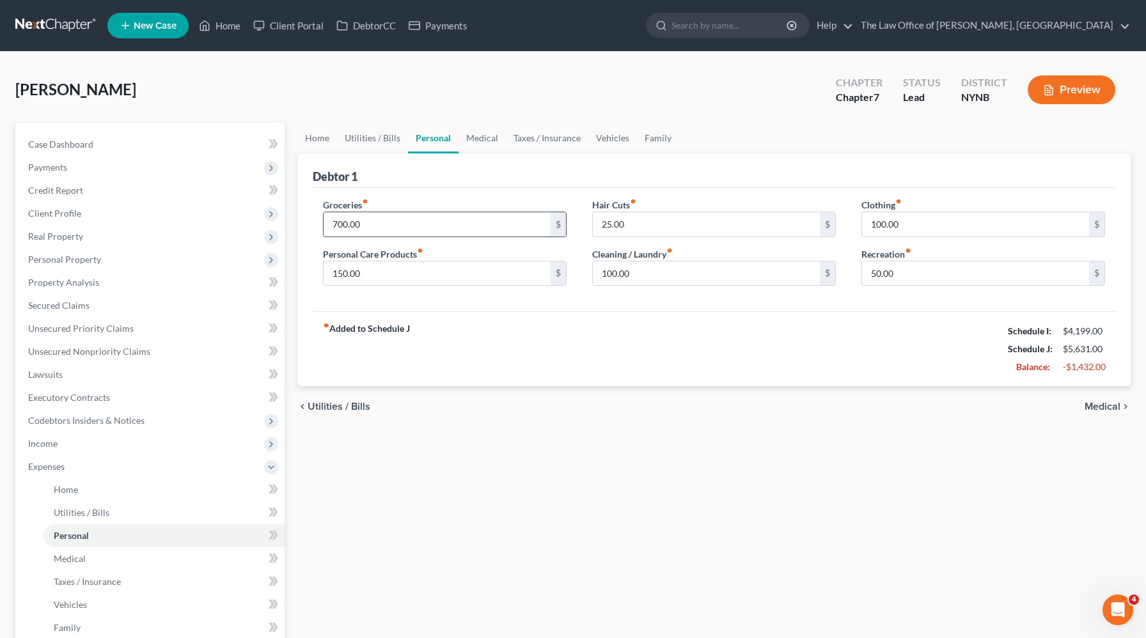
click at [395, 230] on input "700.00" at bounding box center [437, 224] width 227 height 24
type input "1,000"
click at [655, 228] on input "25.00" at bounding box center [706, 224] width 227 height 24
type input "50"
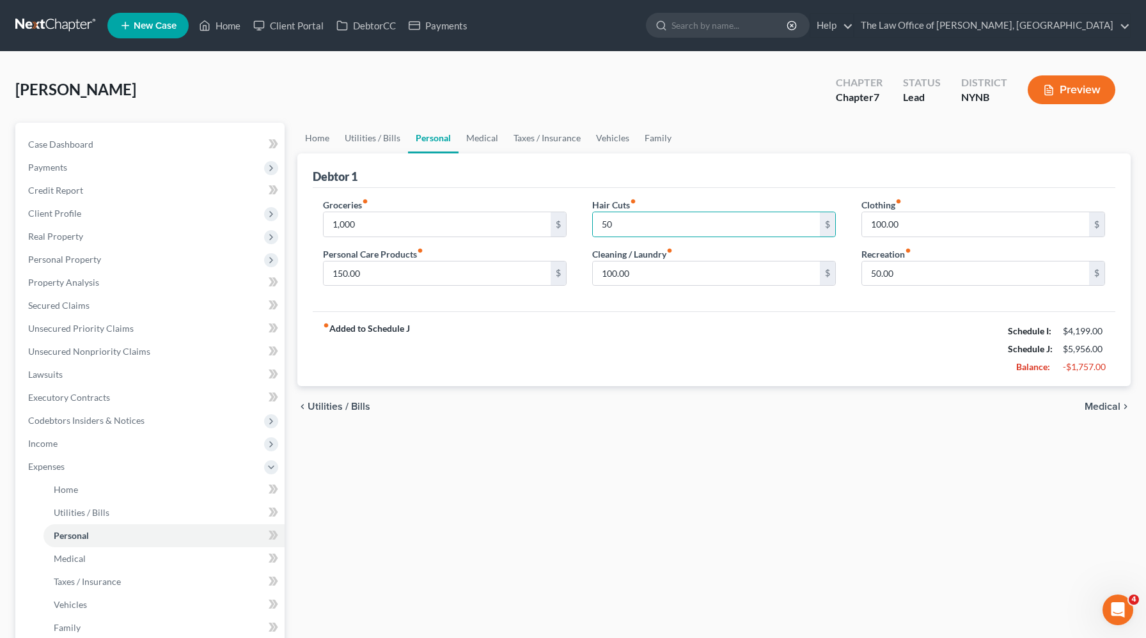
click at [613, 308] on div "Groceries fiber_manual_record 1,000 $ Personal Care Products fiber_manual_recor…" at bounding box center [714, 250] width 802 height 124
click at [613, 147] on link "Vehicles" at bounding box center [612, 138] width 49 height 31
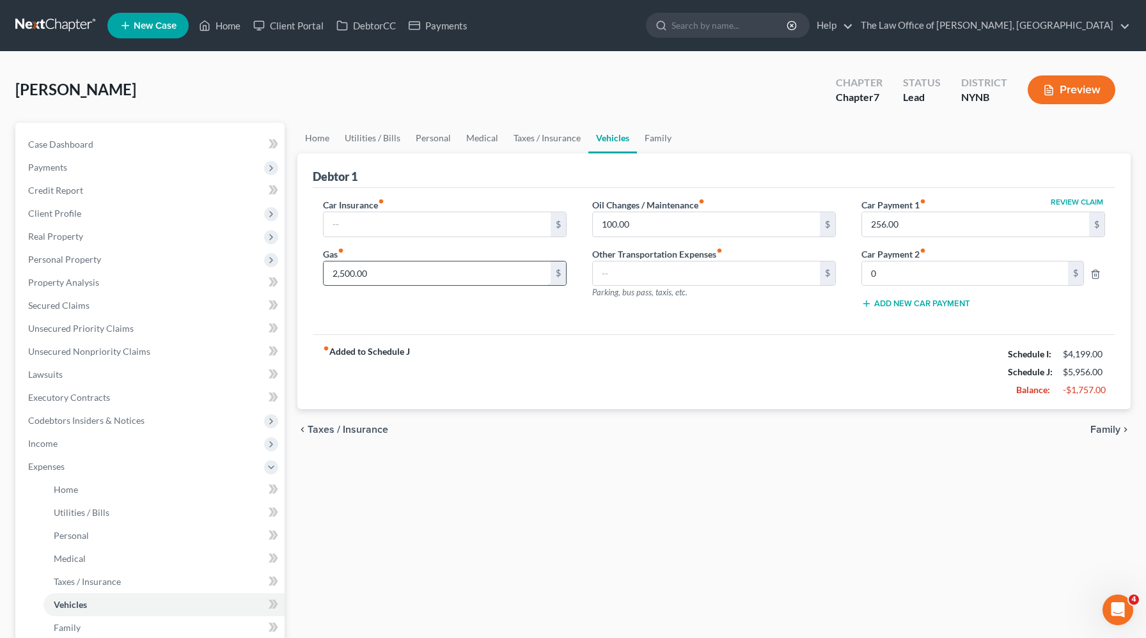
click at [395, 276] on input "2,500.00" at bounding box center [437, 273] width 227 height 24
type input "250"
click at [418, 146] on link "Personal" at bounding box center [433, 138] width 51 height 31
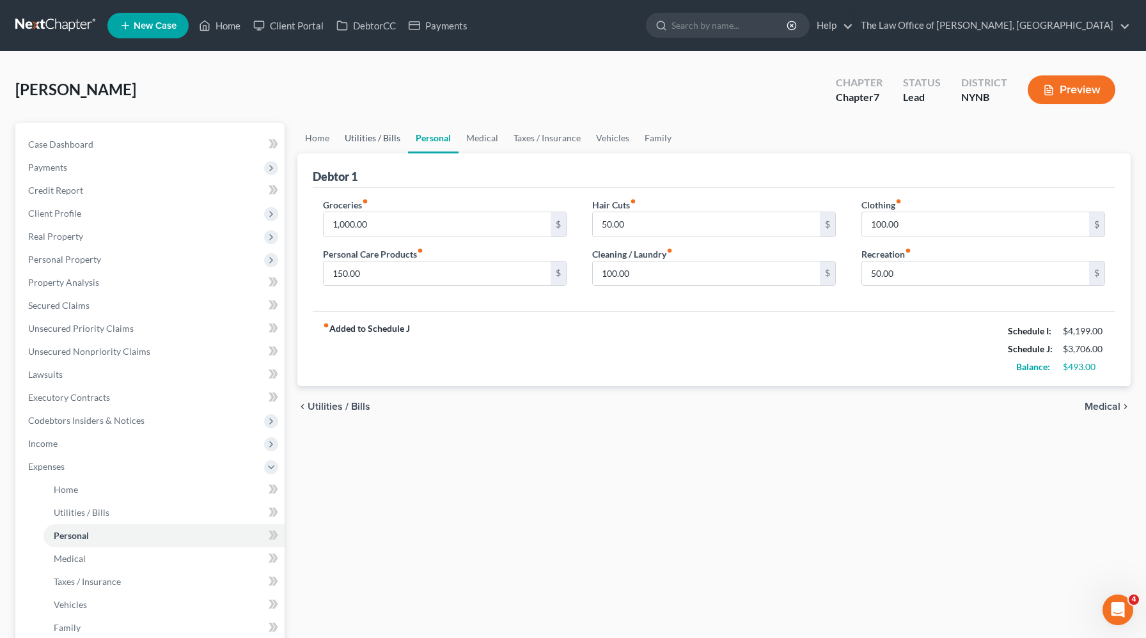
click at [364, 133] on link "Utilities / Bills" at bounding box center [372, 138] width 71 height 31
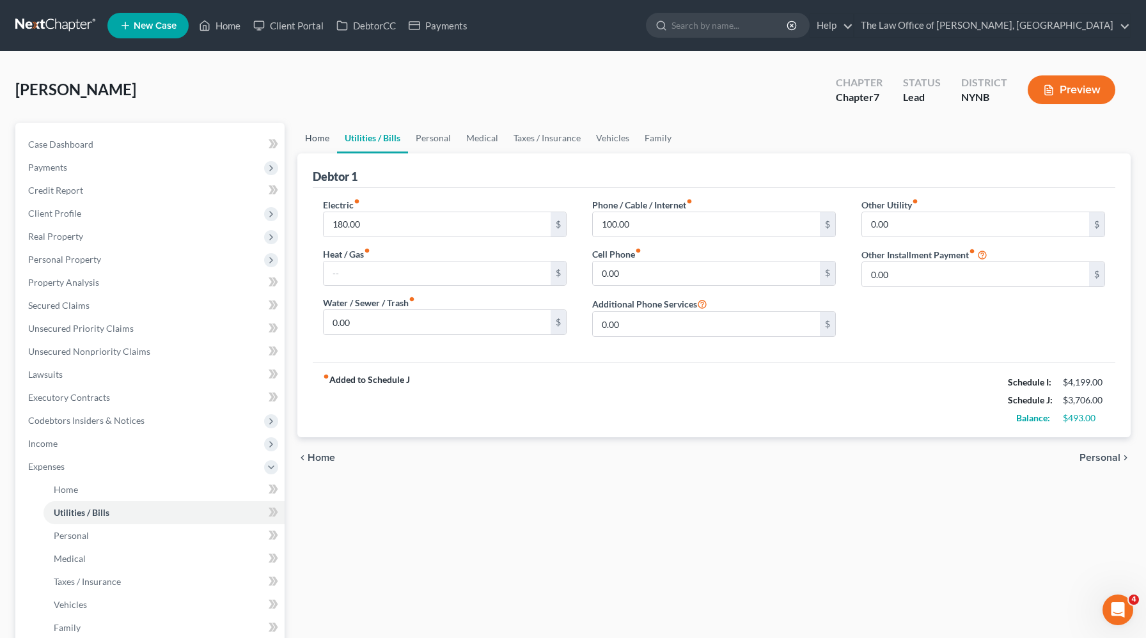
click at [324, 133] on link "Home" at bounding box center [317, 138] width 40 height 31
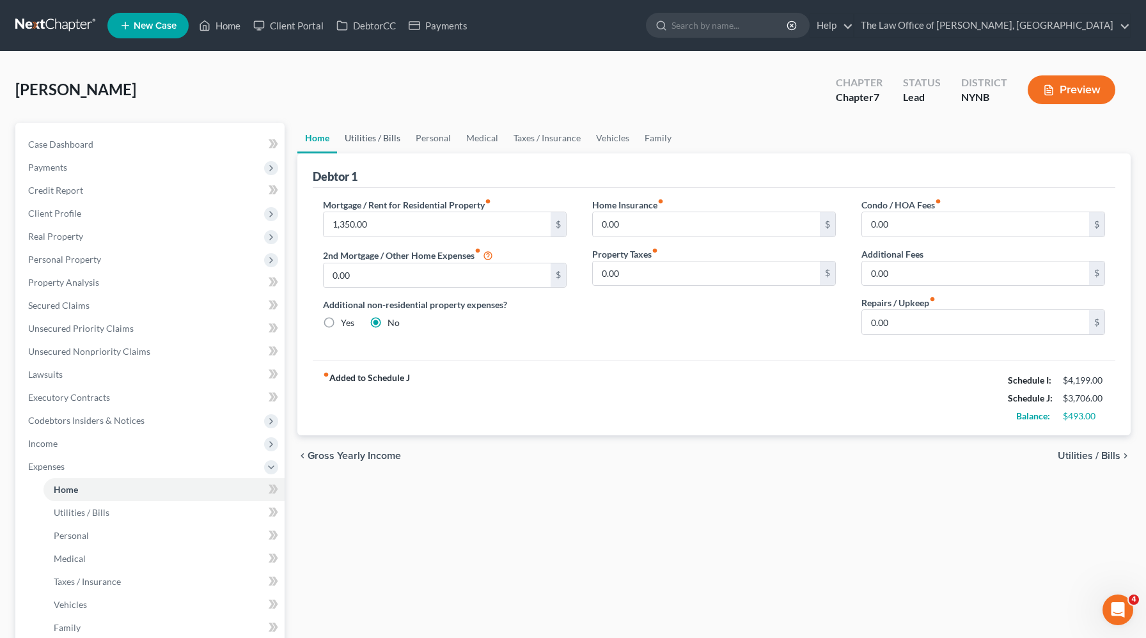
click at [364, 144] on link "Utilities / Bills" at bounding box center [372, 138] width 71 height 31
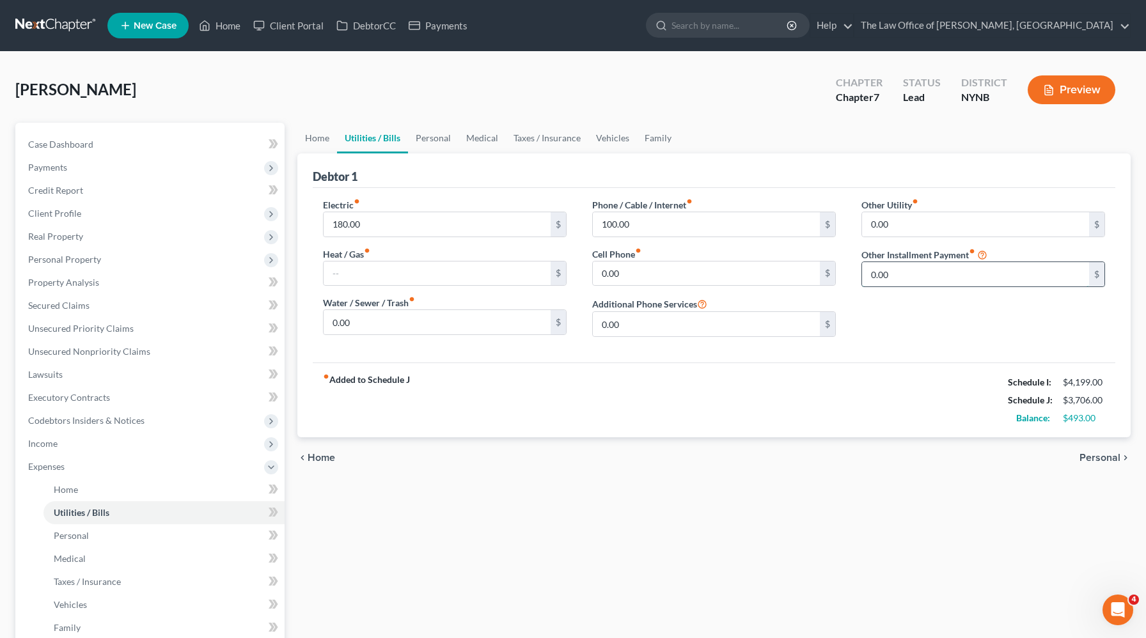
click at [907, 270] on input "0.00" at bounding box center [975, 274] width 227 height 24
type input "50"
click at [902, 308] on input "text" at bounding box center [983, 310] width 242 height 24
type input "Netflix and others"
click at [435, 136] on link "Personal" at bounding box center [433, 138] width 51 height 31
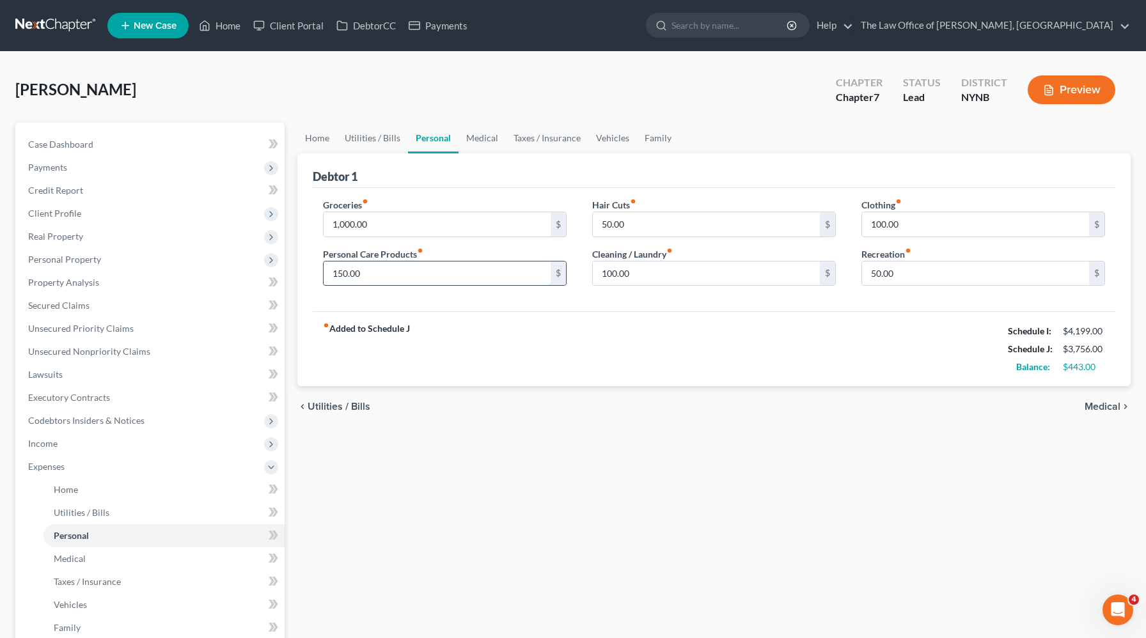
click at [400, 269] on input "150.00" at bounding box center [437, 273] width 227 height 24
type input "250"
click at [620, 268] on input "100.00" at bounding box center [706, 273] width 227 height 24
type input "150"
click at [904, 225] on input "100.00" at bounding box center [975, 224] width 227 height 24
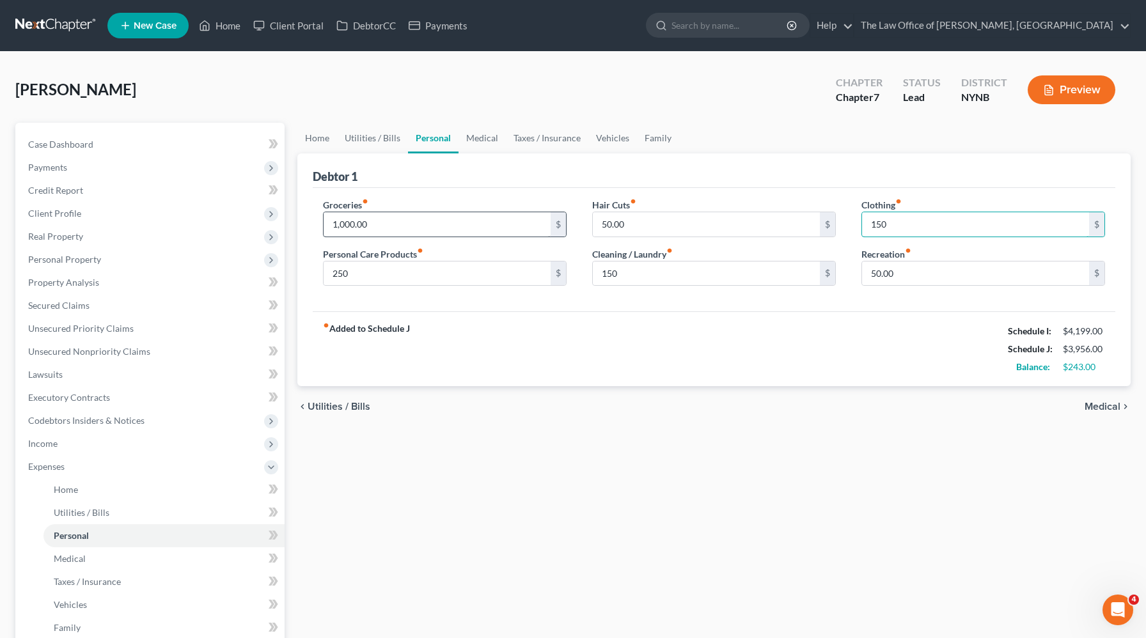
type input "150"
click at [445, 217] on input "1,000.00" at bounding box center [437, 224] width 227 height 24
type input "1,100"
click at [873, 272] on input "50.00" at bounding box center [975, 273] width 227 height 24
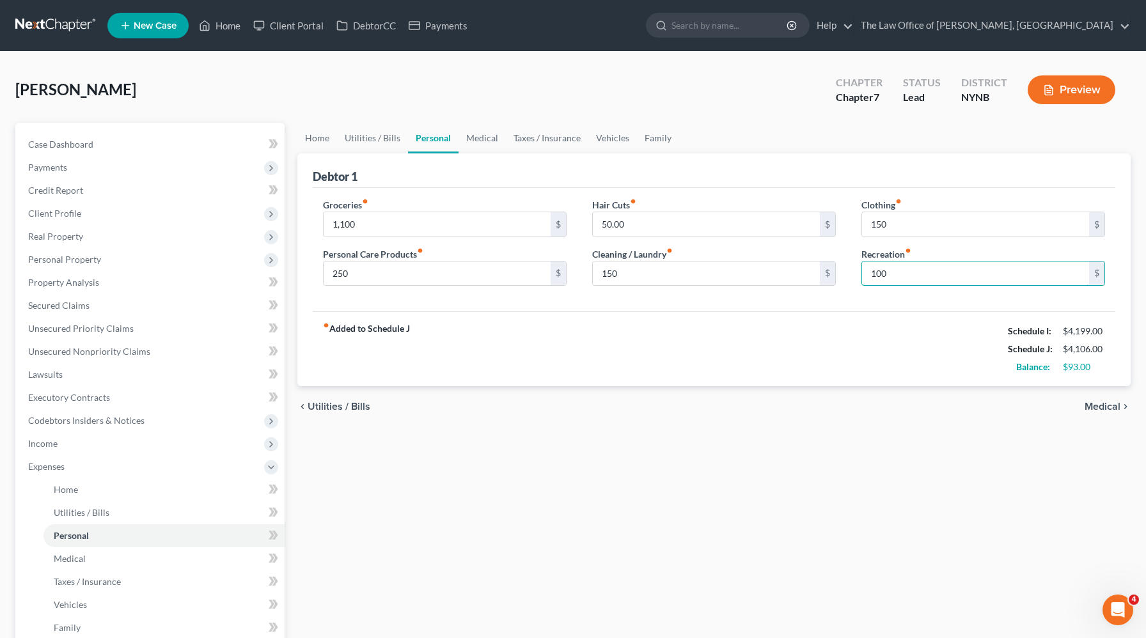
type input "100"
click at [801, 338] on div "fiber_manual_record Added to Schedule J Schedule I: $4,199.00 Schedule J: $4,10…" at bounding box center [714, 348] width 802 height 75
click at [602, 135] on link "Vehicles" at bounding box center [612, 138] width 49 height 31
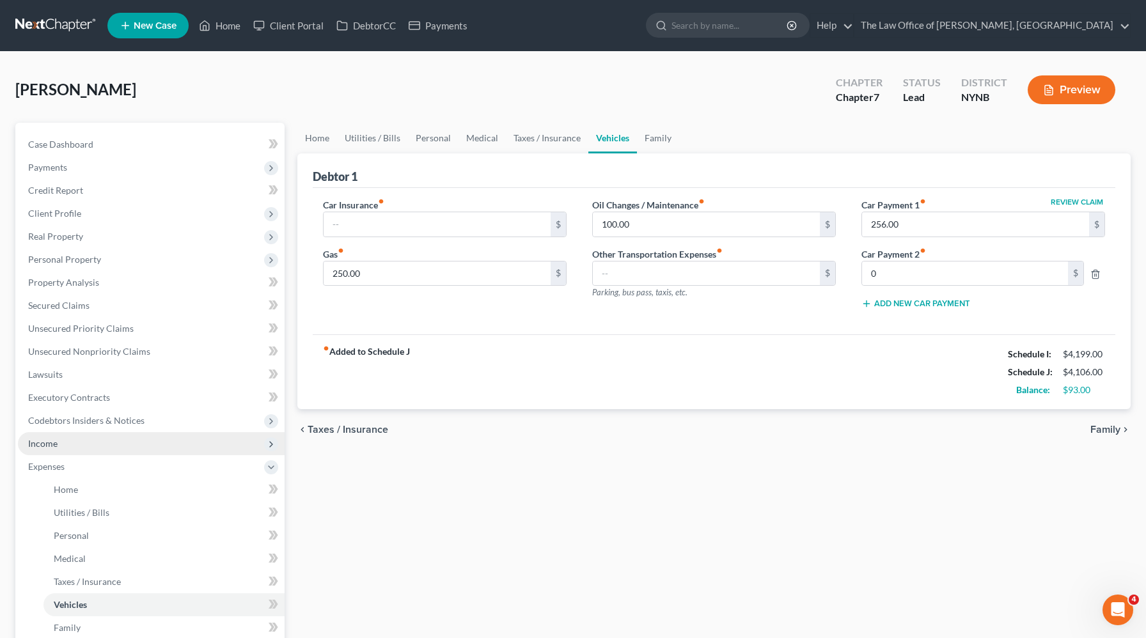
click at [81, 441] on span "Income" at bounding box center [151, 443] width 267 height 23
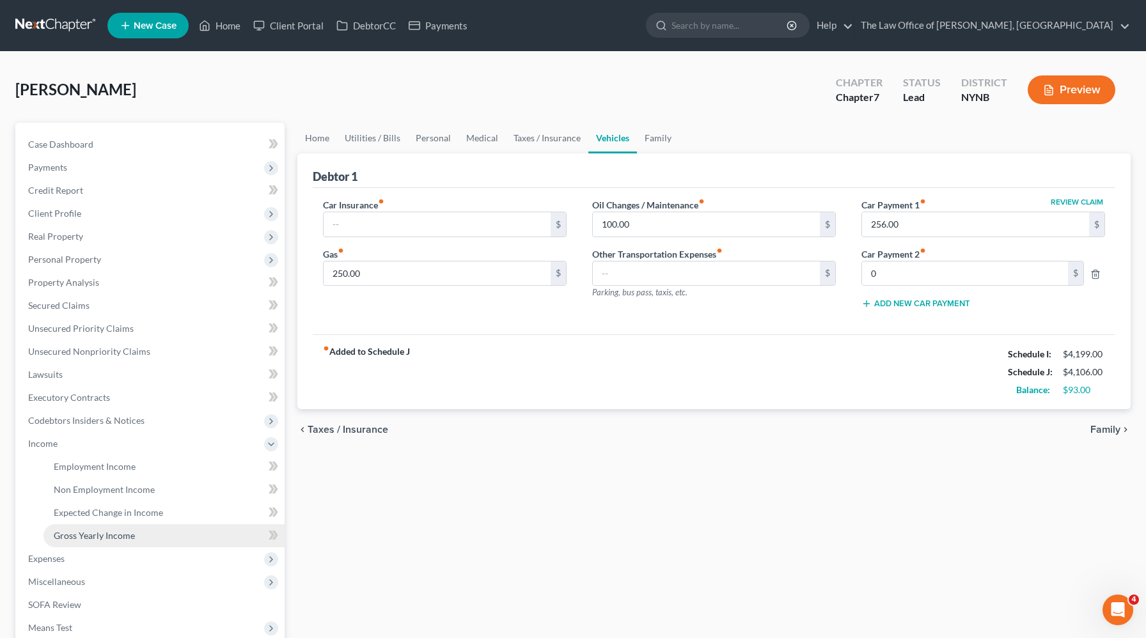
click at [66, 533] on span "Gross Yearly Income" at bounding box center [94, 535] width 81 height 11
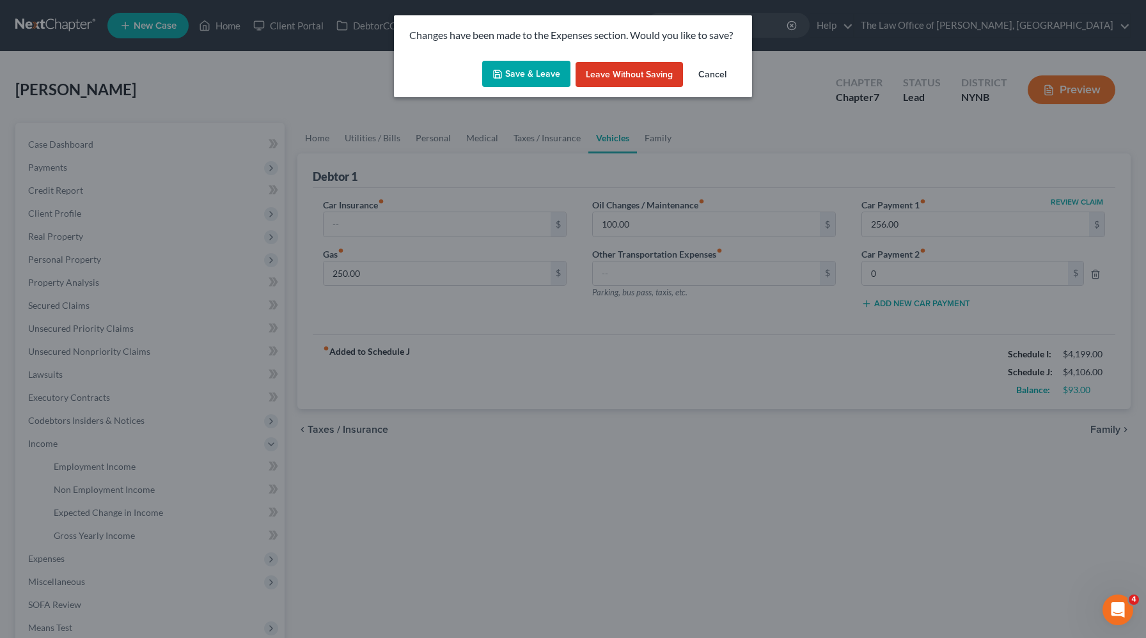
click at [512, 82] on button "Save & Leave" at bounding box center [526, 74] width 88 height 27
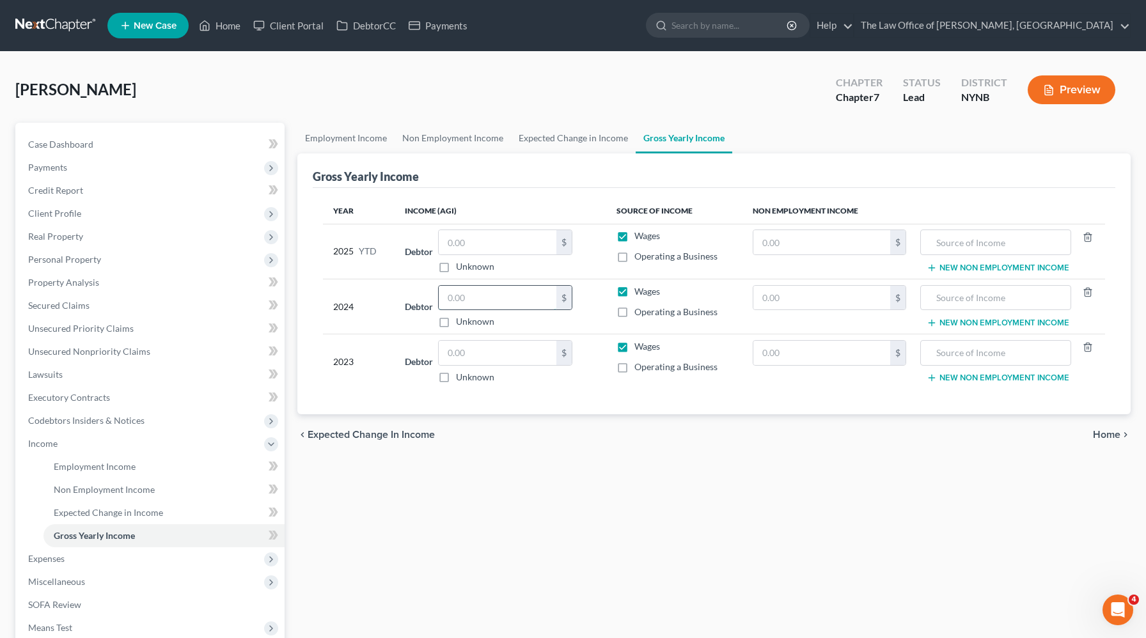
click at [475, 299] on input "text" at bounding box center [498, 298] width 118 height 24
type input "31,525"
click at [484, 238] on input "text" at bounding box center [498, 242] width 118 height 24
type input "0"
click at [463, 363] on input "text" at bounding box center [498, 353] width 118 height 24
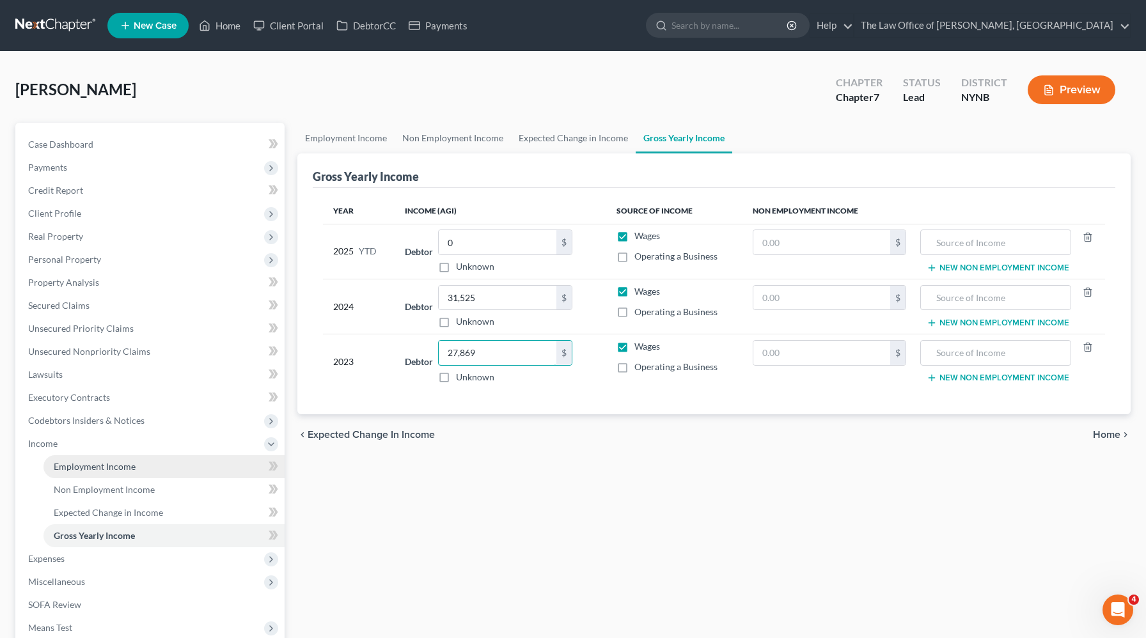
type input "27,869"
click at [158, 459] on link "Employment Income" at bounding box center [163, 466] width 241 height 23
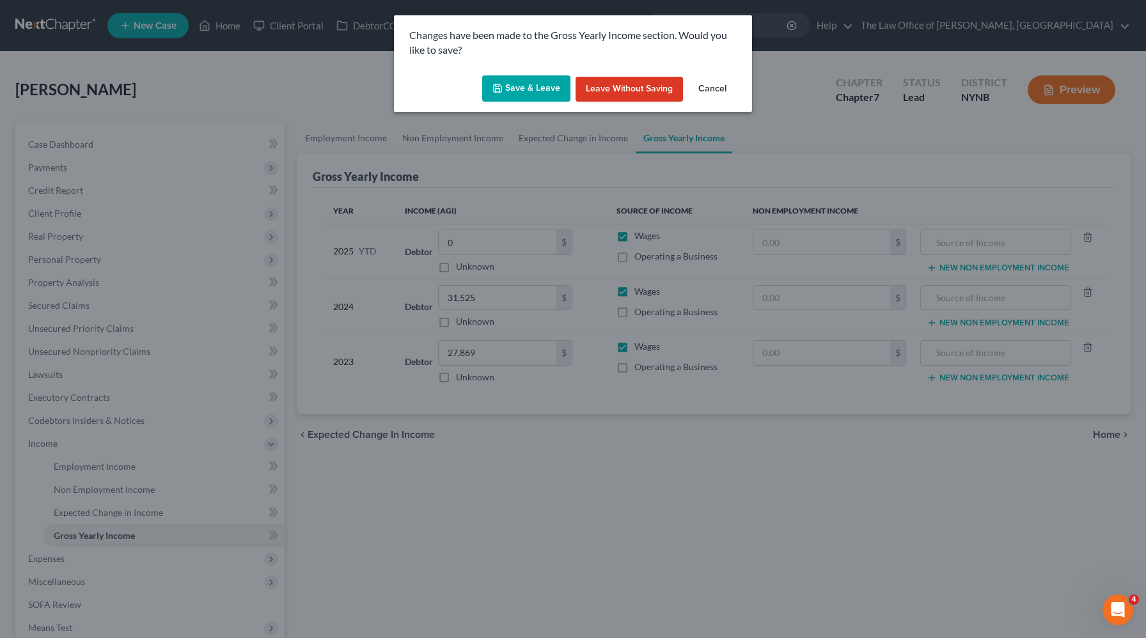
click at [549, 88] on button "Save & Leave" at bounding box center [526, 88] width 88 height 27
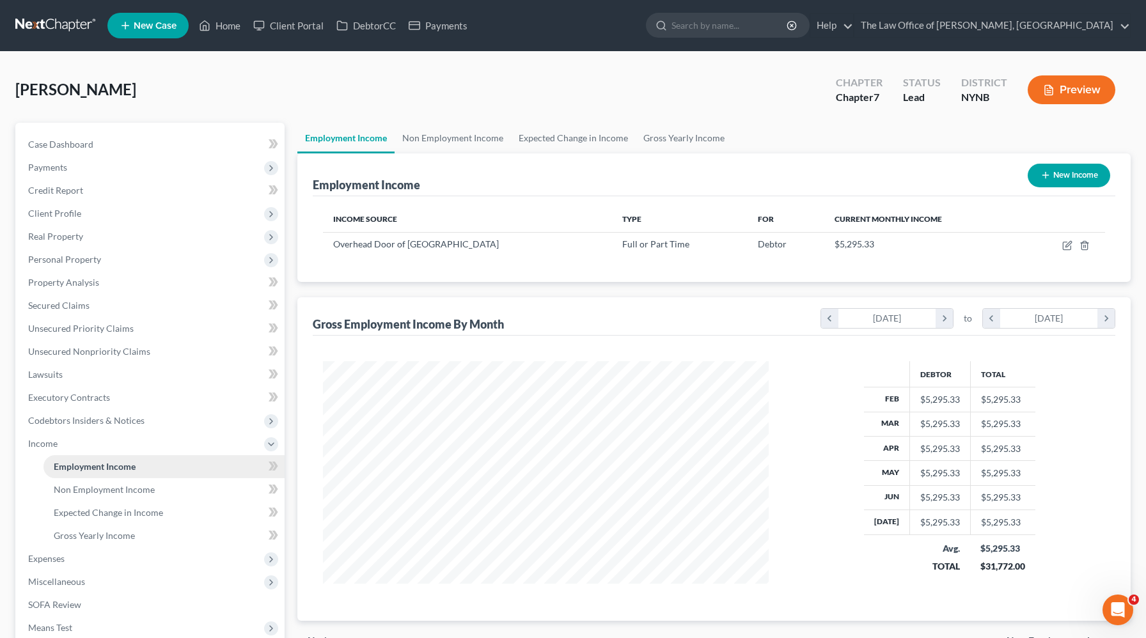
click at [123, 466] on span "Employment Income" at bounding box center [95, 466] width 82 height 11
click at [104, 354] on span "Unsecured Nonpriority Claims" at bounding box center [89, 351] width 122 height 11
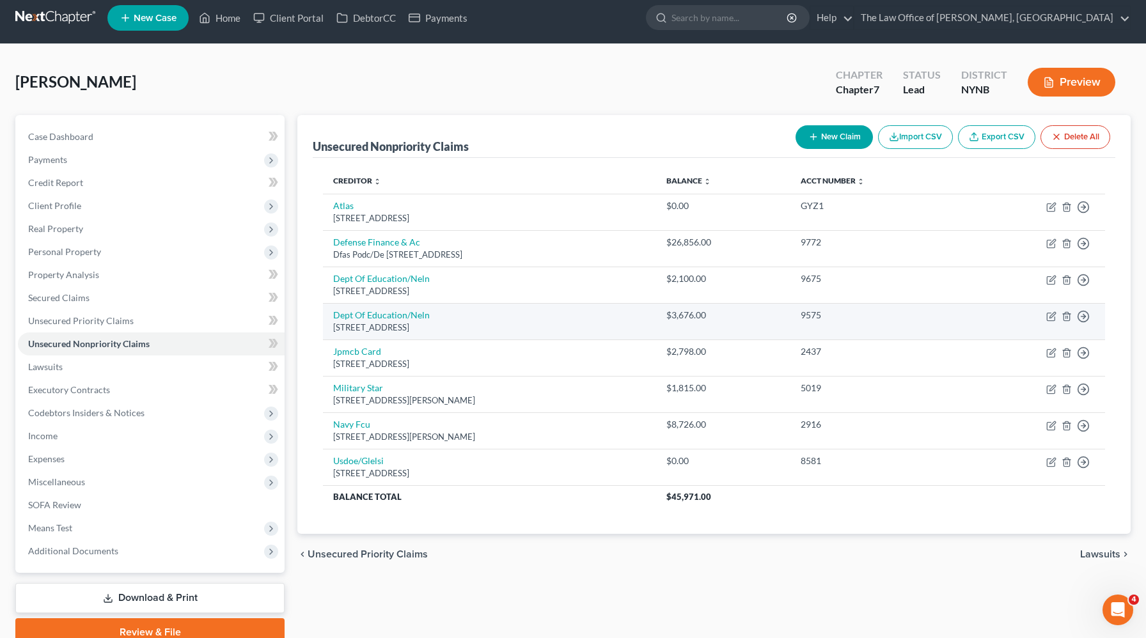
scroll to position [12, 0]
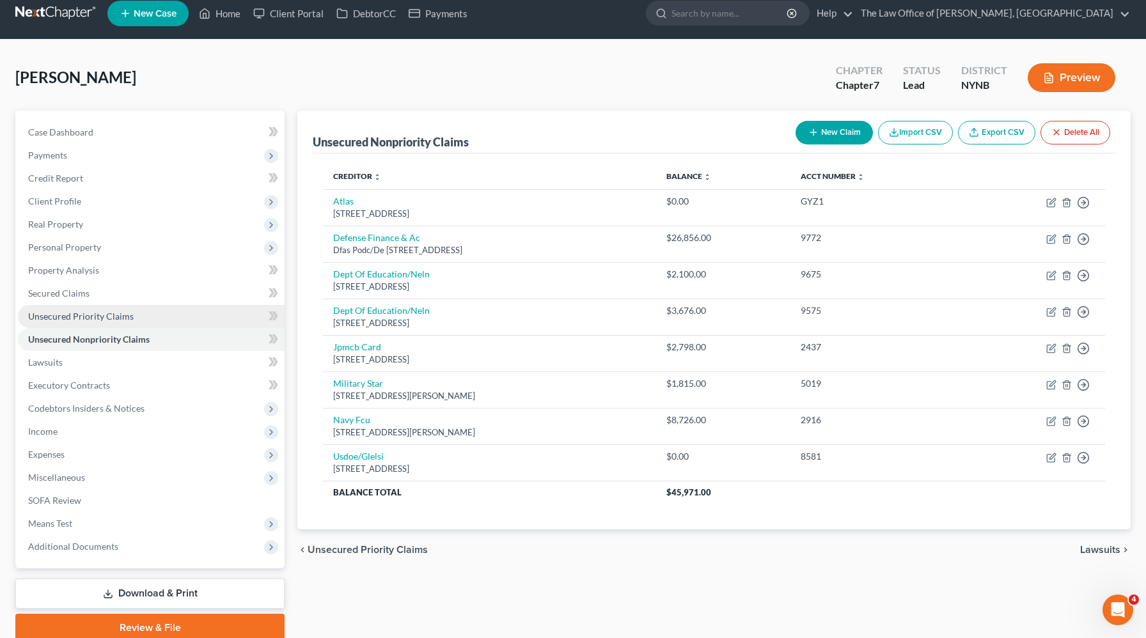
click at [106, 312] on span "Unsecured Priority Claims" at bounding box center [80, 316] width 105 height 11
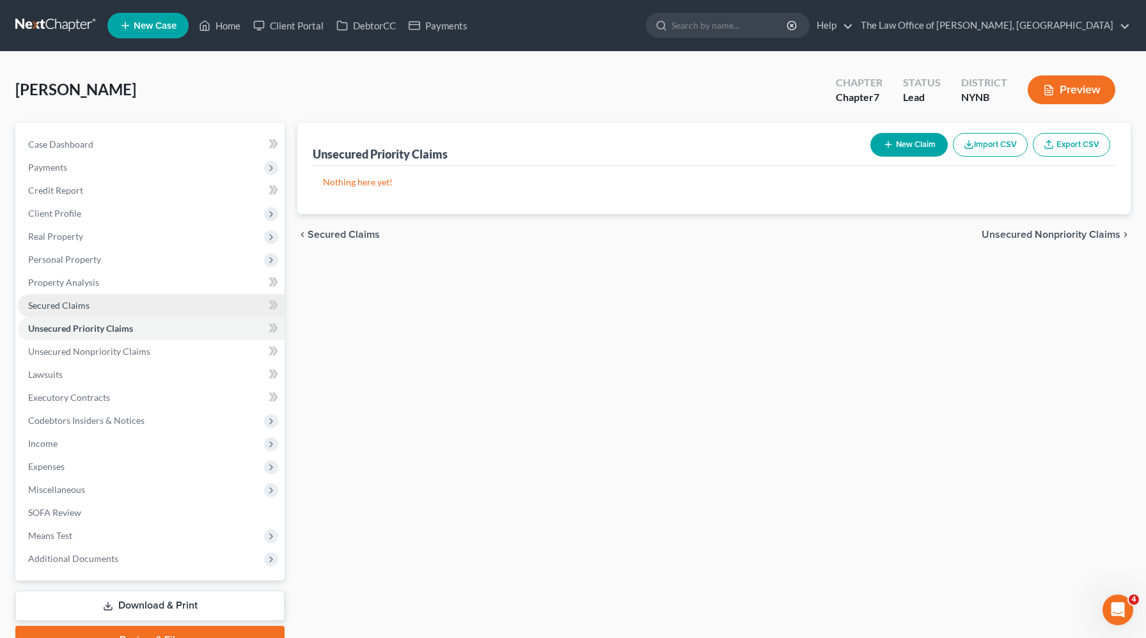
click at [81, 306] on span "Secured Claims" at bounding box center [58, 305] width 61 height 11
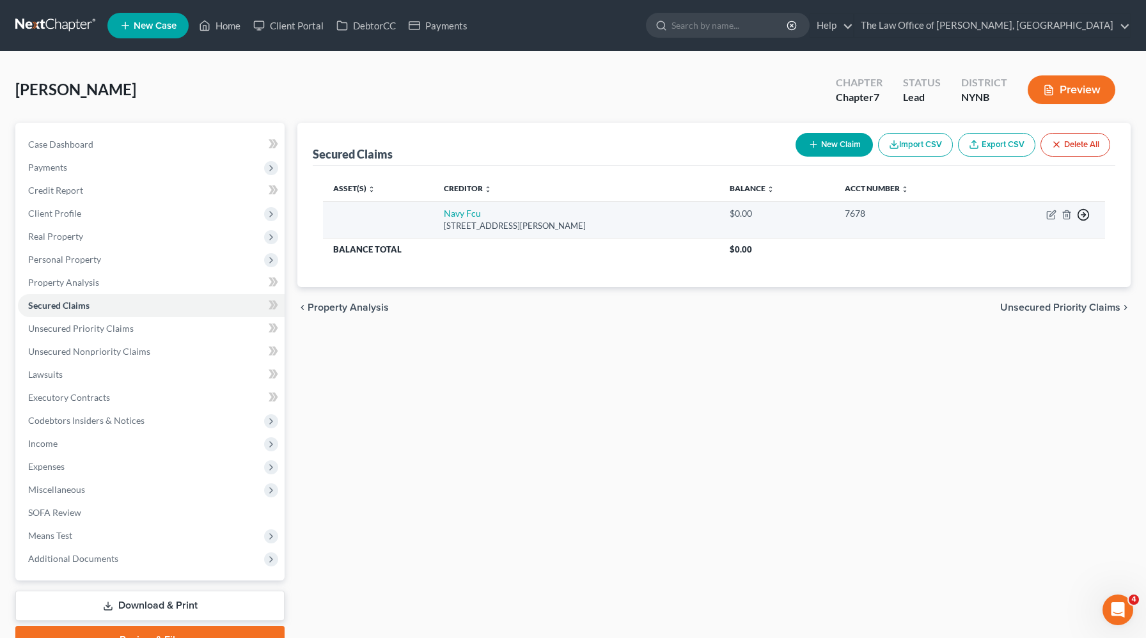
click at [1083, 210] on icon "button" at bounding box center [1083, 214] width 13 height 13
click at [1031, 252] on link "Move to F" at bounding box center [1024, 246] width 107 height 22
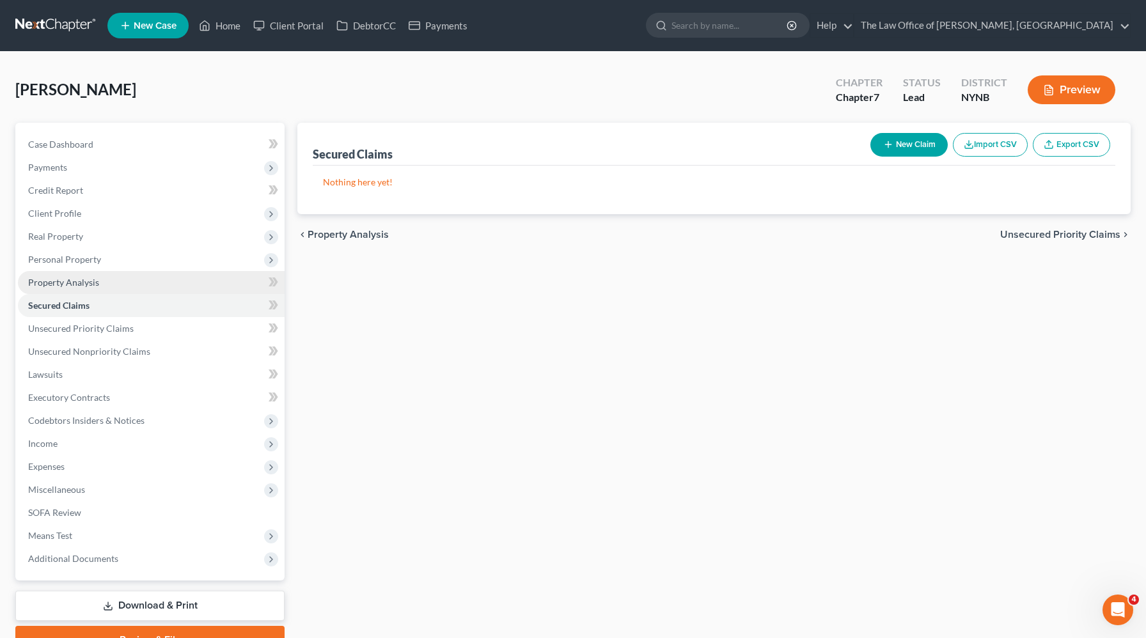
click at [141, 278] on link "Property Analysis" at bounding box center [151, 282] width 267 height 23
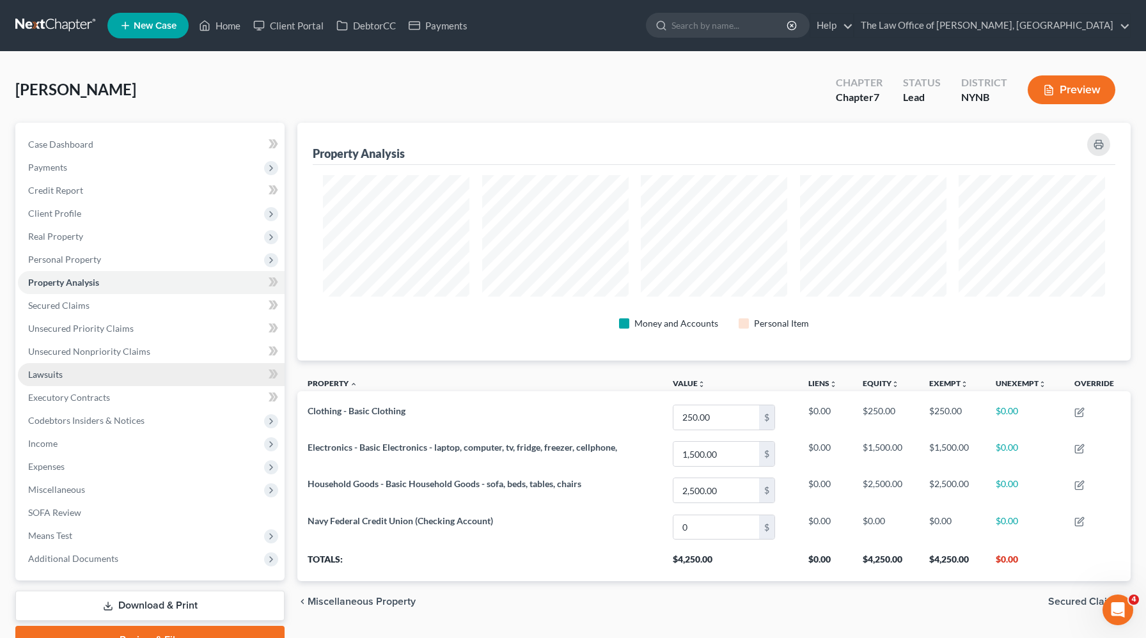
scroll to position [238, 833]
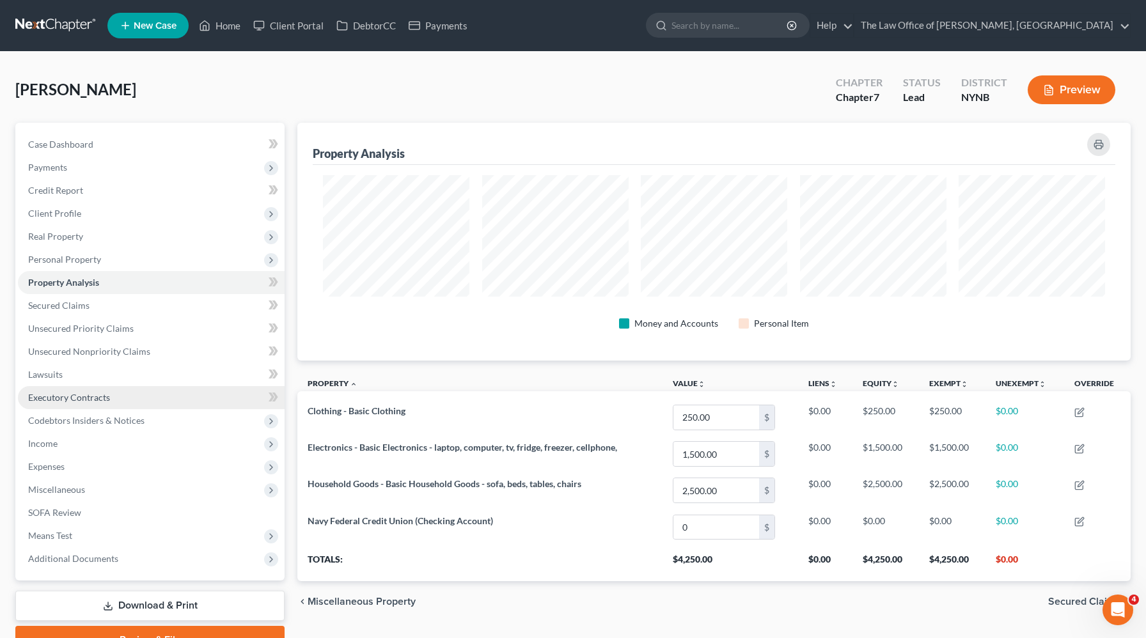
click at [127, 407] on link "Executory Contracts" at bounding box center [151, 397] width 267 height 23
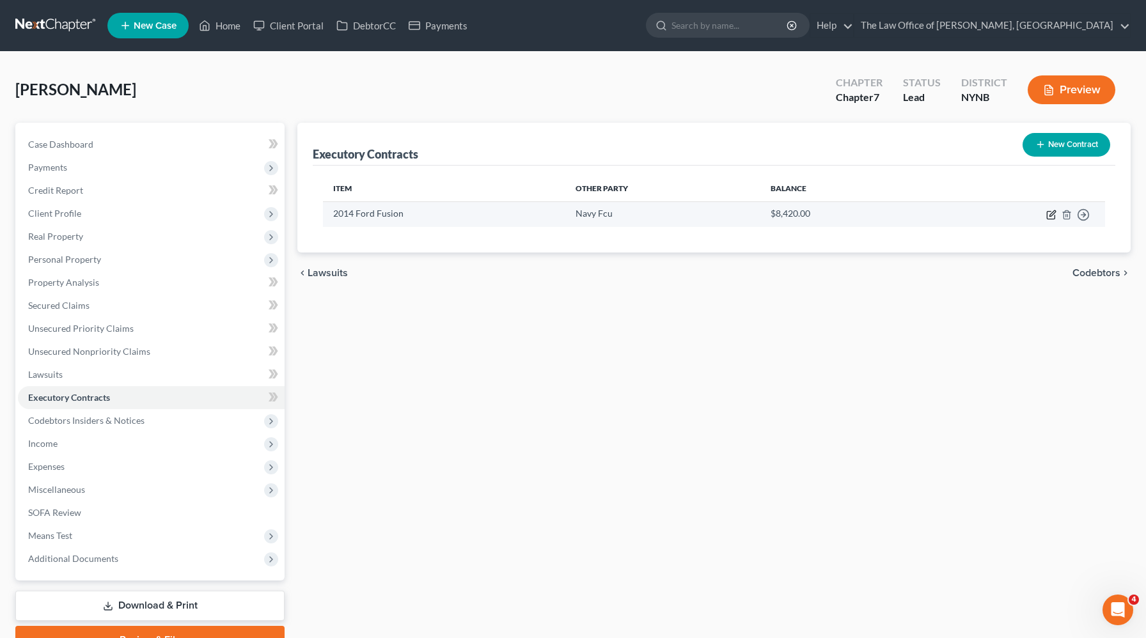
click at [1052, 215] on icon "button" at bounding box center [1052, 213] width 6 height 6
select select "48"
select select "0"
select select "1"
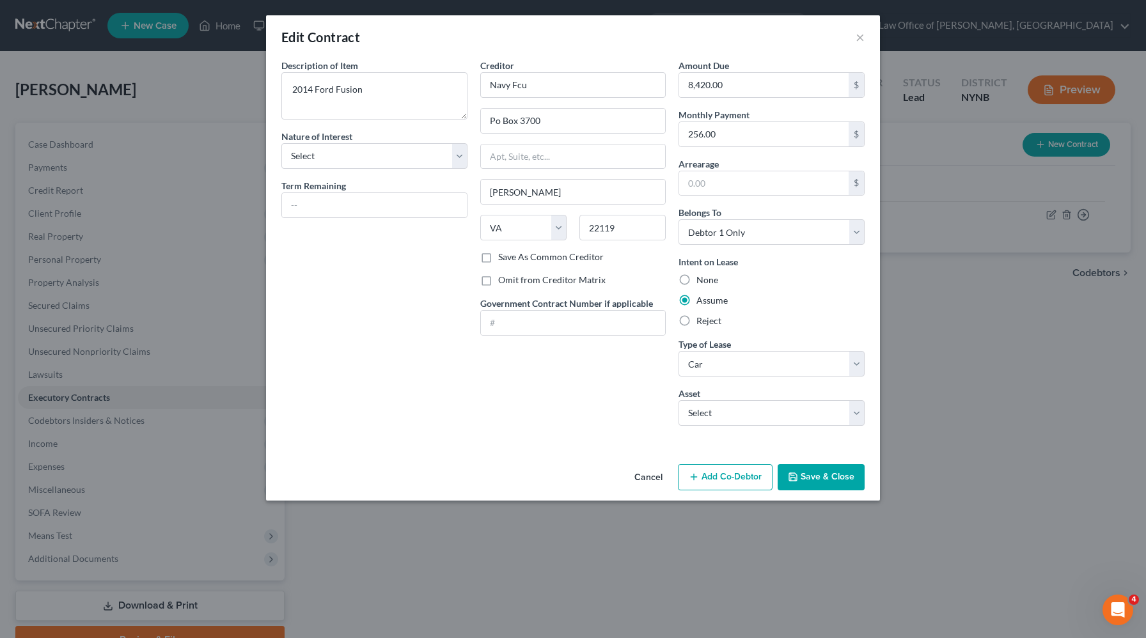
click at [816, 478] on button "Save & Close" at bounding box center [820, 477] width 87 height 27
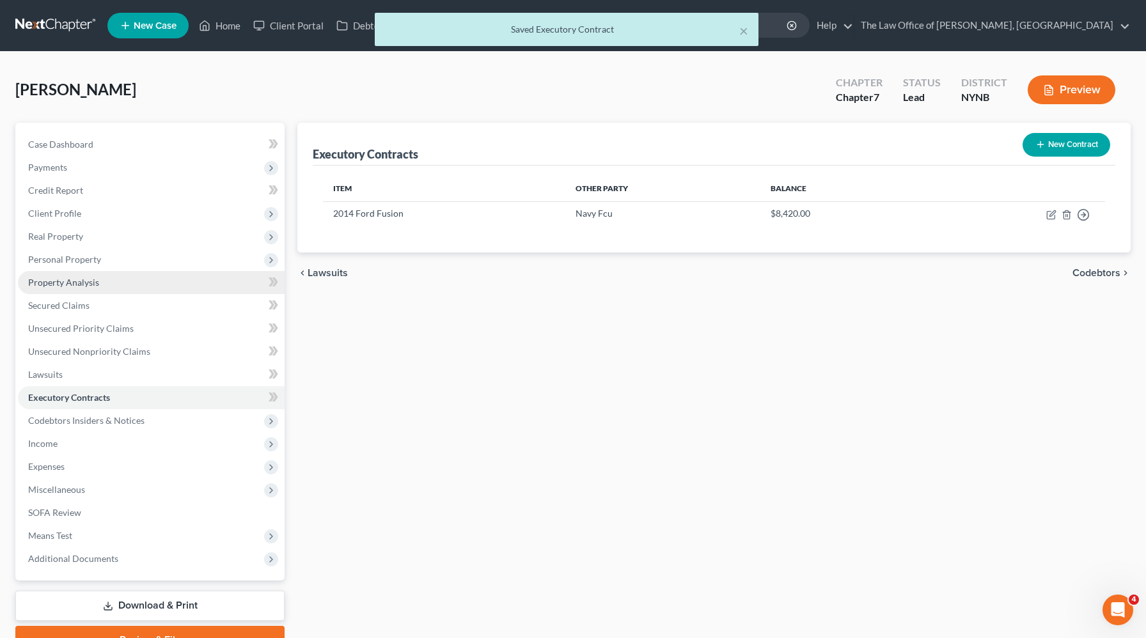
click at [92, 279] on span "Property Analysis" at bounding box center [63, 282] width 71 height 11
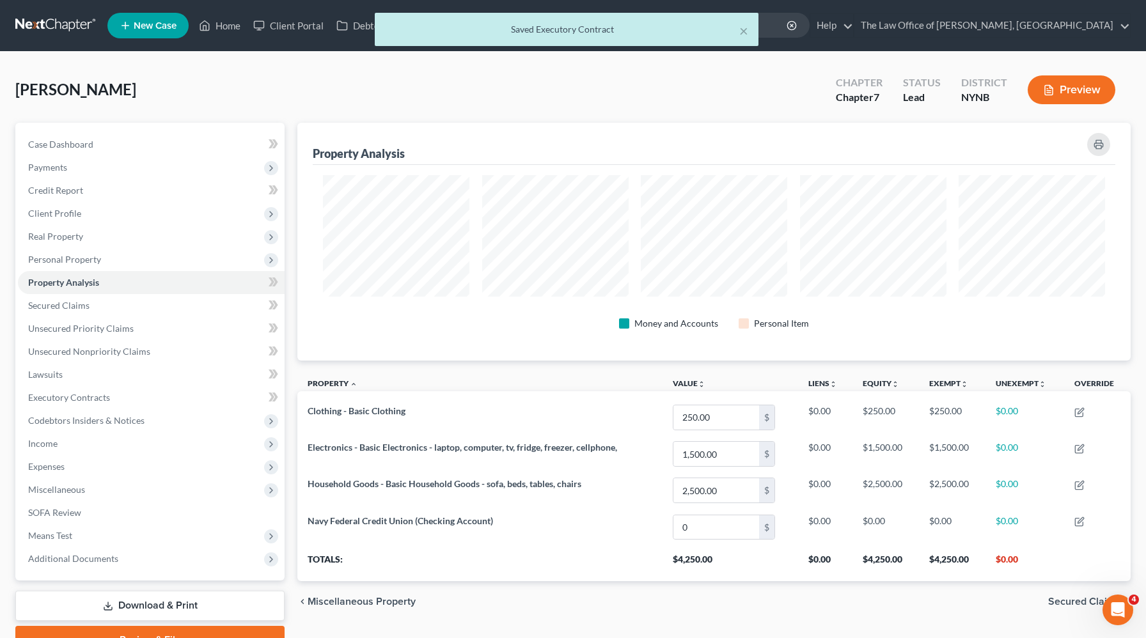
scroll to position [238, 833]
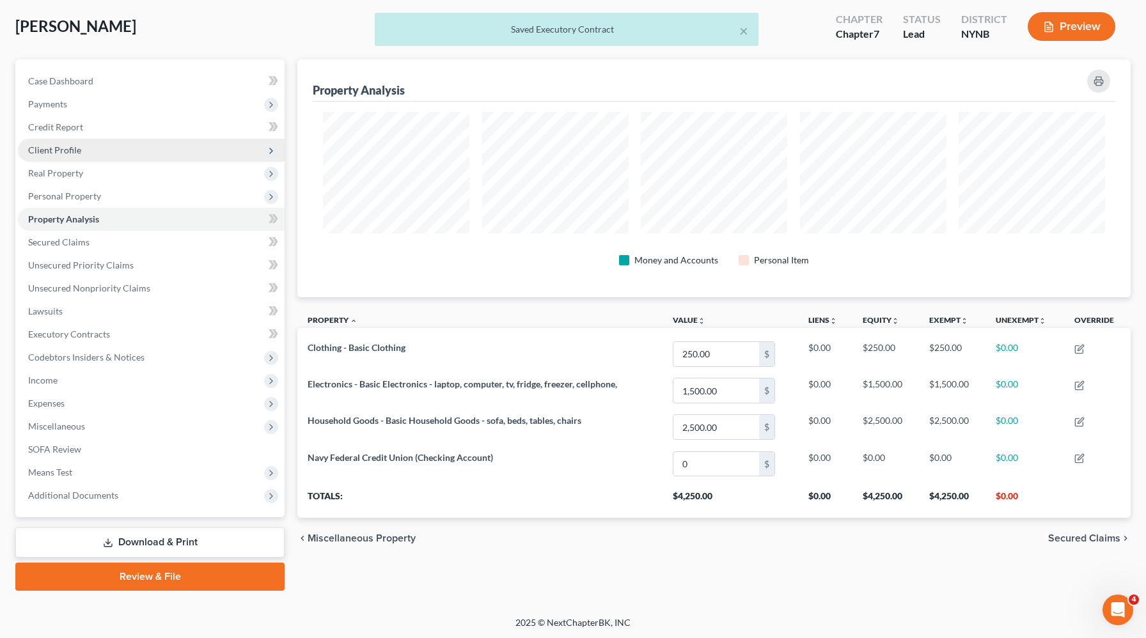
click at [84, 149] on span "Client Profile" at bounding box center [151, 150] width 267 height 23
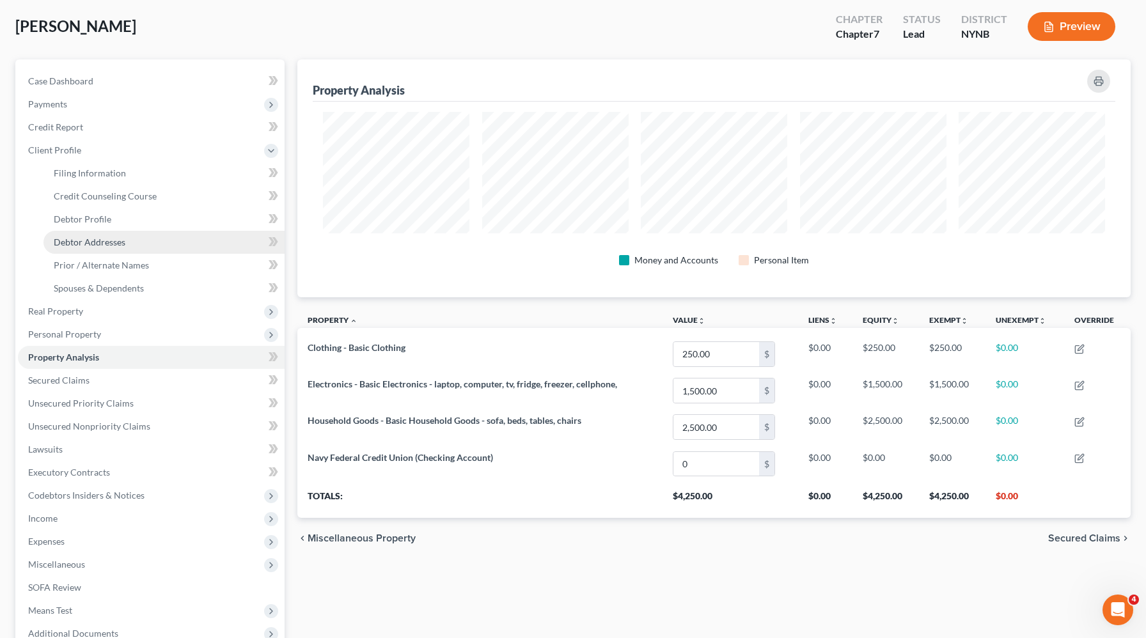
click at [104, 235] on link "Debtor Addresses" at bounding box center [163, 242] width 241 height 23
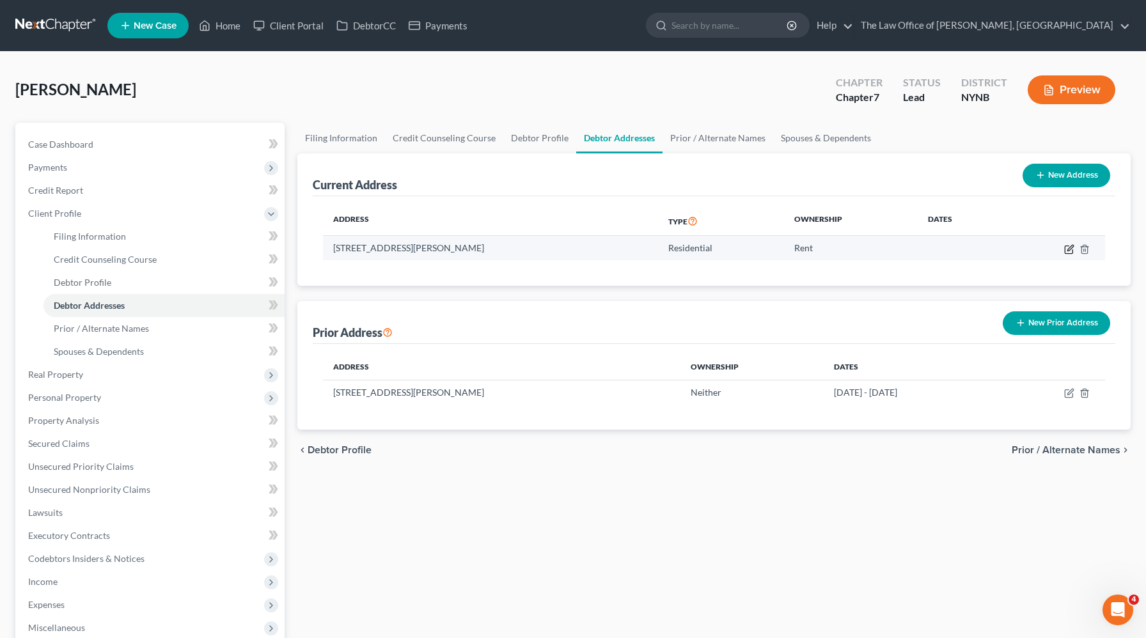
click at [1068, 247] on icon "button" at bounding box center [1070, 248] width 6 height 6
select select "35"
select select "44"
select select "0"
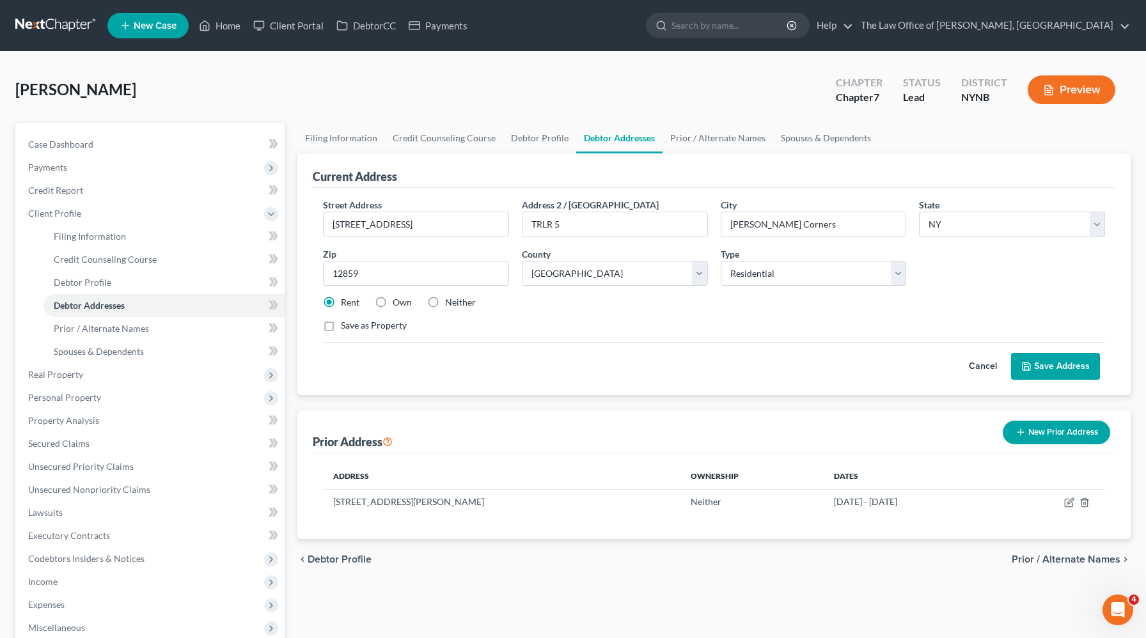
click at [1086, 84] on button "Preview" at bounding box center [1071, 89] width 88 height 29
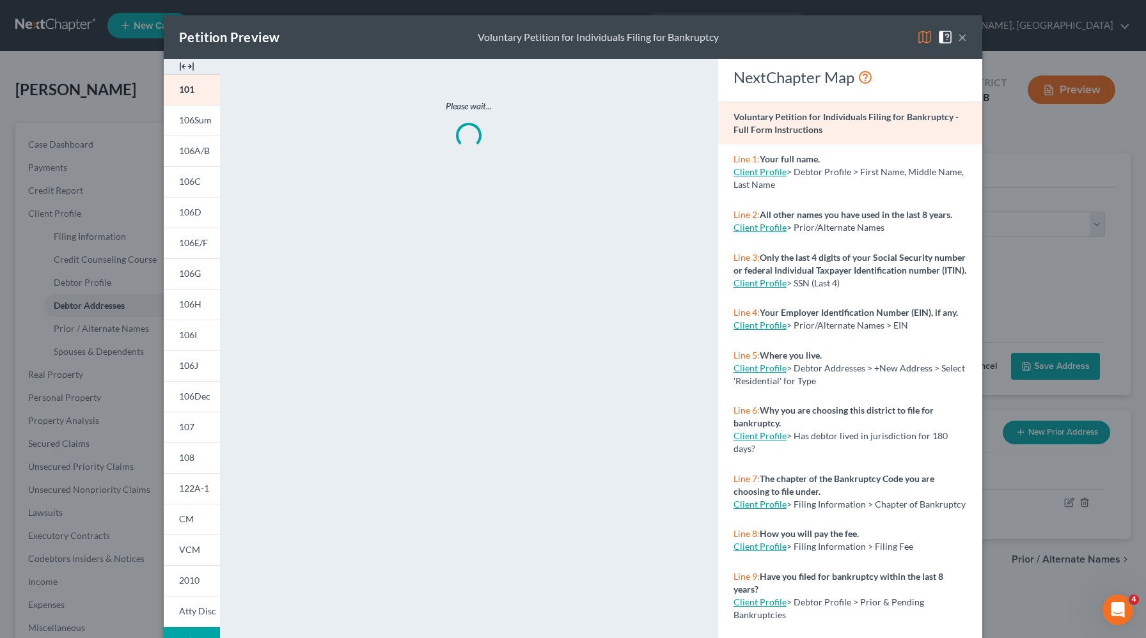
click at [185, 65] on img at bounding box center [186, 66] width 15 height 15
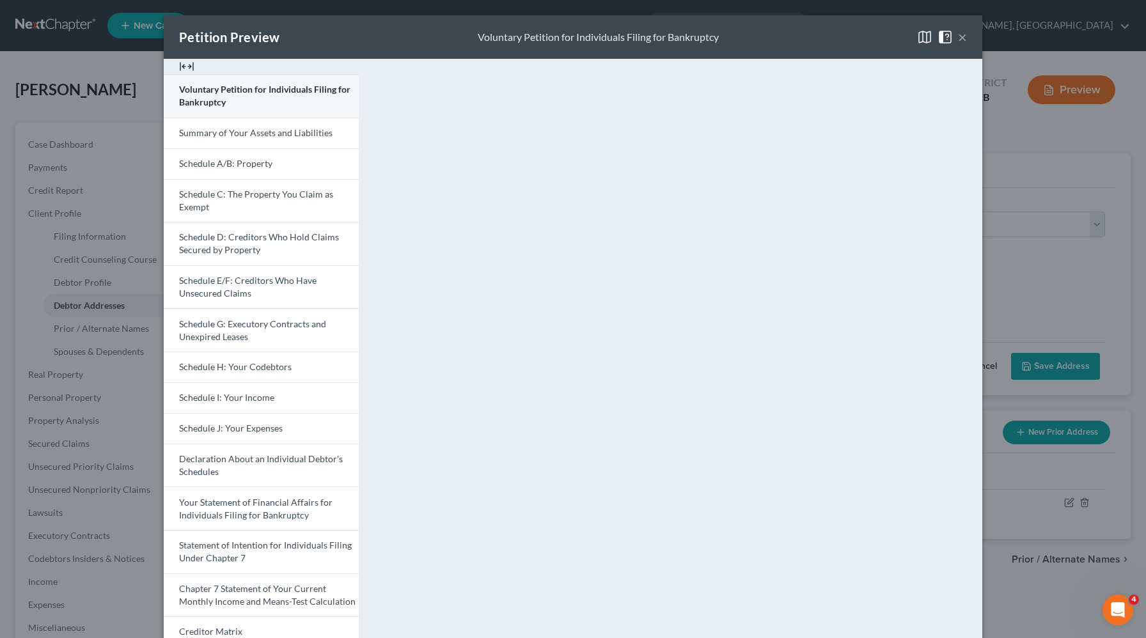
click at [196, 99] on span "Voluntary Petition for Individuals Filing for Bankruptcy" at bounding box center [264, 96] width 171 height 24
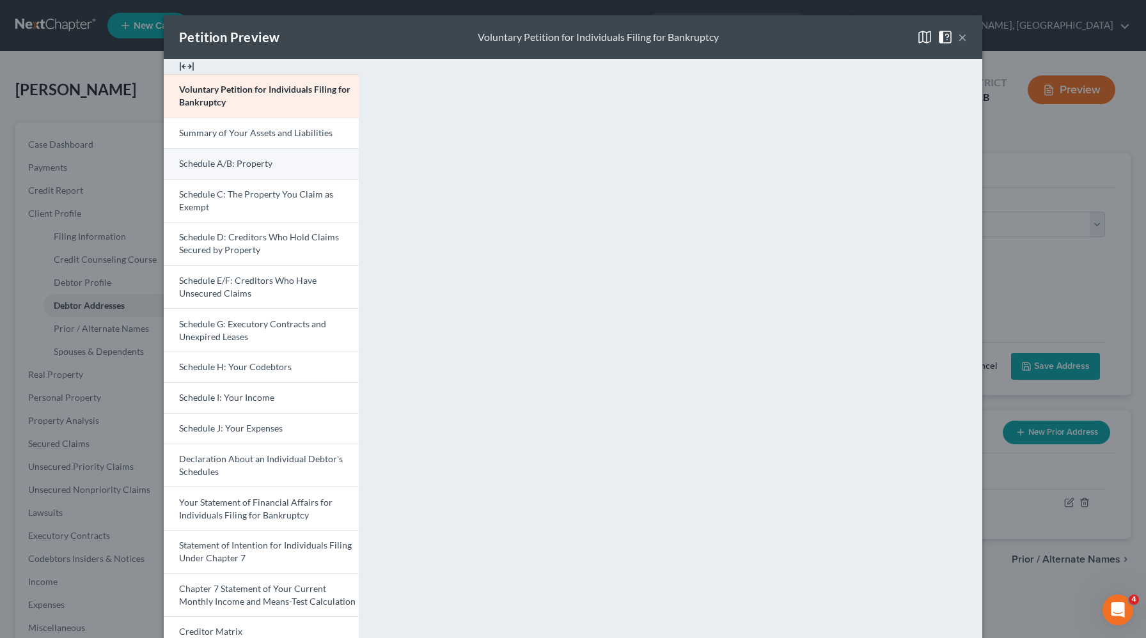
click at [290, 157] on link "Schedule A/B: Property" at bounding box center [261, 163] width 195 height 31
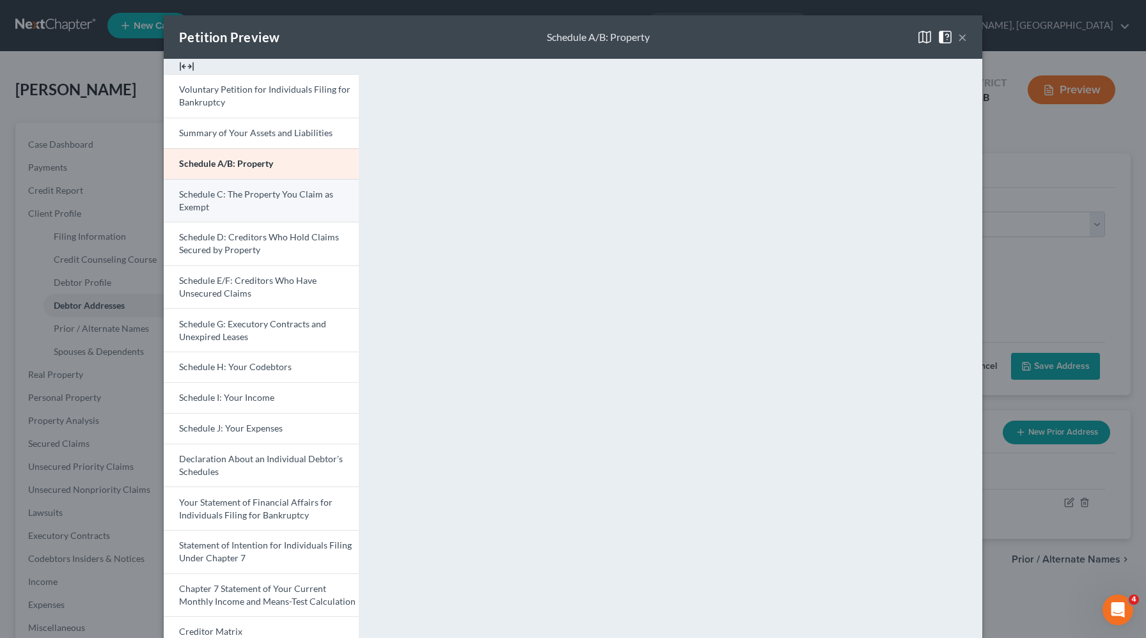
click at [231, 194] on span "Schedule C: The Property You Claim as Exempt" at bounding box center [256, 201] width 154 height 24
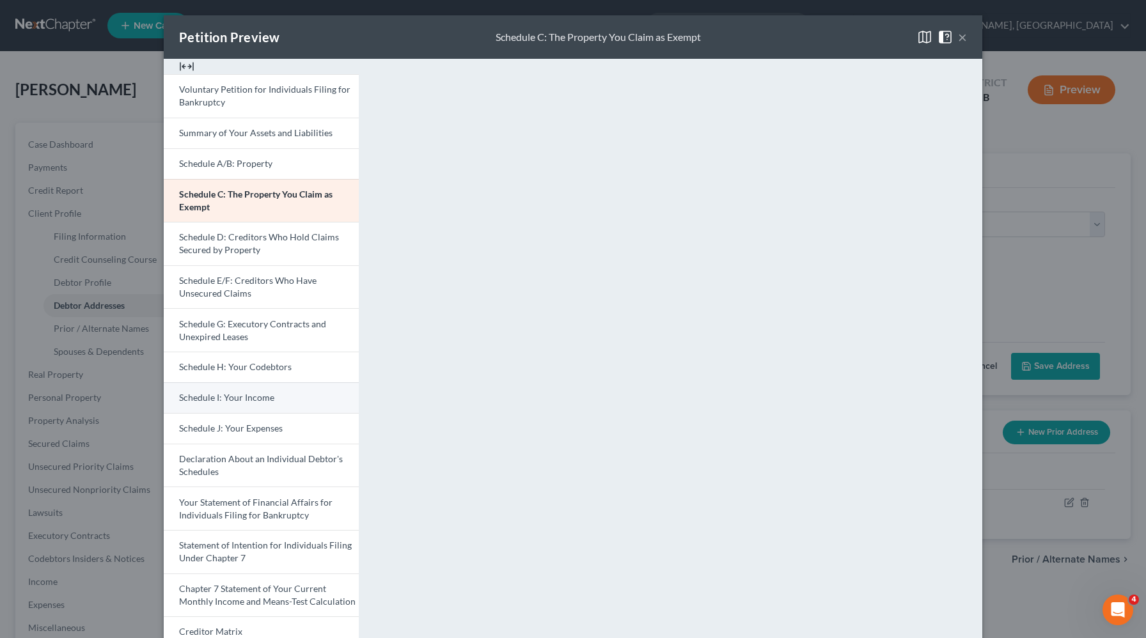
click at [250, 394] on span "Schedule I: Your Income" at bounding box center [226, 397] width 95 height 11
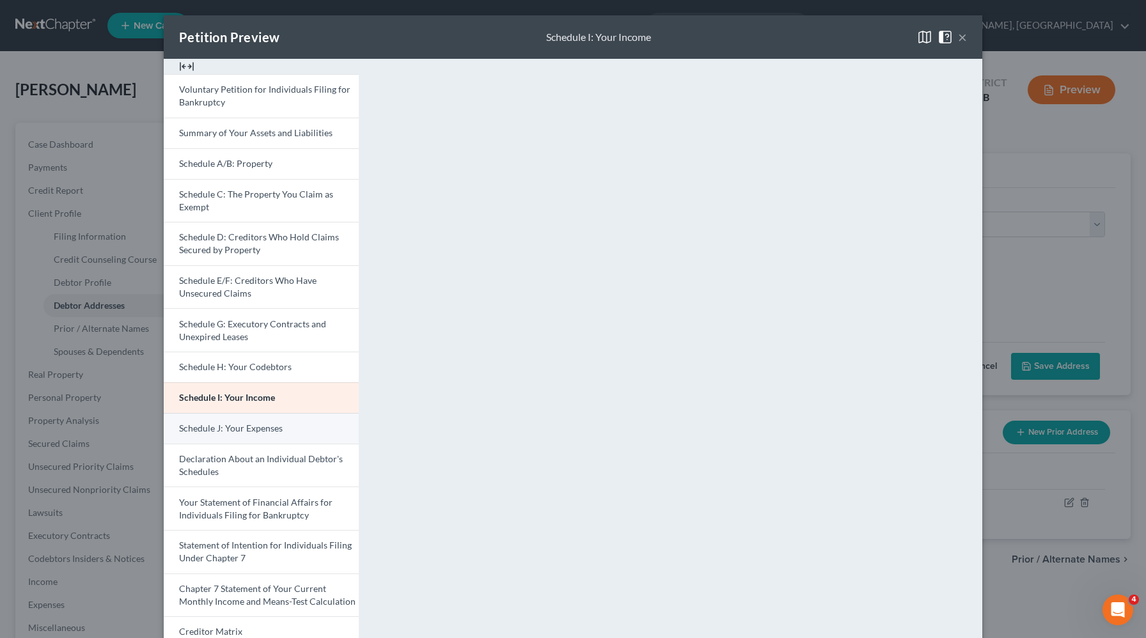
click at [290, 433] on link "Schedule J: Your Expenses" at bounding box center [261, 428] width 195 height 31
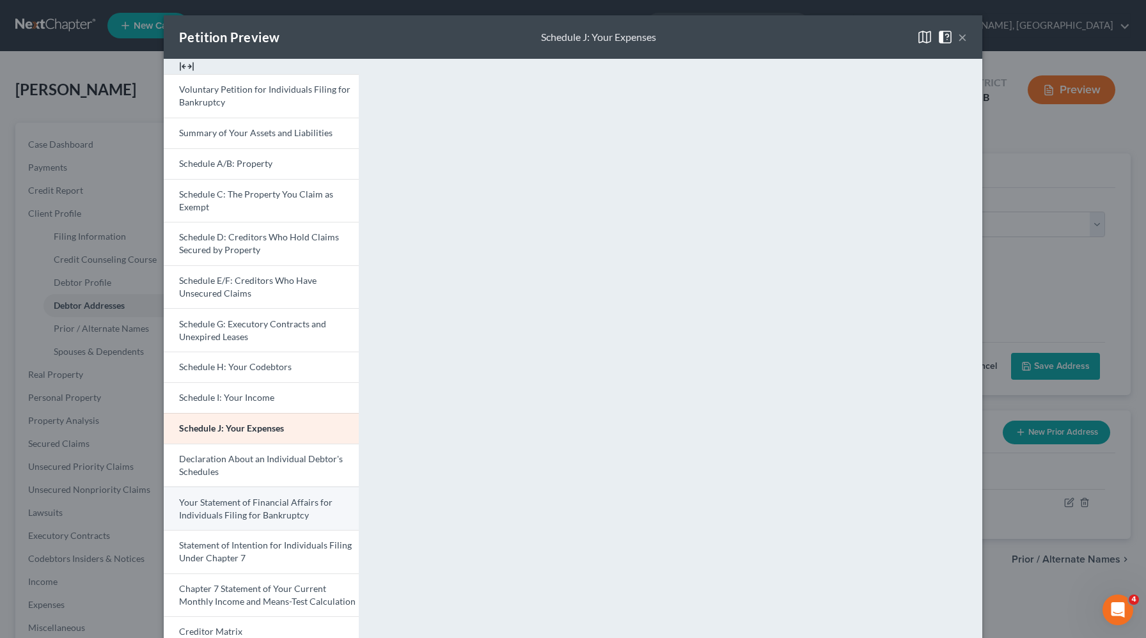
click at [270, 498] on span "Your Statement of Financial Affairs for Individuals Filing for Bankruptcy" at bounding box center [255, 509] width 153 height 24
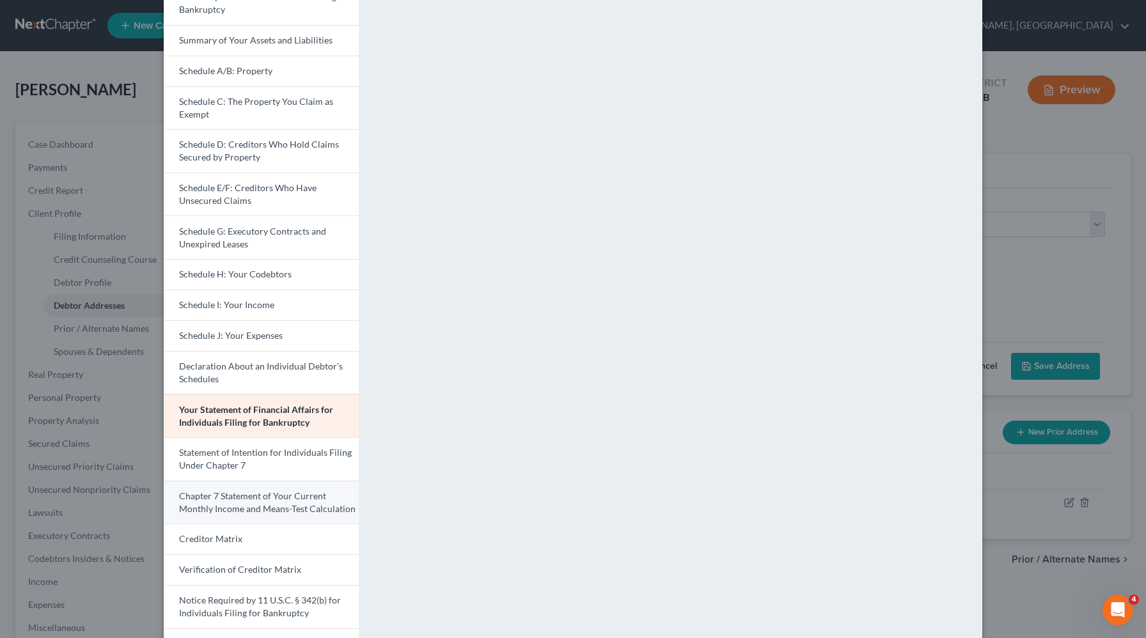
scroll to position [144, 0]
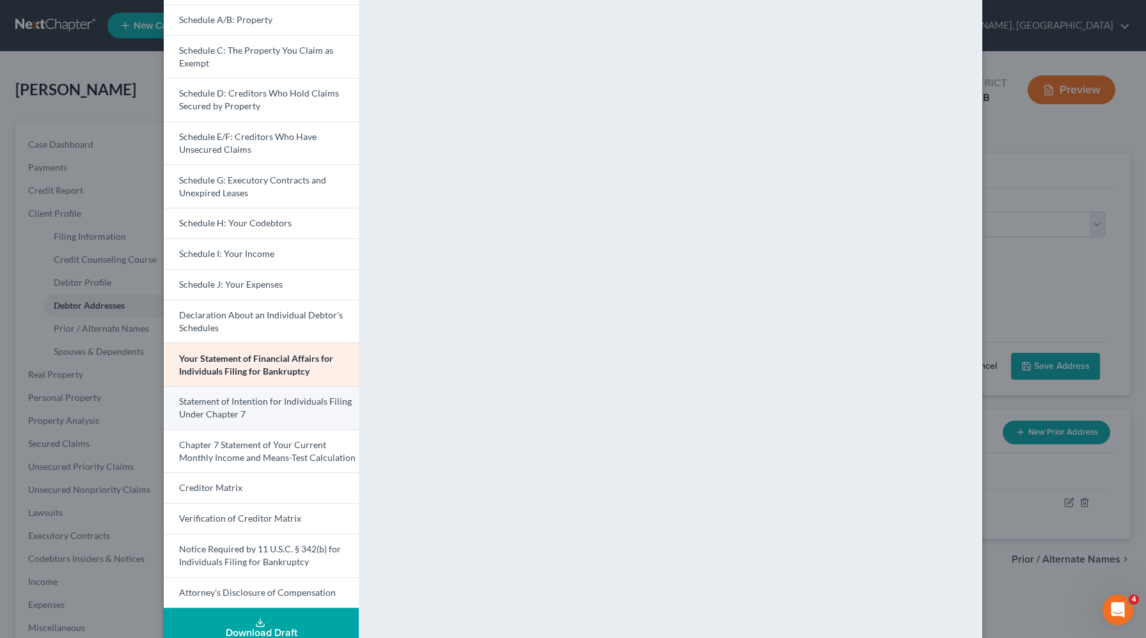
click at [274, 404] on span "Statement of Intention for Individuals Filing Under Chapter 7" at bounding box center [265, 408] width 173 height 24
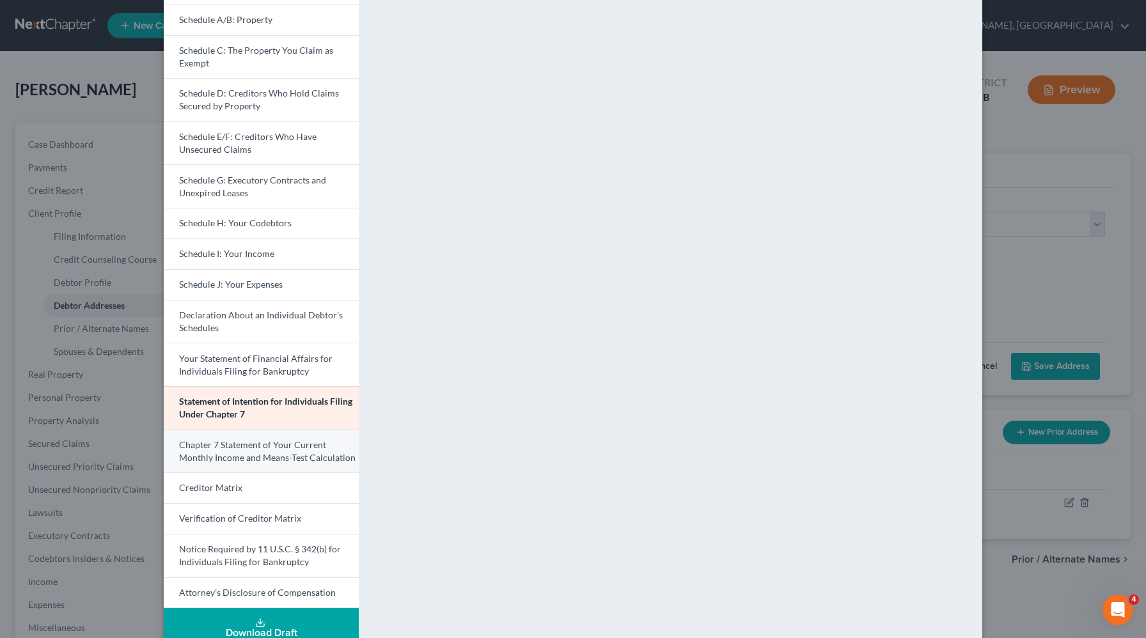
click at [214, 452] on span "Chapter 7 Statement of Your Current Monthly Income and Means-Test Calculation" at bounding box center [267, 451] width 176 height 24
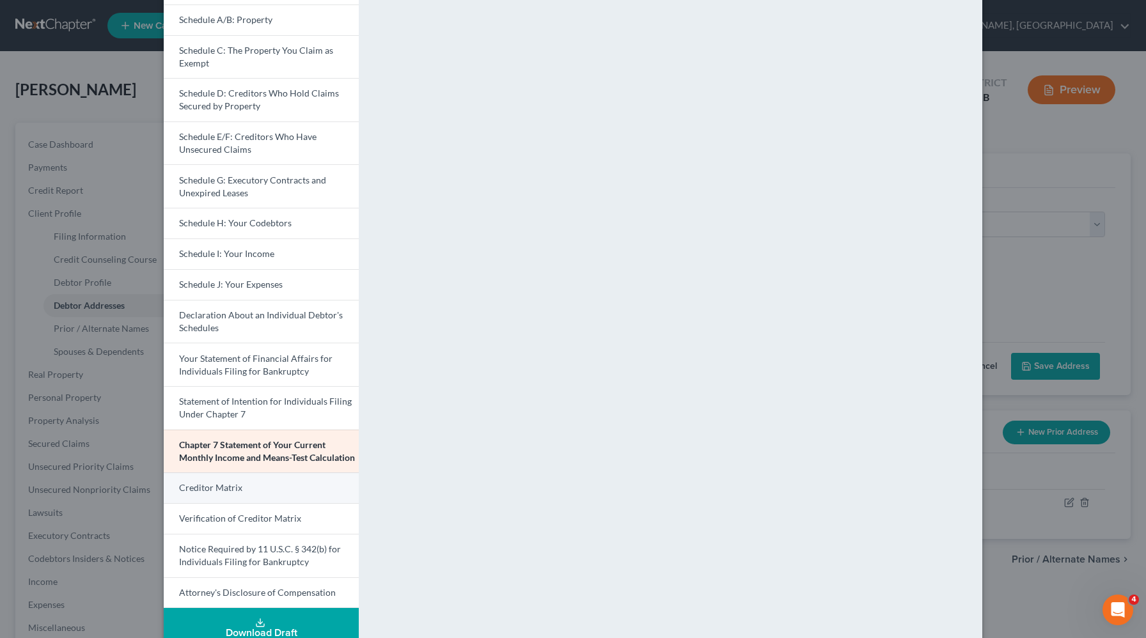
click at [278, 493] on link "Creditor Matrix" at bounding box center [261, 487] width 195 height 31
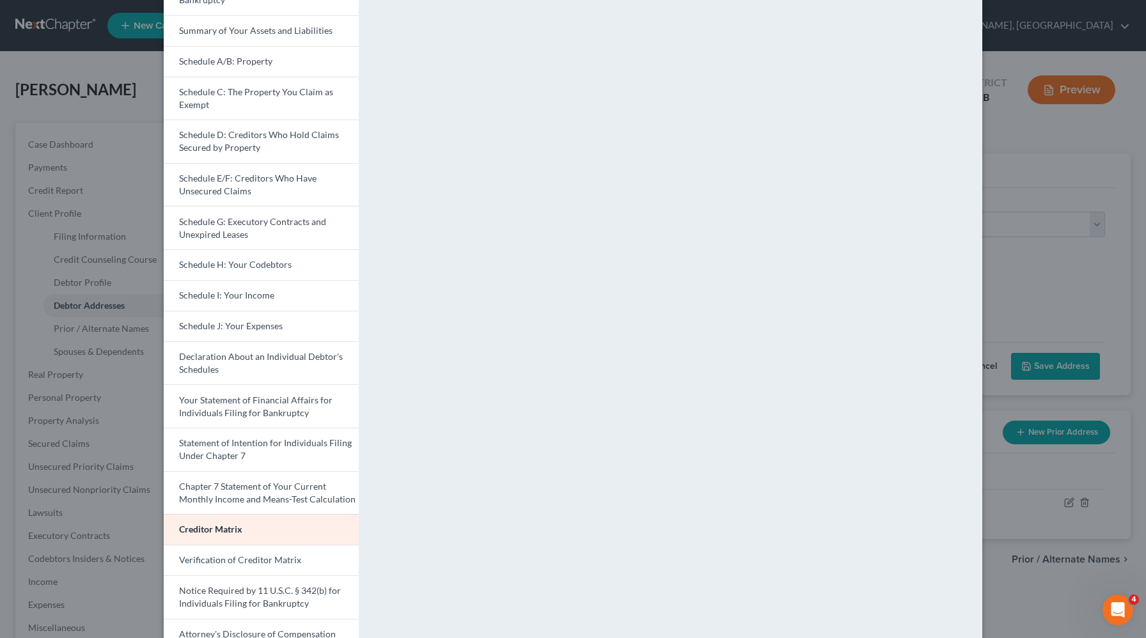
scroll to position [168, 0]
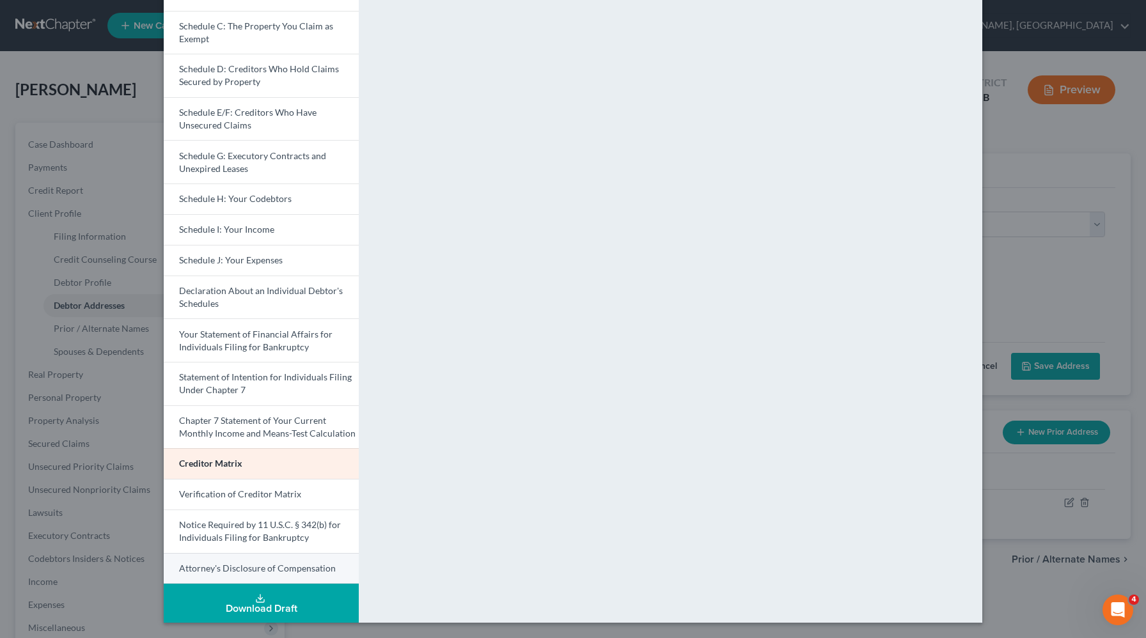
click at [260, 569] on span "Attorney's Disclosure of Compensation" at bounding box center [257, 568] width 157 height 11
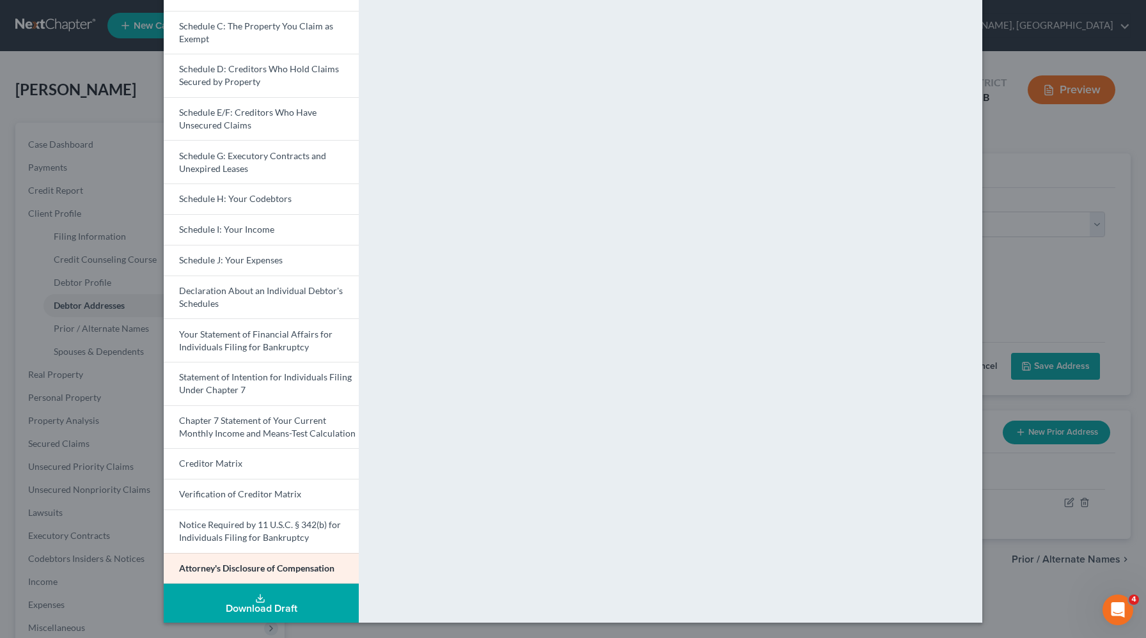
click at [1086, 286] on div "Petition Preview Attorney's Disclosure of Compensation × Voluntary Petition for…" at bounding box center [573, 319] width 1146 height 638
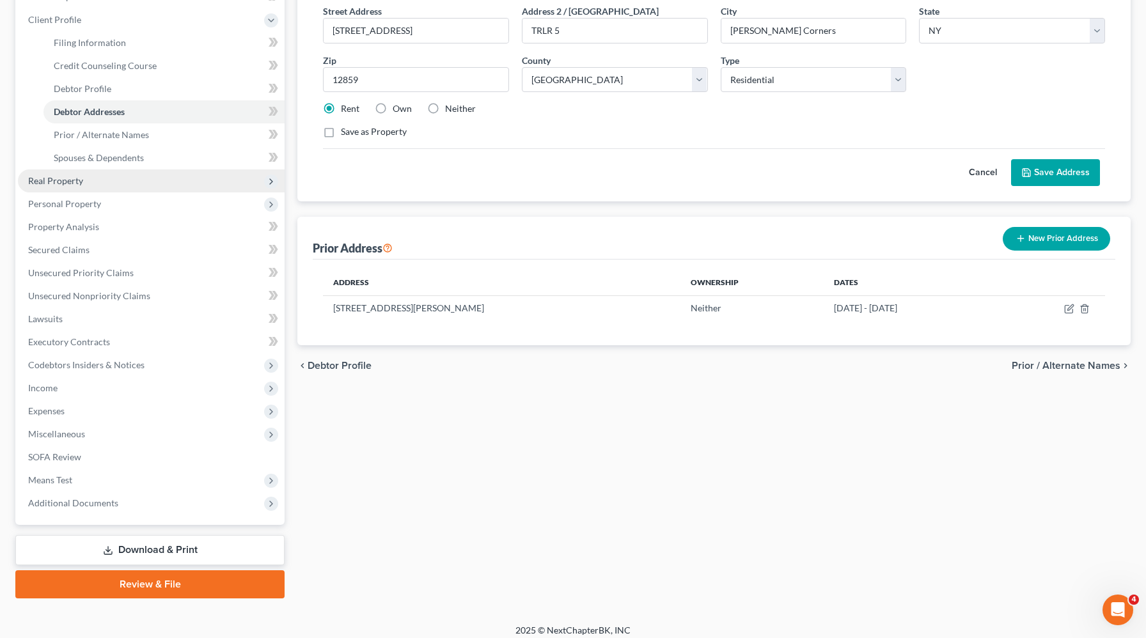
scroll to position [201, 0]
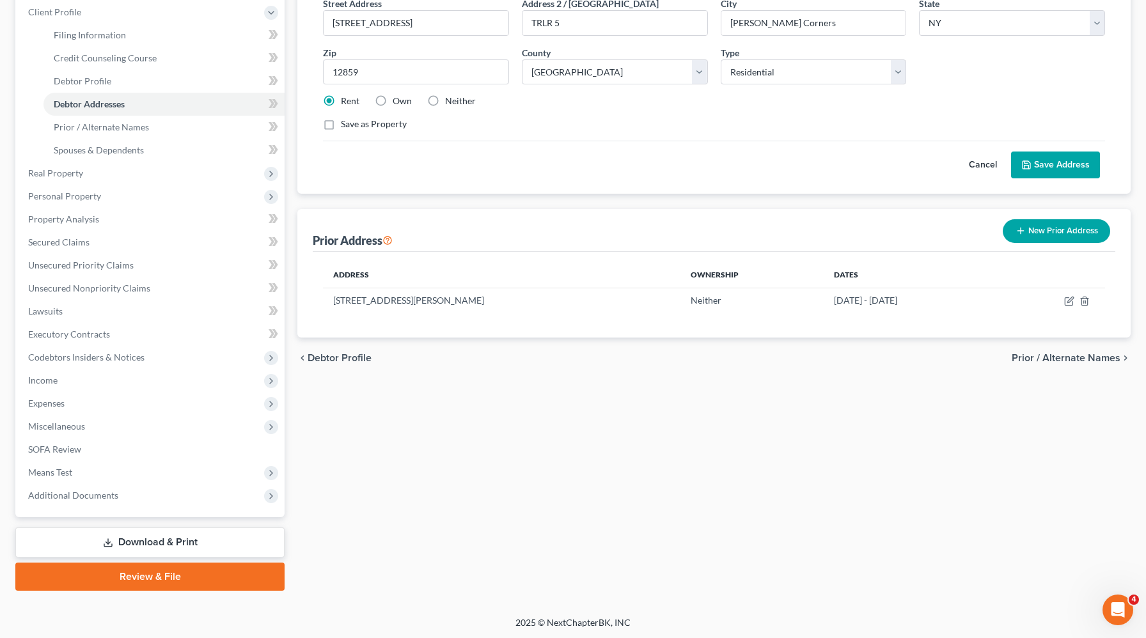
click at [160, 579] on link "Review & File" at bounding box center [149, 577] width 269 height 28
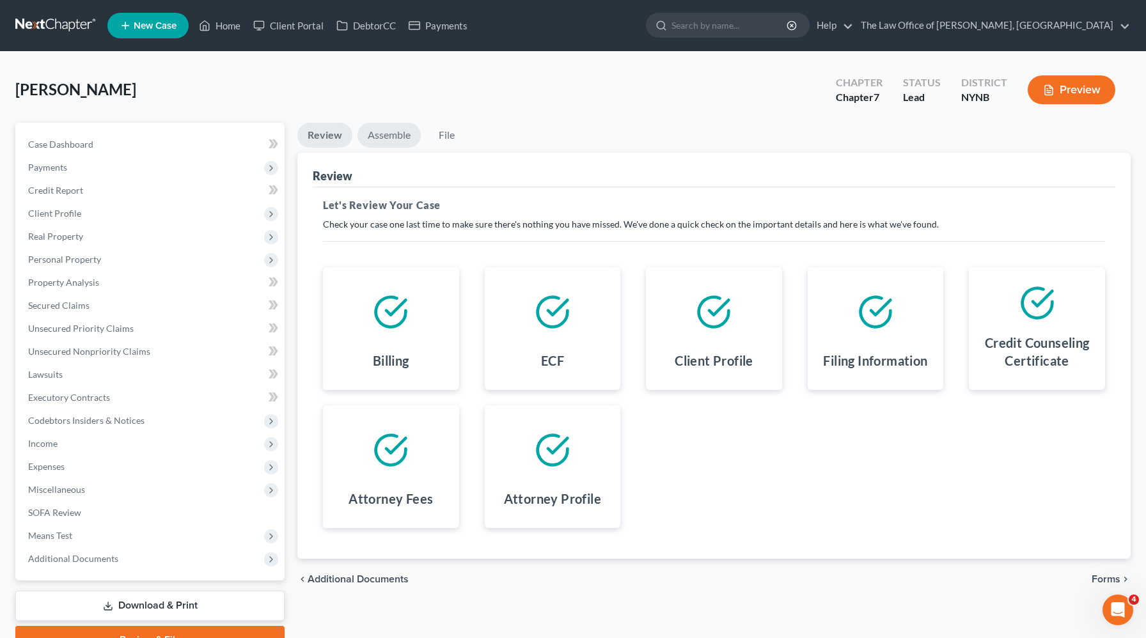
click at [397, 143] on link "Assemble" at bounding box center [388, 135] width 63 height 25
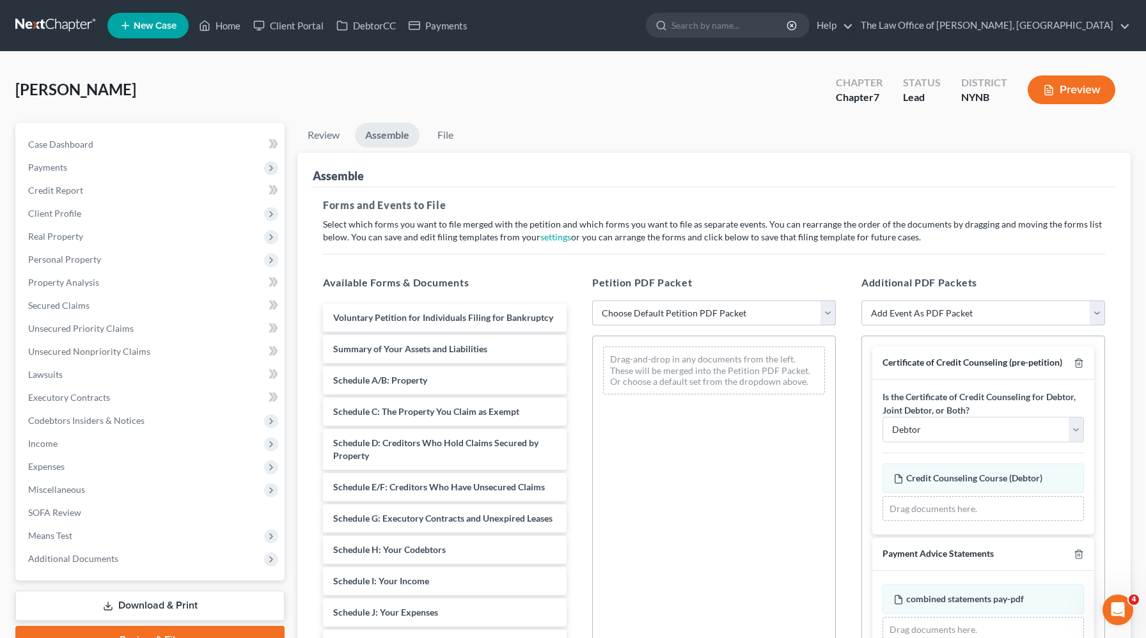
click at [760, 315] on select "Choose Default Petition PDF Packet Complete Bankruptcy Petition (all forms and …" at bounding box center [714, 314] width 244 height 26
select select "0"
click at [592, 301] on select "Choose Default Petition PDF Packet Complete Bankruptcy Petition (all forms and …" at bounding box center [714, 314] width 244 height 26
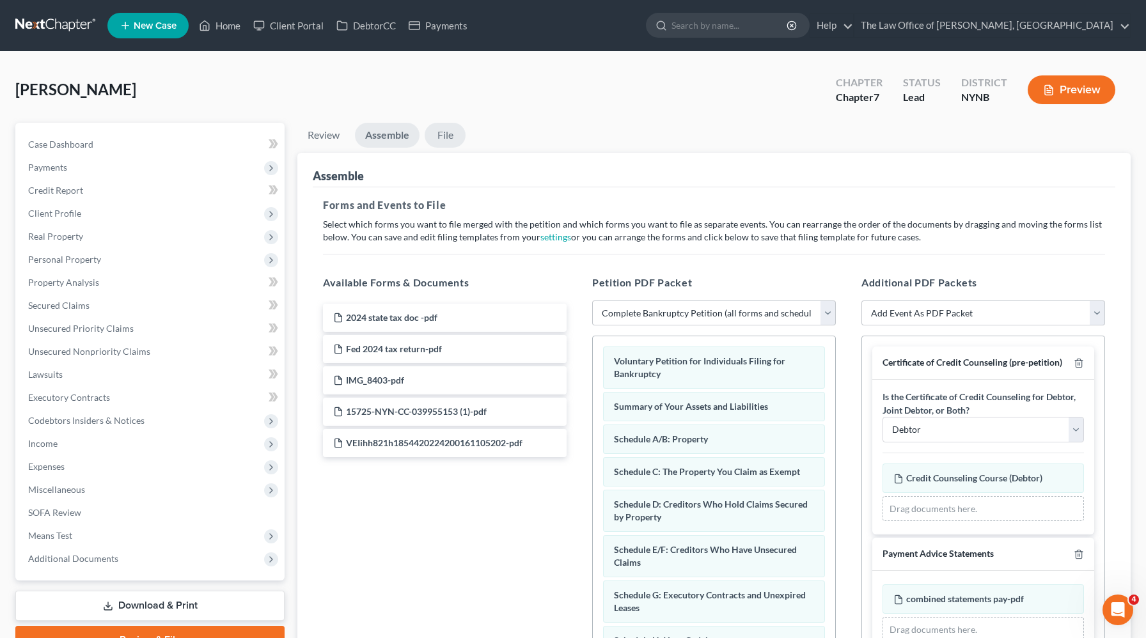
click at [445, 134] on link "File" at bounding box center [445, 135] width 41 height 25
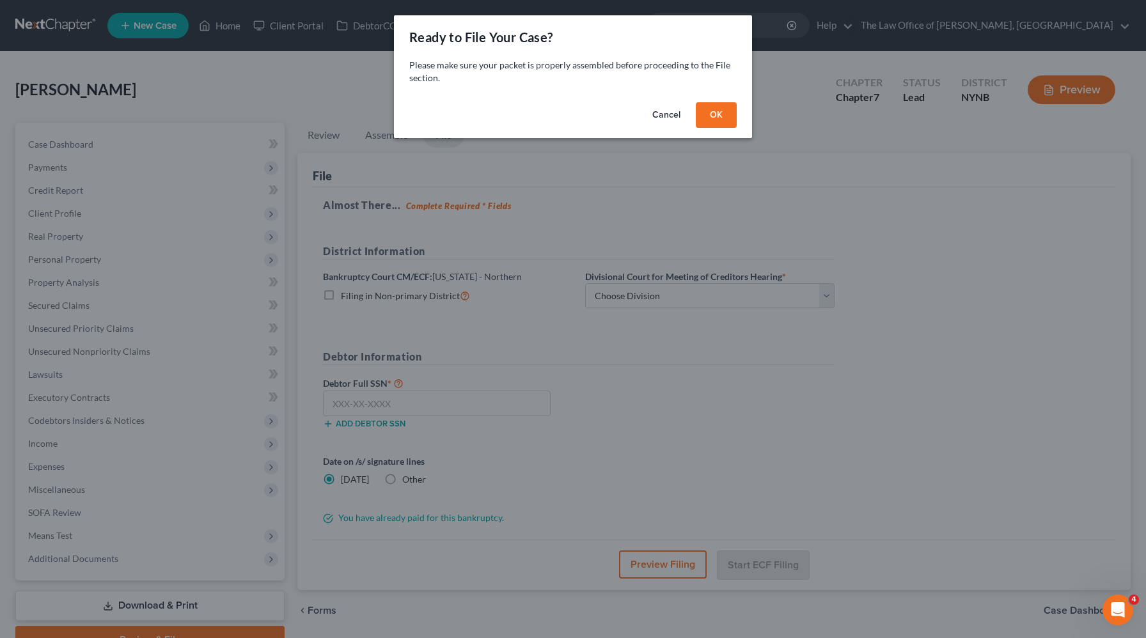
click at [722, 107] on button "OK" at bounding box center [716, 115] width 41 height 26
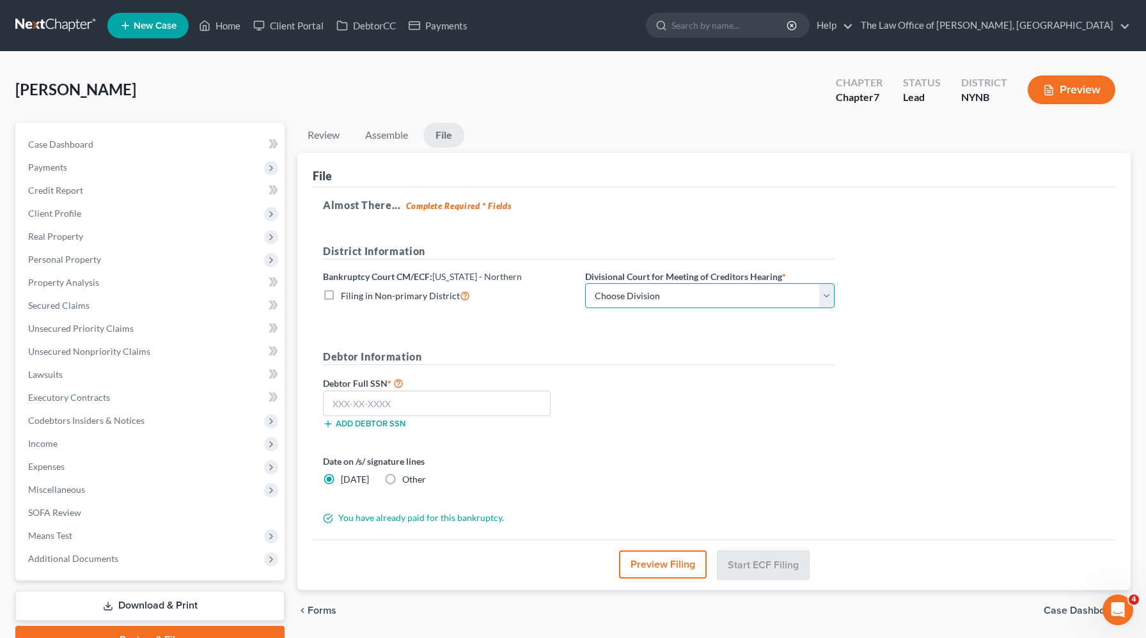
click at [648, 303] on select "Choose Division Albany Poughkeepsie Syracuse Utica" at bounding box center [709, 296] width 249 height 26
select select "0"
click at [585, 283] on select "Choose Division Albany Poughkeepsie Syracuse Utica" at bounding box center [709, 296] width 249 height 26
click at [361, 410] on input "text" at bounding box center [437, 404] width 228 height 26
paste input "053-92-9772"
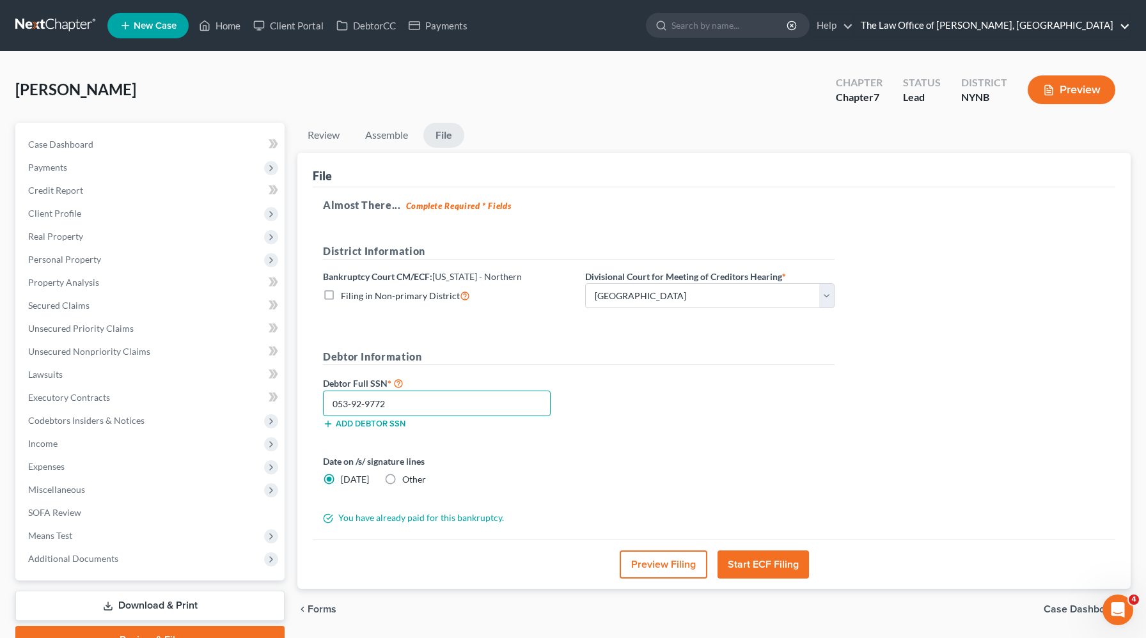
type input "053-92-9772"
click at [776, 559] on button "Start ECF Filing" at bounding box center [762, 564] width 91 height 28
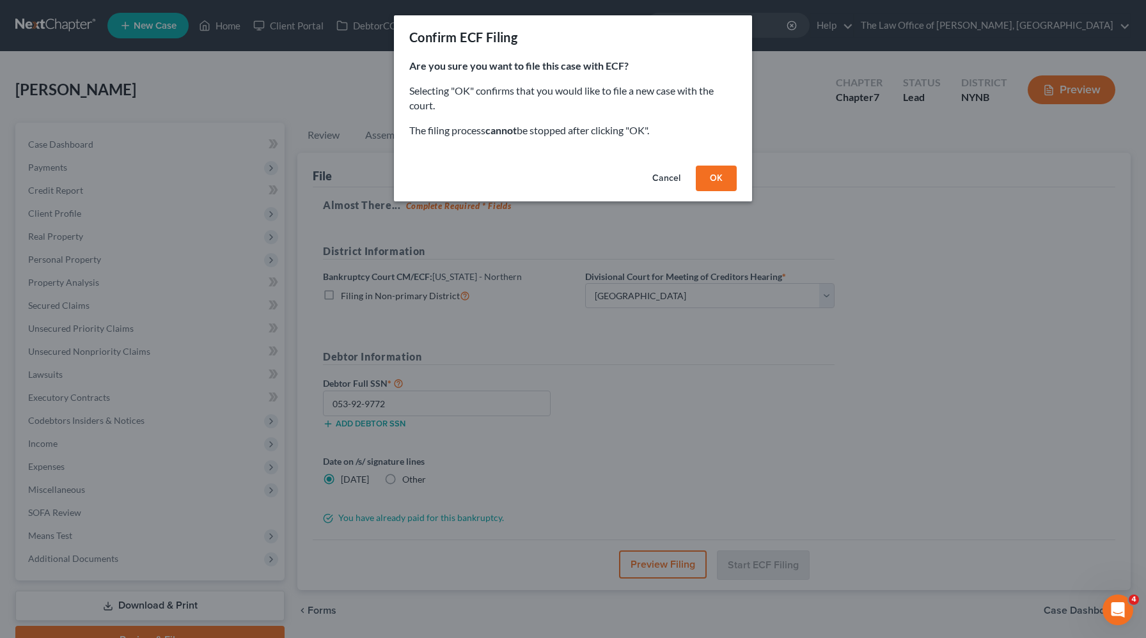
click at [715, 175] on button "OK" at bounding box center [716, 179] width 41 height 26
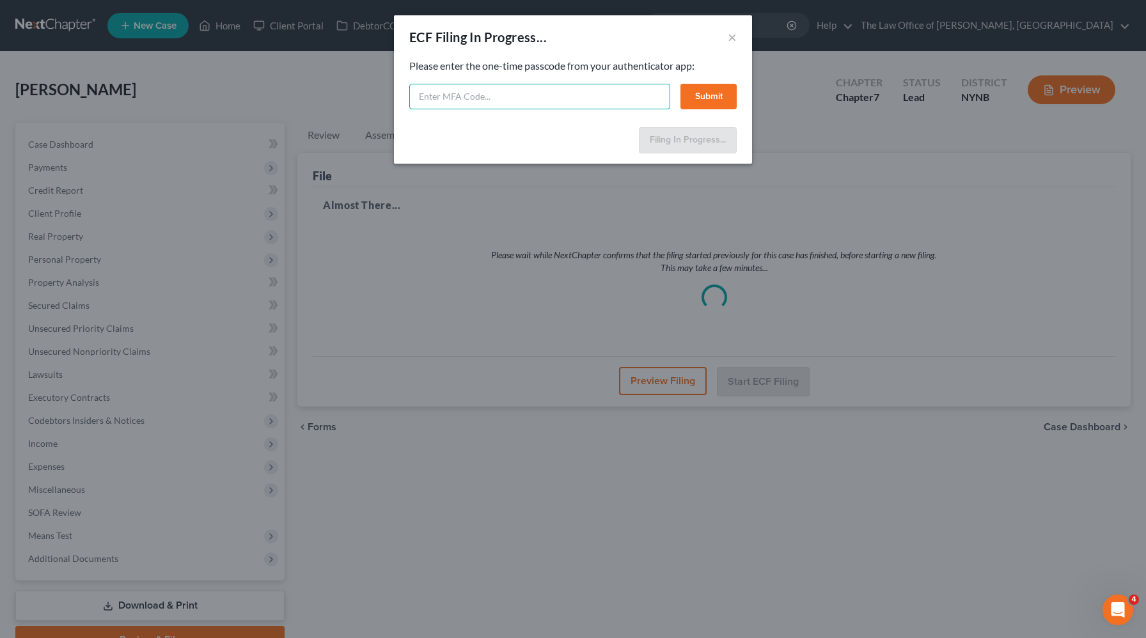
click at [600, 104] on input "text" at bounding box center [539, 97] width 261 height 26
type input "963896"
click at [703, 91] on button "Submit" at bounding box center [708, 97] width 56 height 26
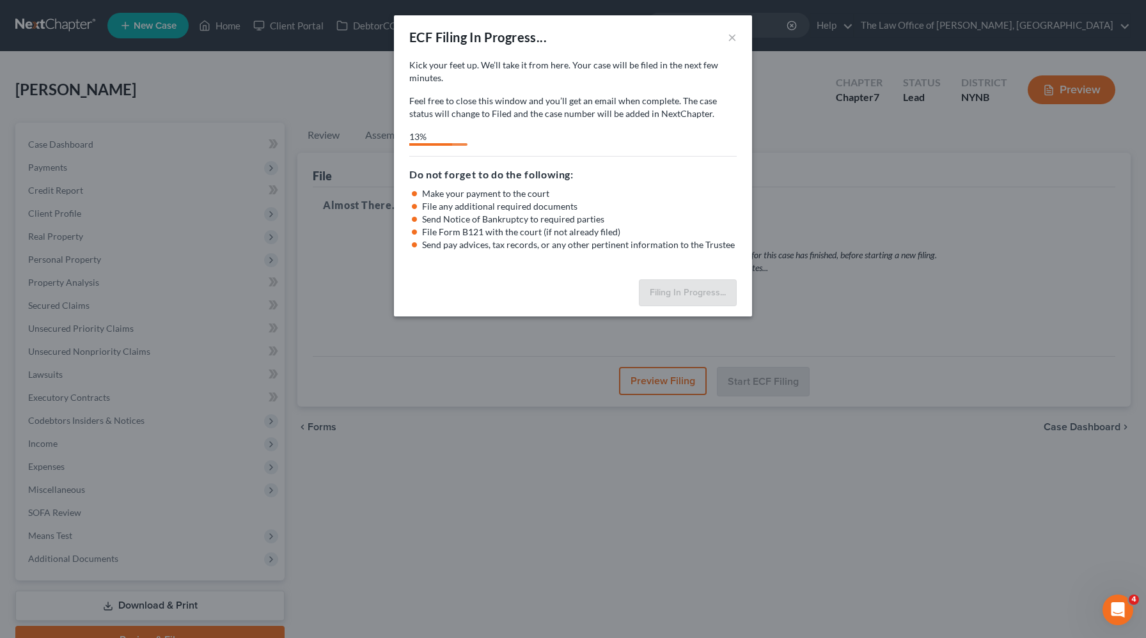
select select "0"
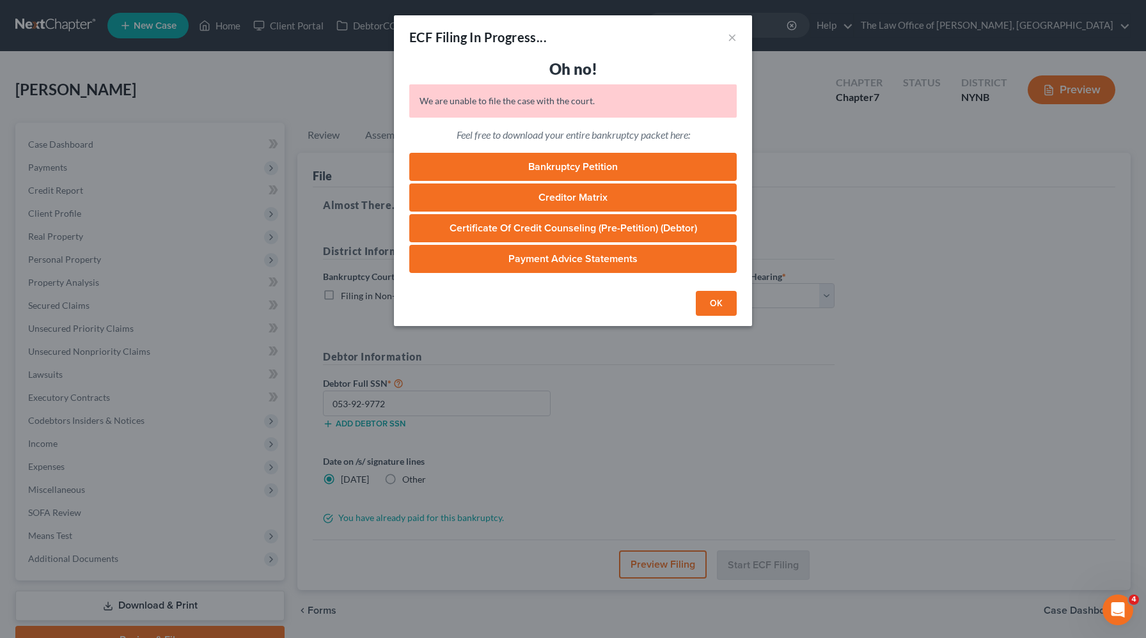
click at [712, 309] on button "OK" at bounding box center [716, 304] width 41 height 26
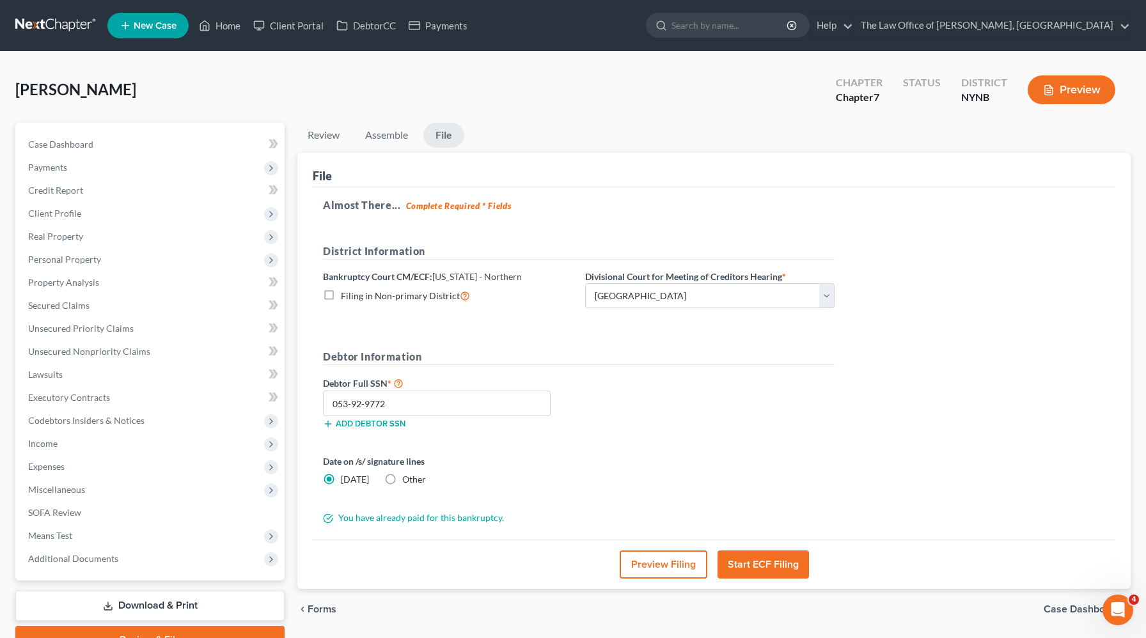
click at [781, 565] on button "Start ECF Filing" at bounding box center [762, 564] width 91 height 28
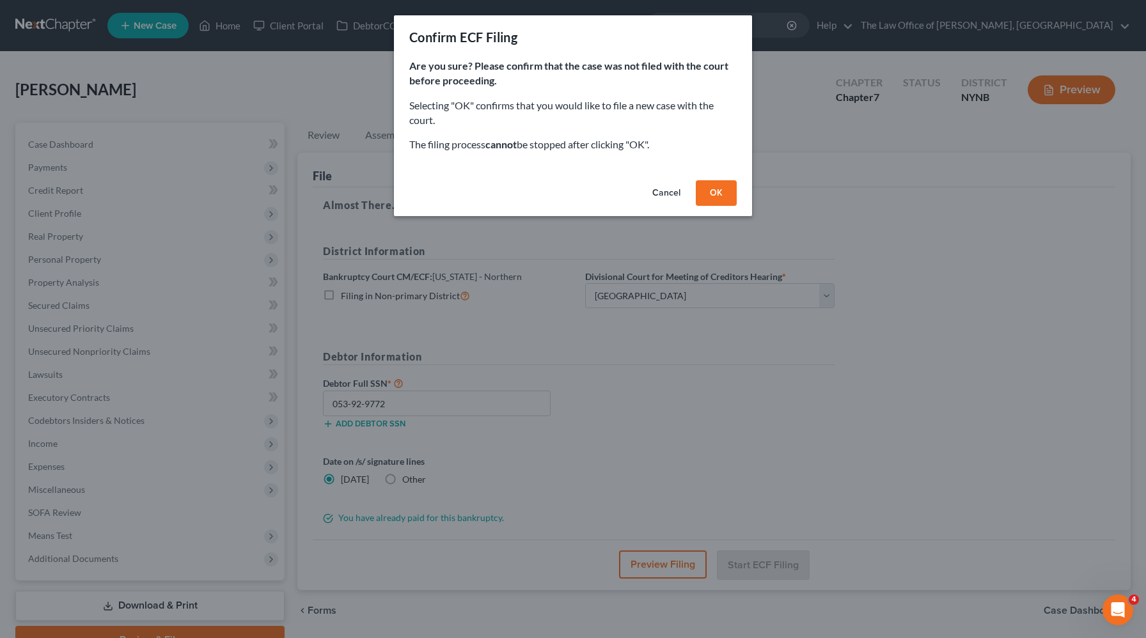
click at [781, 565] on div "Confirm ECF Filing Are you sure? Please confirm that the case was not filed wit…" at bounding box center [573, 319] width 1146 height 638
click at [708, 188] on button "OK" at bounding box center [716, 193] width 41 height 26
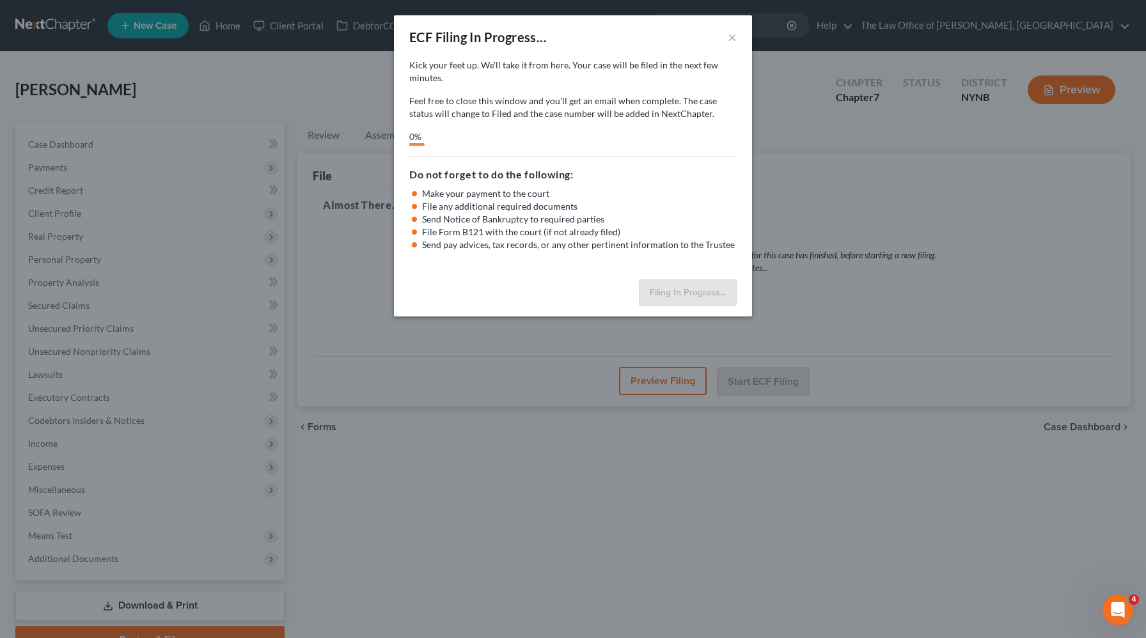
click at [1144, 293] on div "ECF Filing In Progress... × Kick your feet up. We’ll take it from here. Your ca…" at bounding box center [573, 319] width 1146 height 638
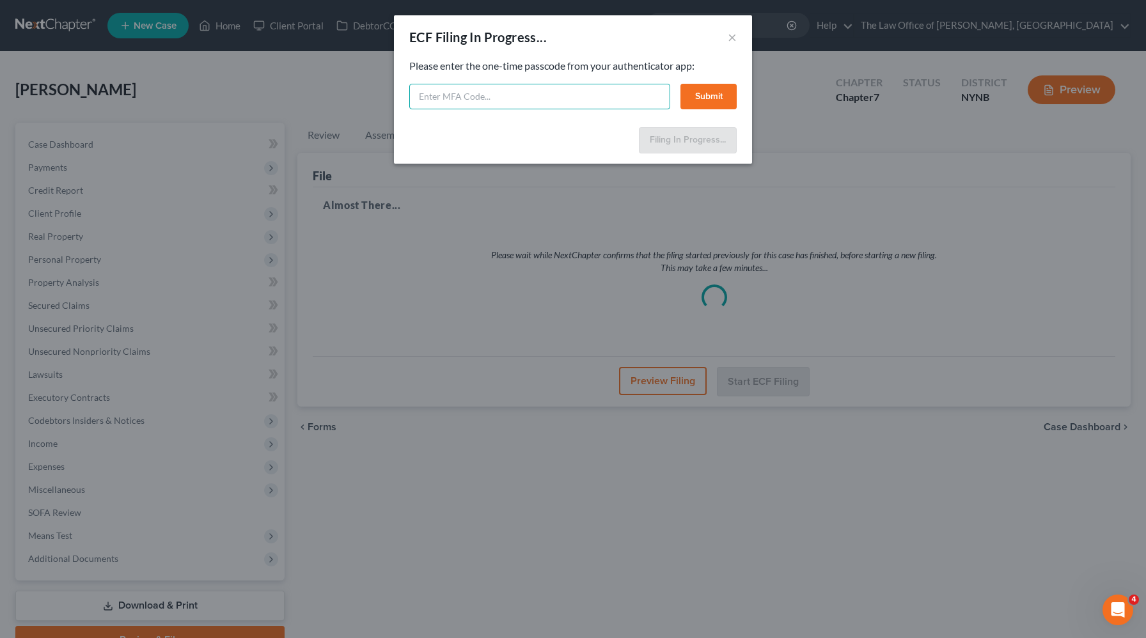
click at [632, 98] on input "text" at bounding box center [539, 97] width 261 height 26
type input "067369"
click at [694, 98] on button "Submit" at bounding box center [708, 97] width 56 height 26
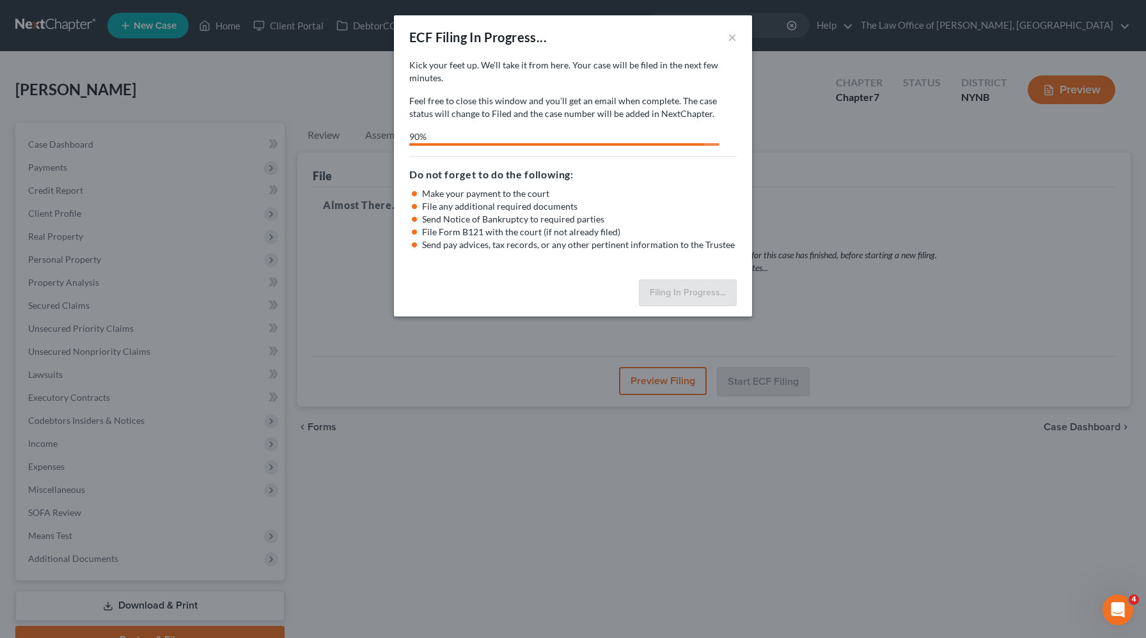
select select "0"
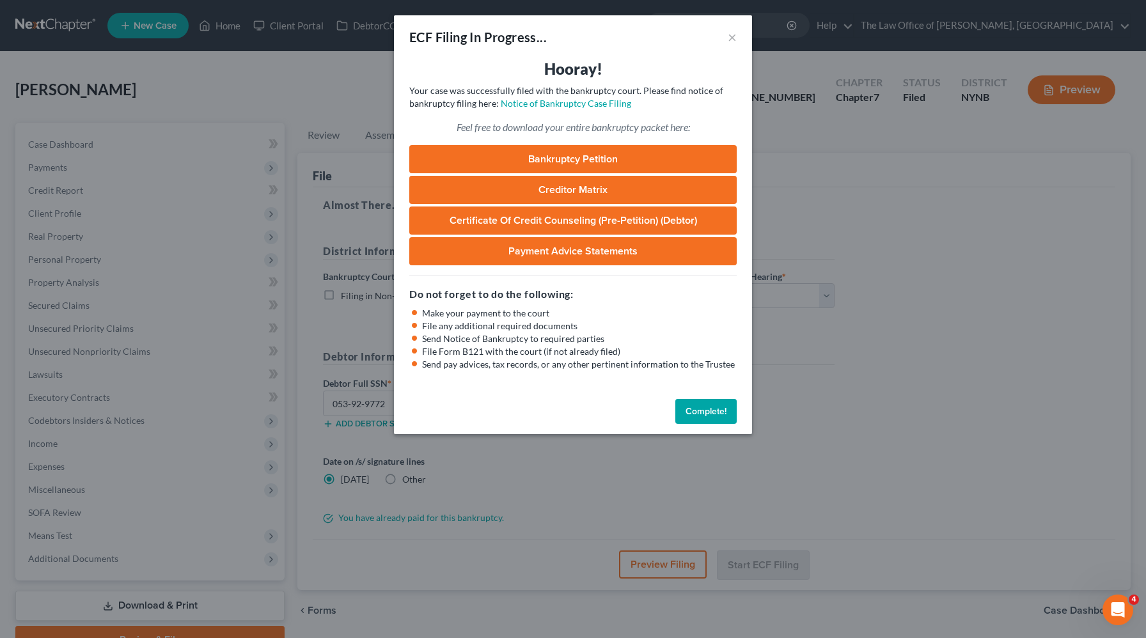
click at [702, 414] on button "Complete!" at bounding box center [705, 412] width 61 height 26
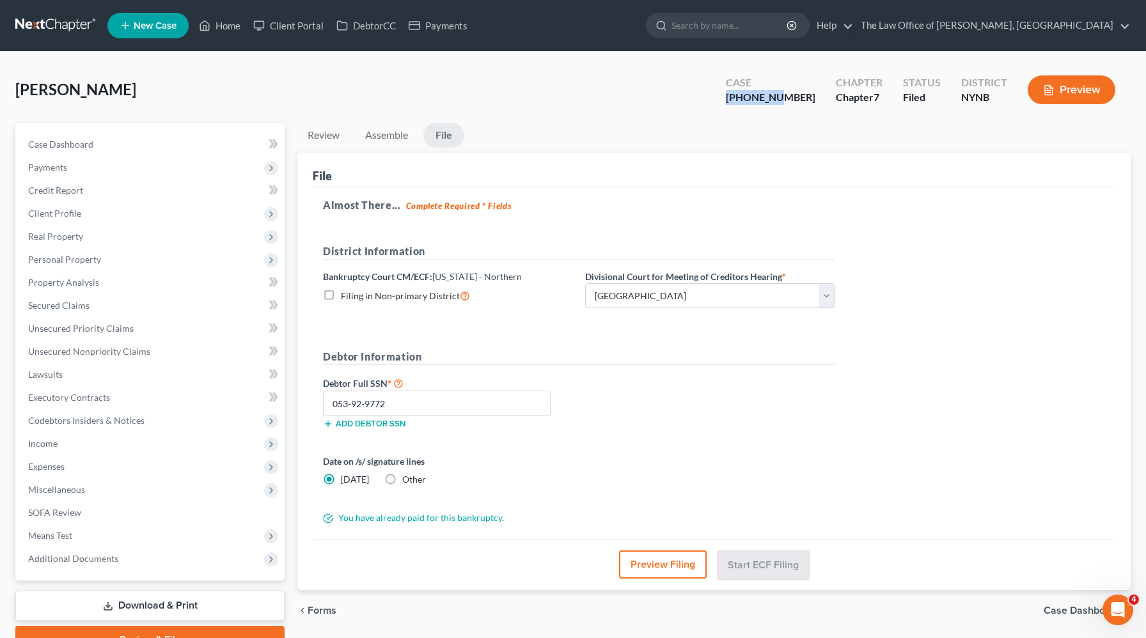
drag, startPoint x: 810, startPoint y: 97, endPoint x: 761, endPoint y: 102, distance: 49.5
click at [761, 102] on div "Case 25-10927-1" at bounding box center [770, 91] width 110 height 38
copy div "25-10927-"
